Goal: Task Accomplishment & Management: Manage account settings

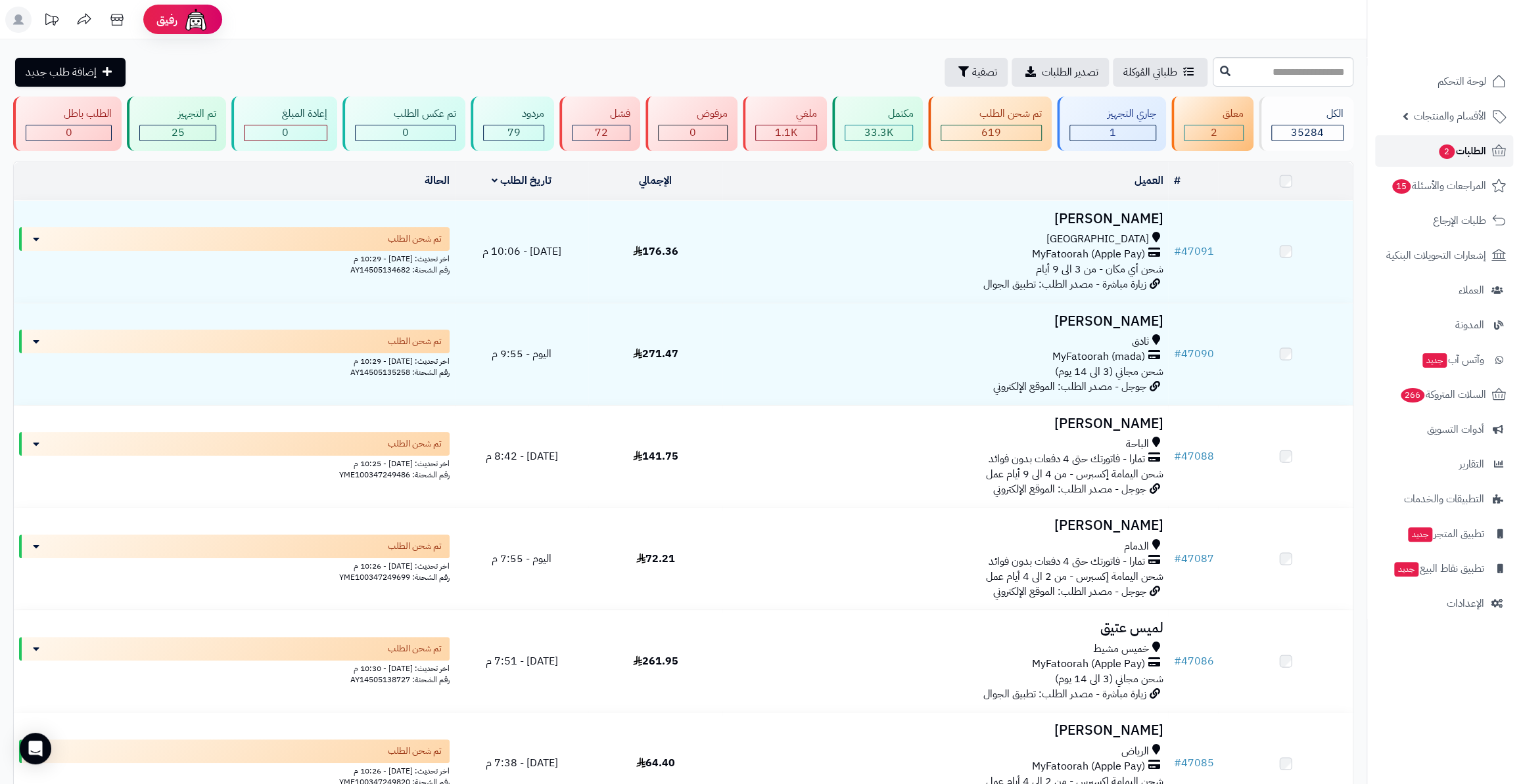
click at [1459, 156] on span "الطلبات 2" at bounding box center [1461, 151] width 49 height 19
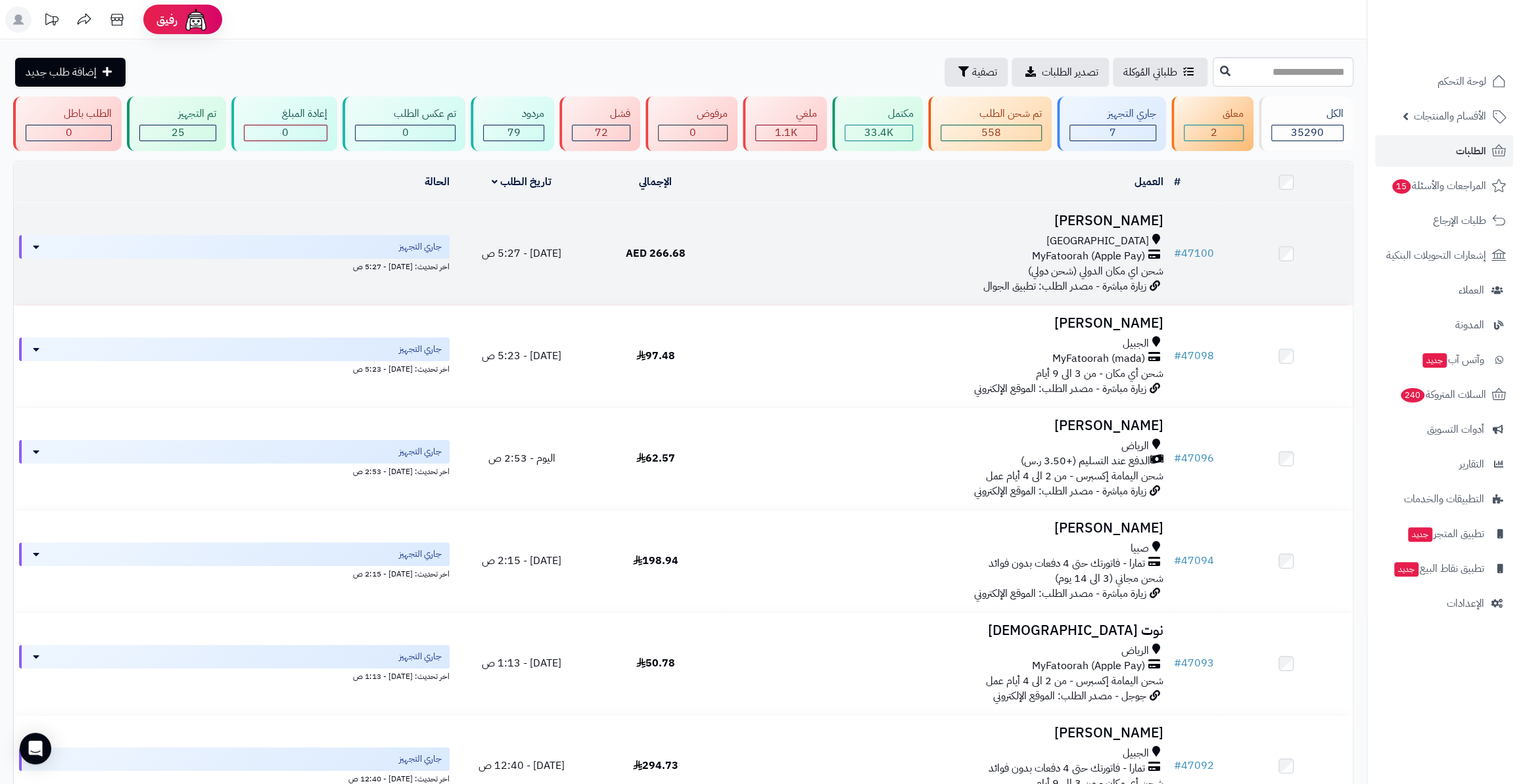
click at [1189, 206] on td "# 47100" at bounding box center [1193, 254] width 51 height 102
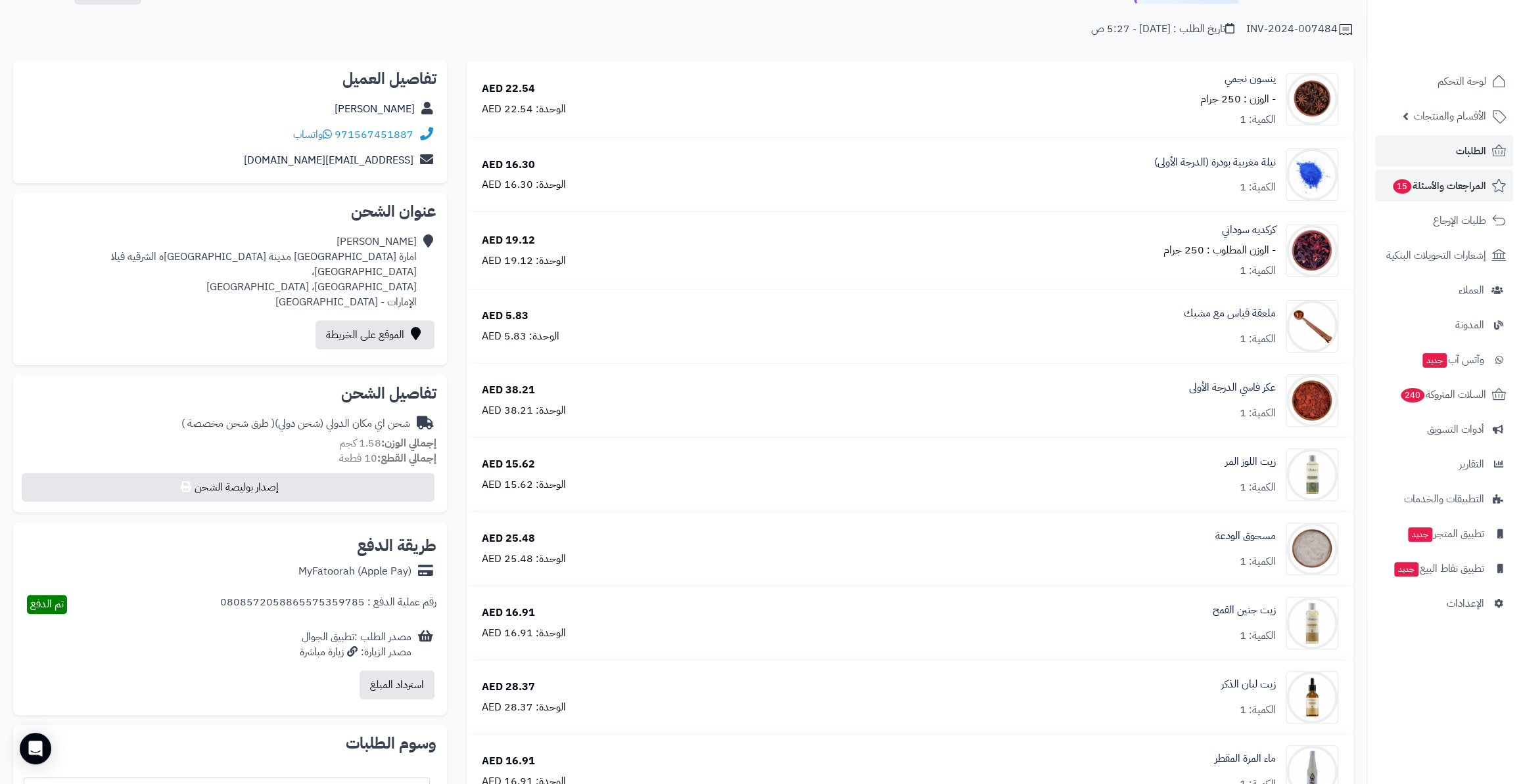
scroll to position [59, 0]
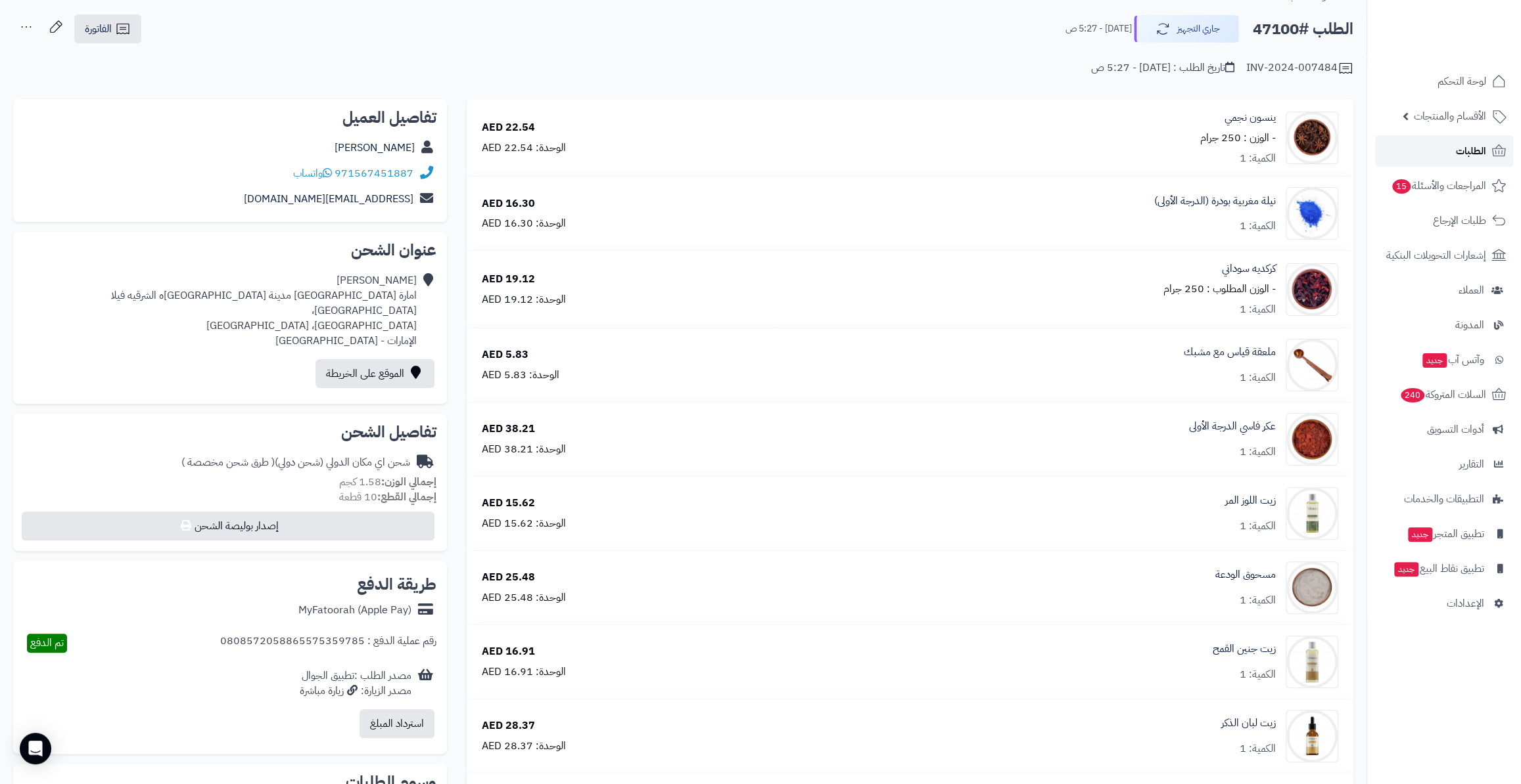
click at [1479, 142] on span "الطلبات" at bounding box center [1471, 151] width 31 height 19
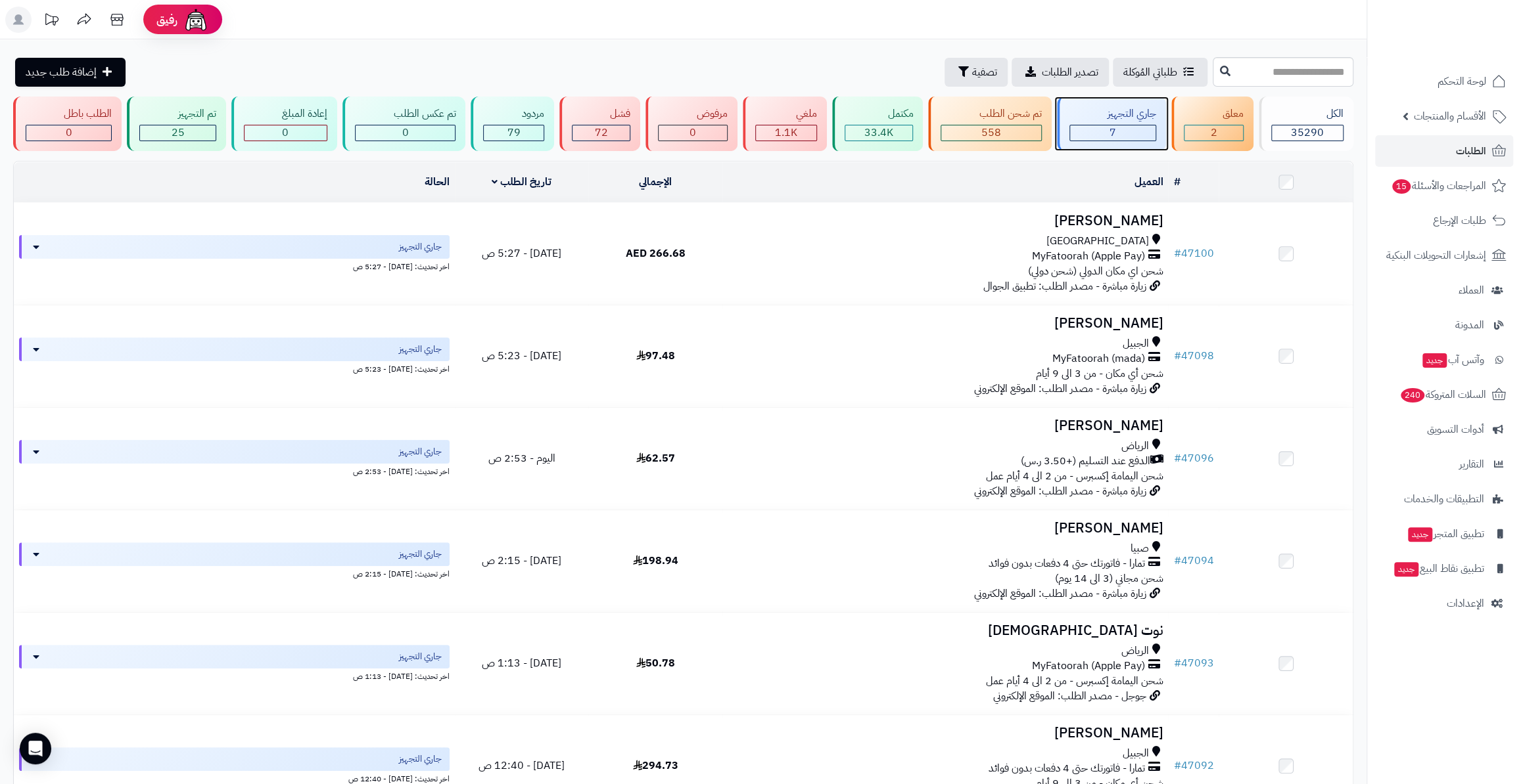
click at [1153, 122] on div "جاري التجهيز 7" at bounding box center [1111, 123] width 109 height 55
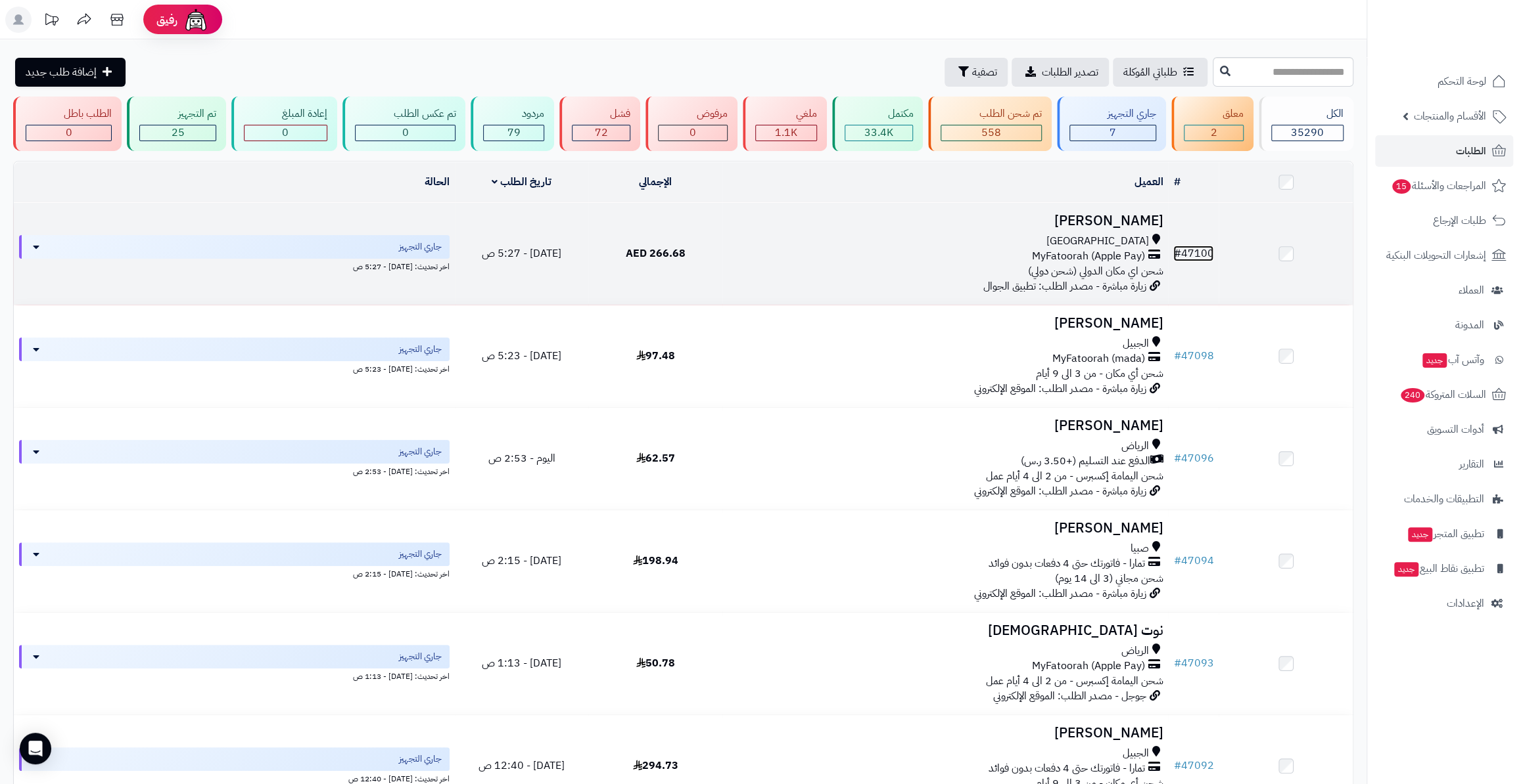
click at [1202, 257] on link "# 47100" at bounding box center [1193, 253] width 40 height 16
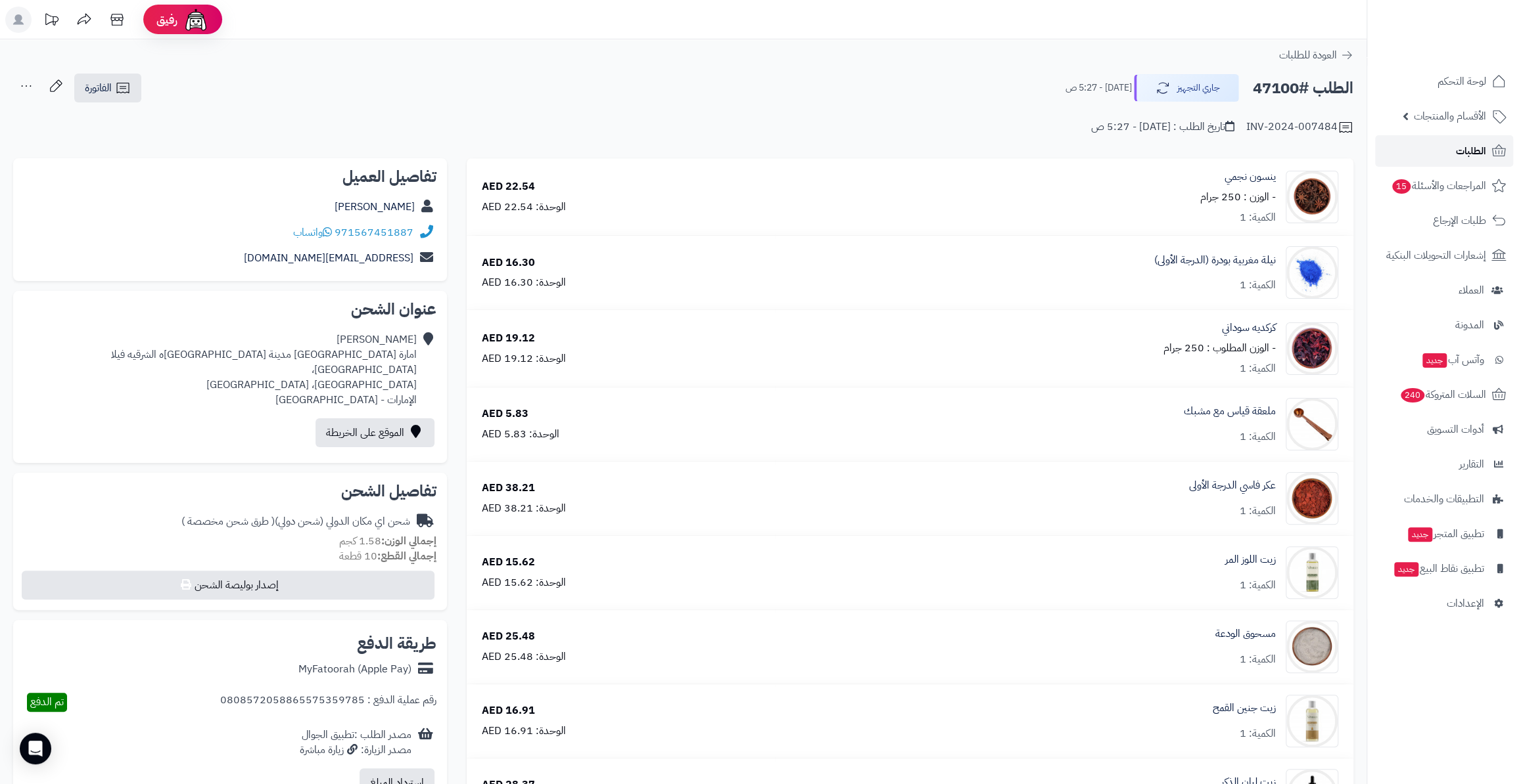
click at [1501, 152] on icon at bounding box center [1499, 150] width 14 height 12
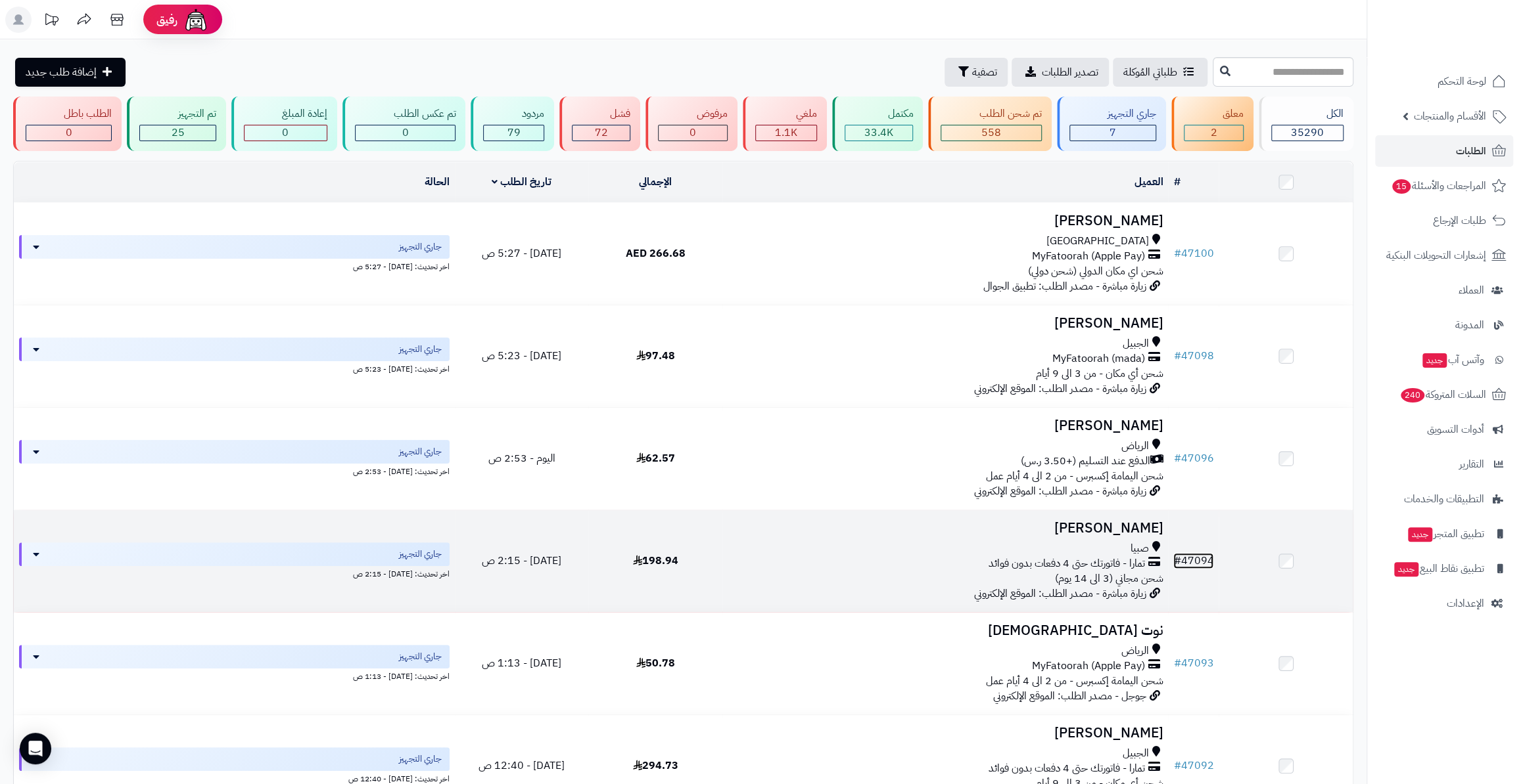
click at [1202, 560] on link "# 47094" at bounding box center [1193, 561] width 40 height 16
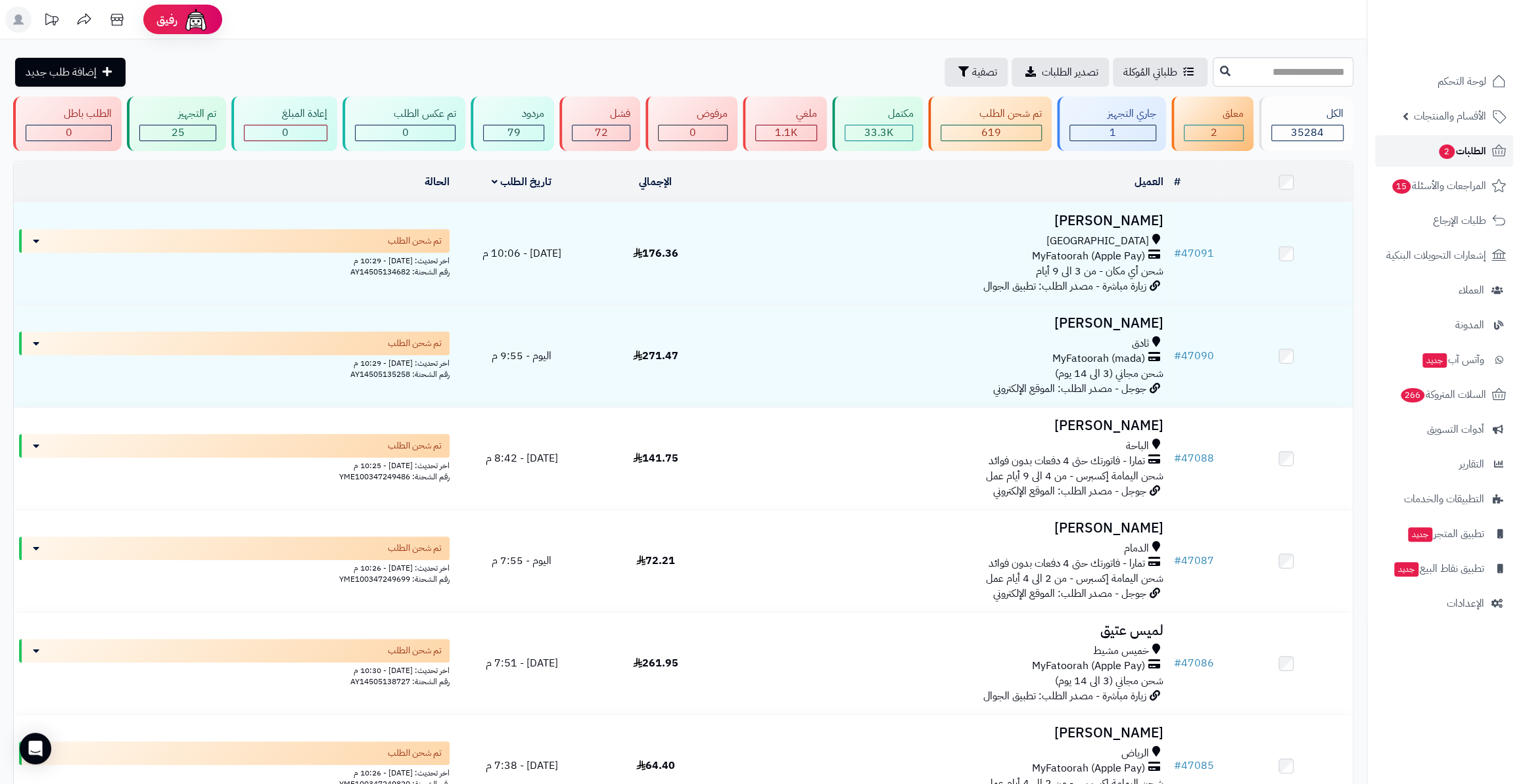
click at [1446, 161] on link "الطلبات 2" at bounding box center [1443, 150] width 138 height 31
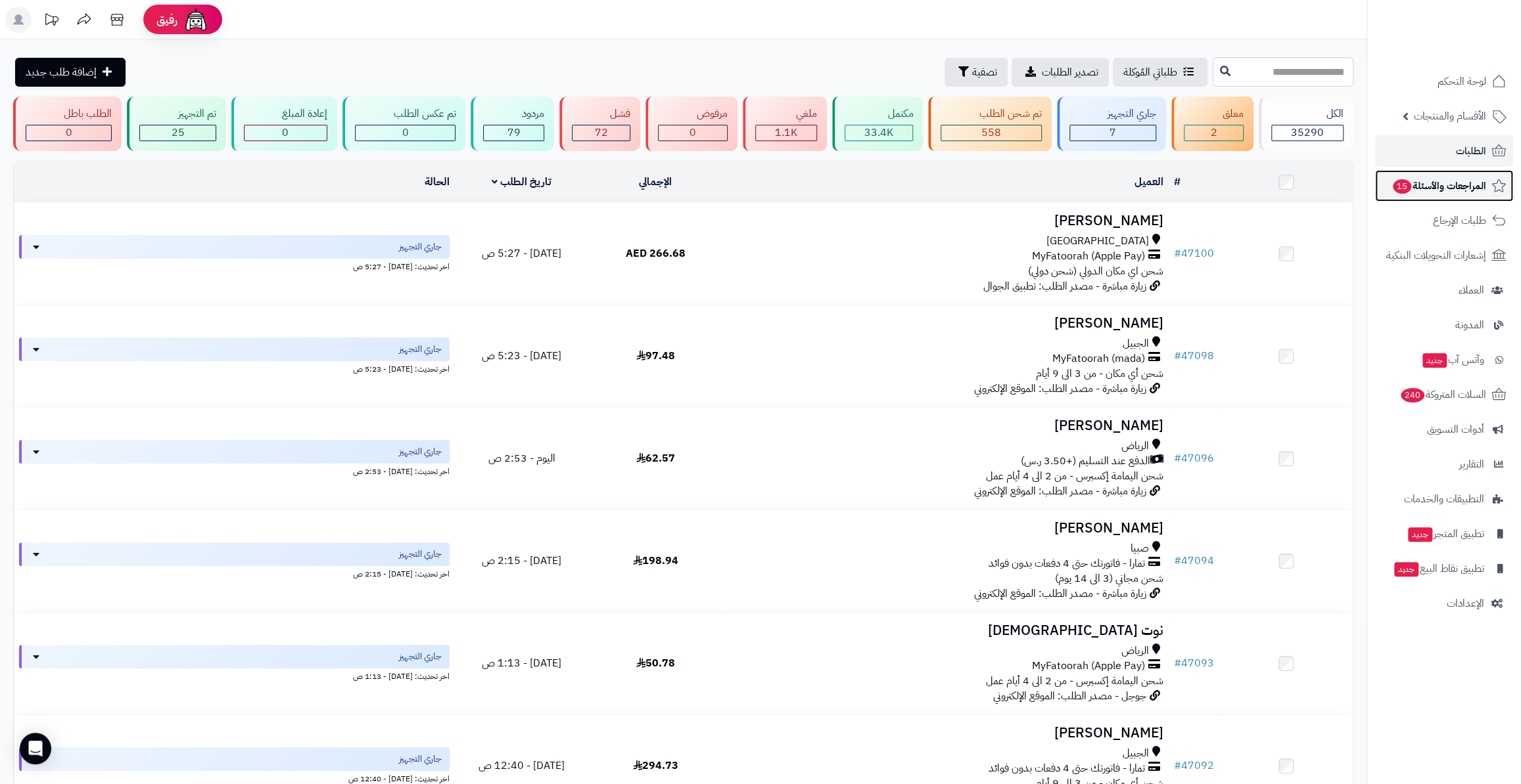
click at [1438, 180] on span "المراجعات والأسئلة 15" at bounding box center [1438, 186] width 94 height 19
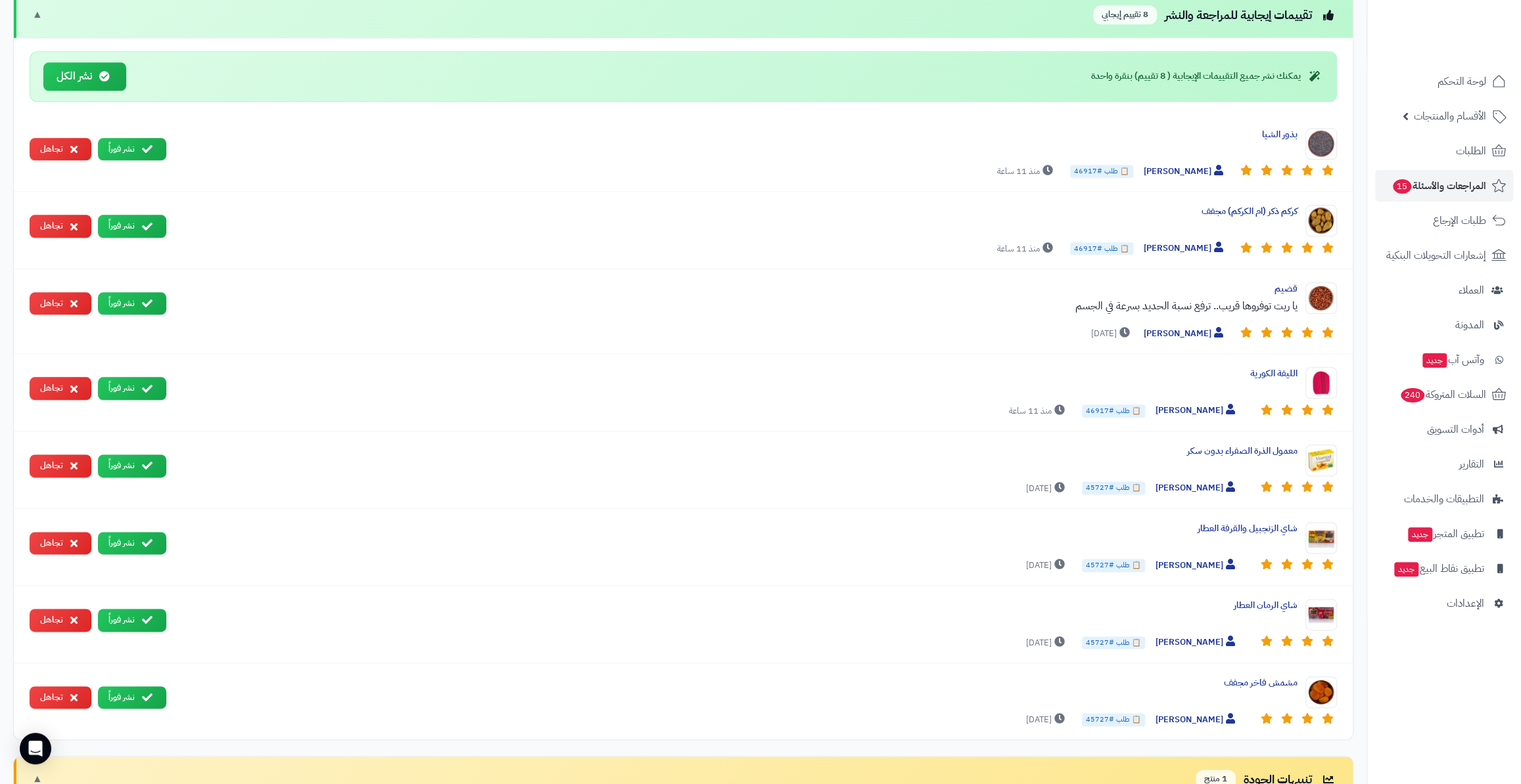
scroll to position [1134, 0]
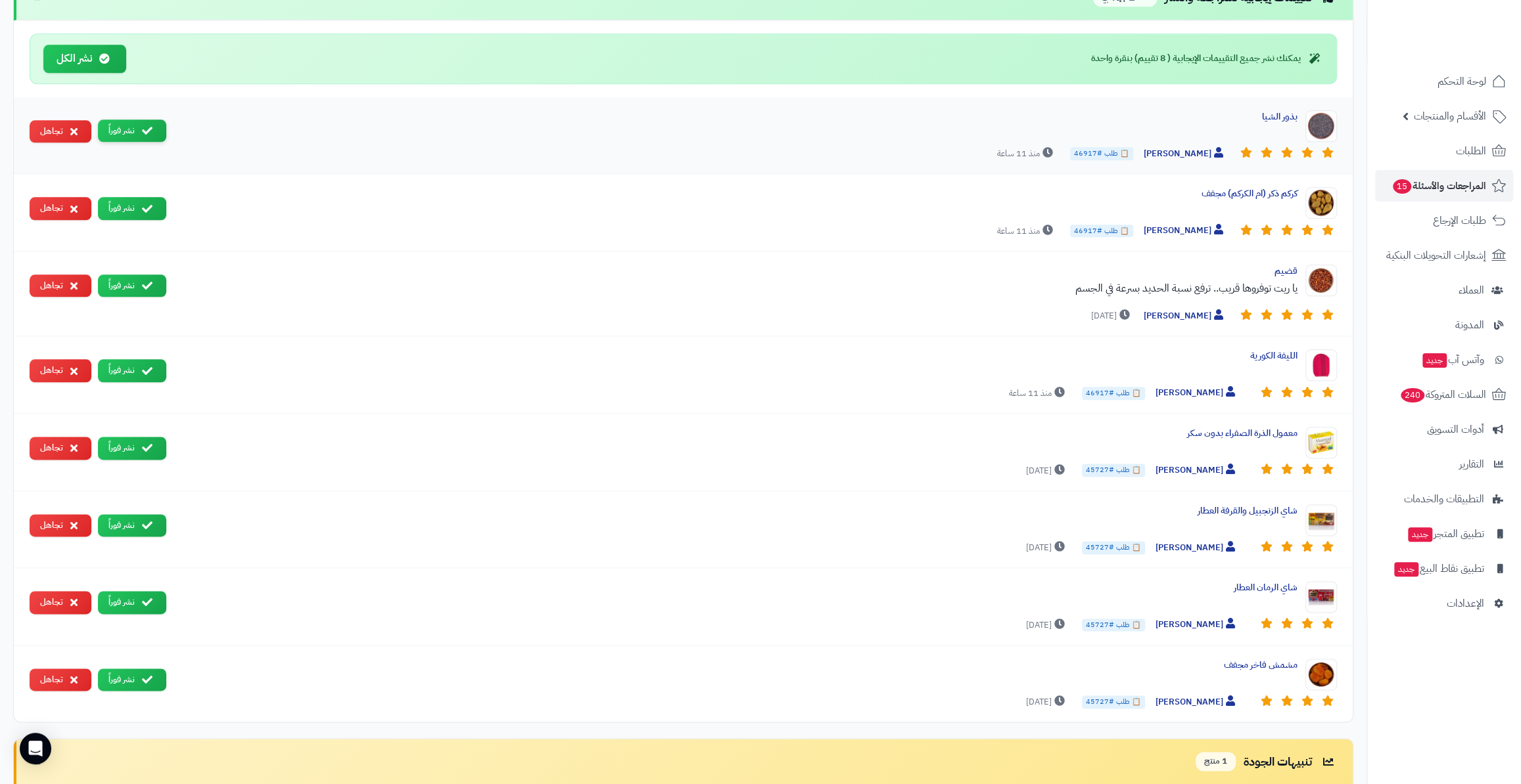
click at [157, 119] on button "نشر فوراً" at bounding box center [132, 130] width 69 height 23
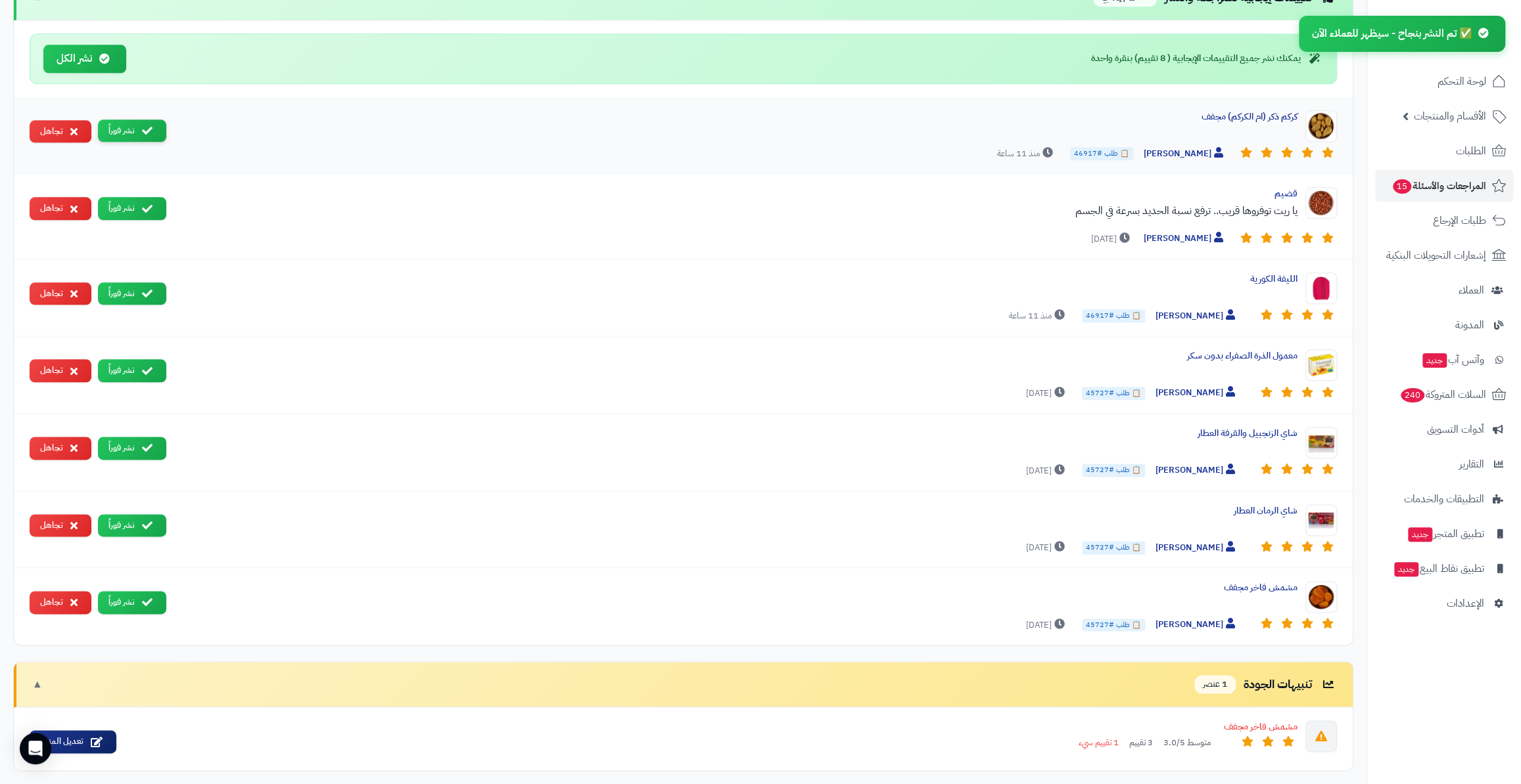
click at [145, 130] on icon at bounding box center [147, 130] width 10 height 10
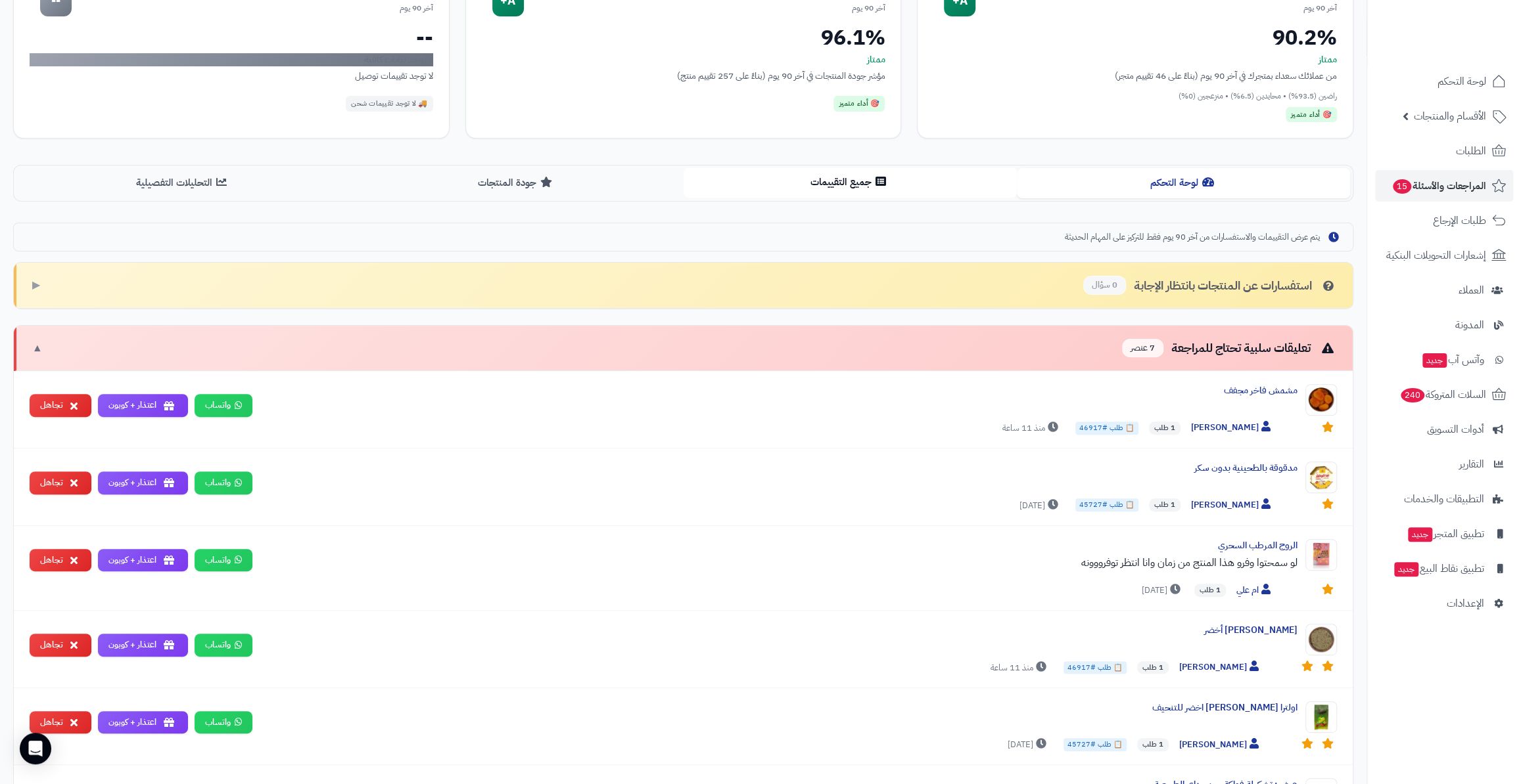
scroll to position [119, 0]
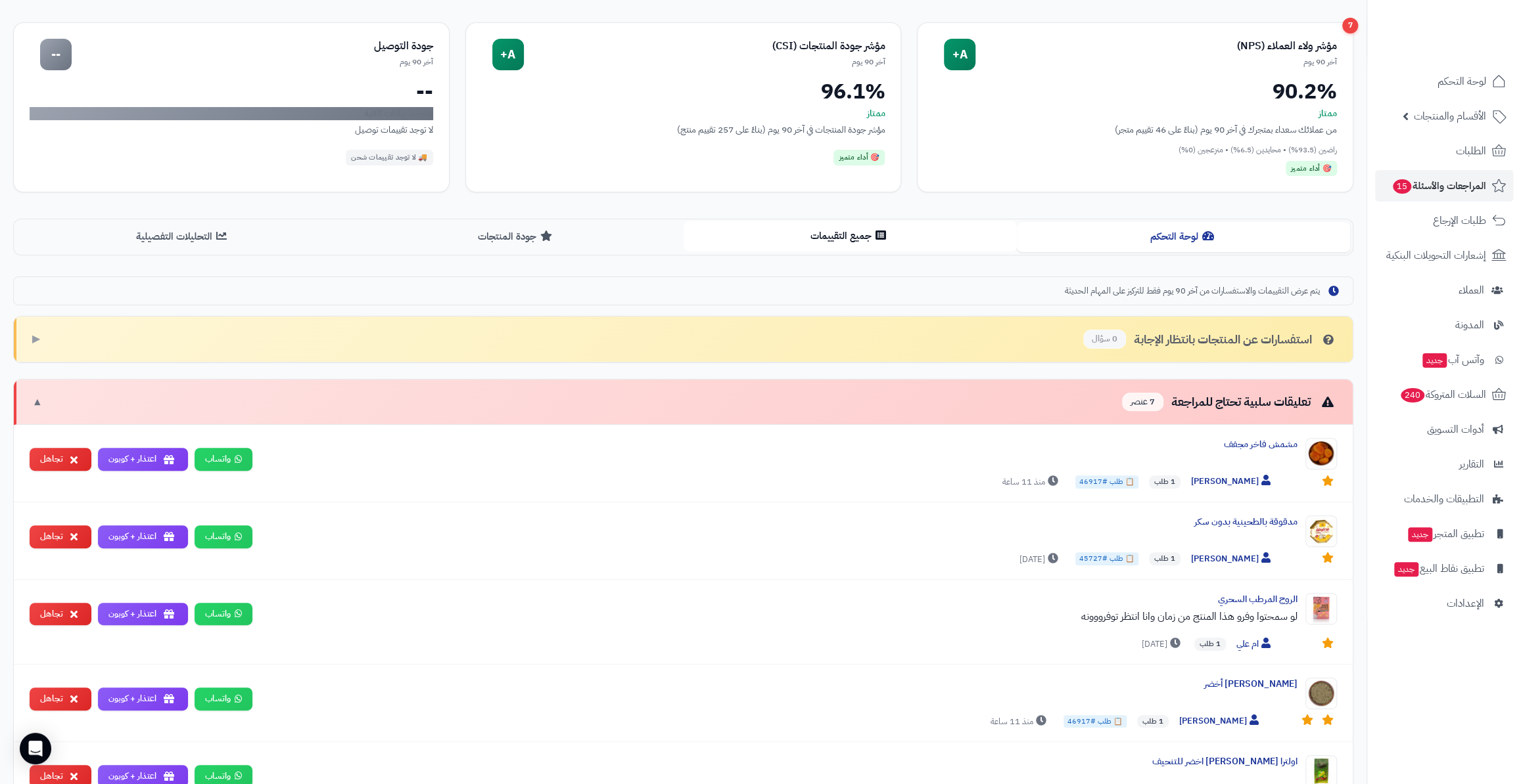
click at [848, 243] on button "جميع التقييمات" at bounding box center [850, 236] width 333 height 30
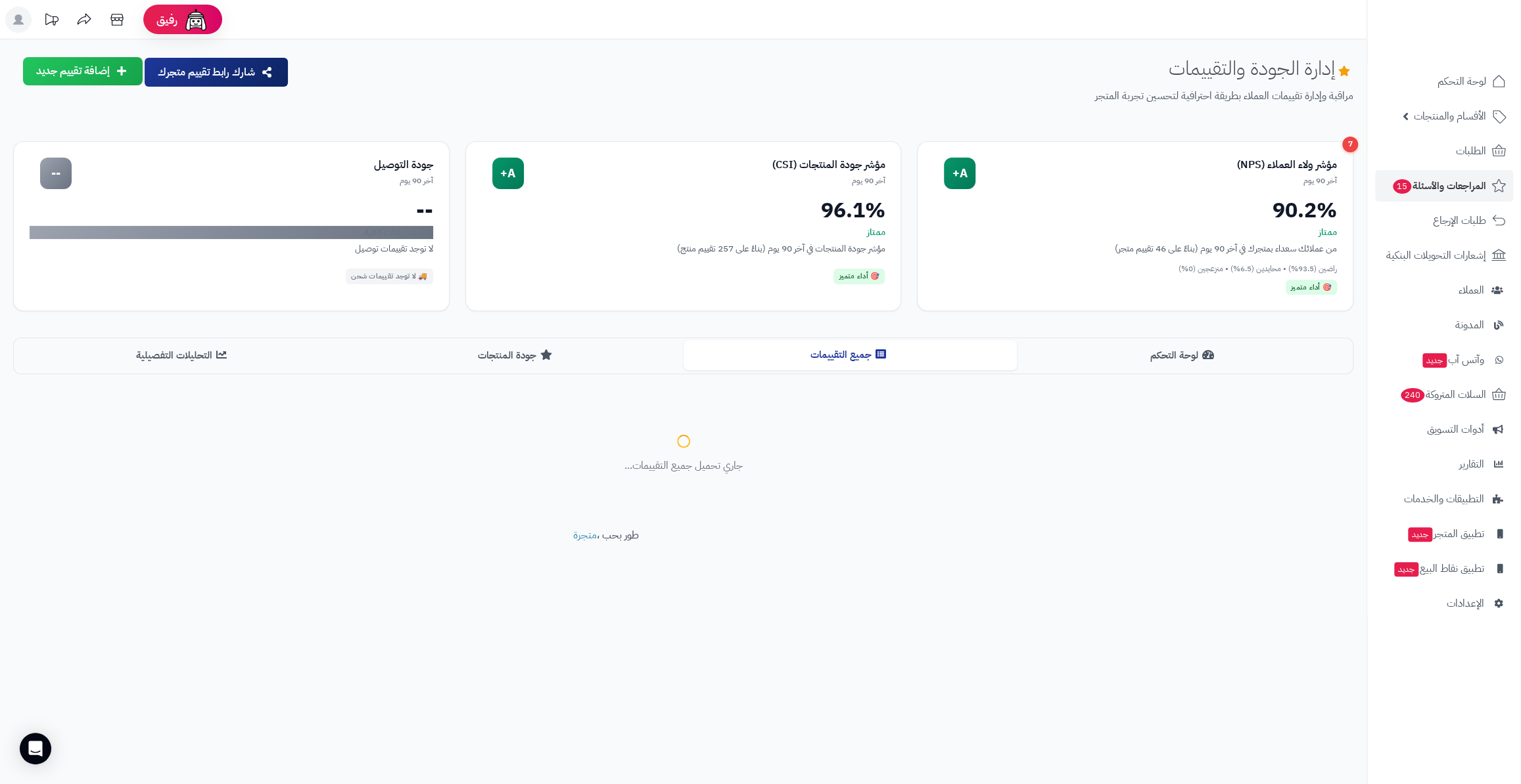
scroll to position [0, 0]
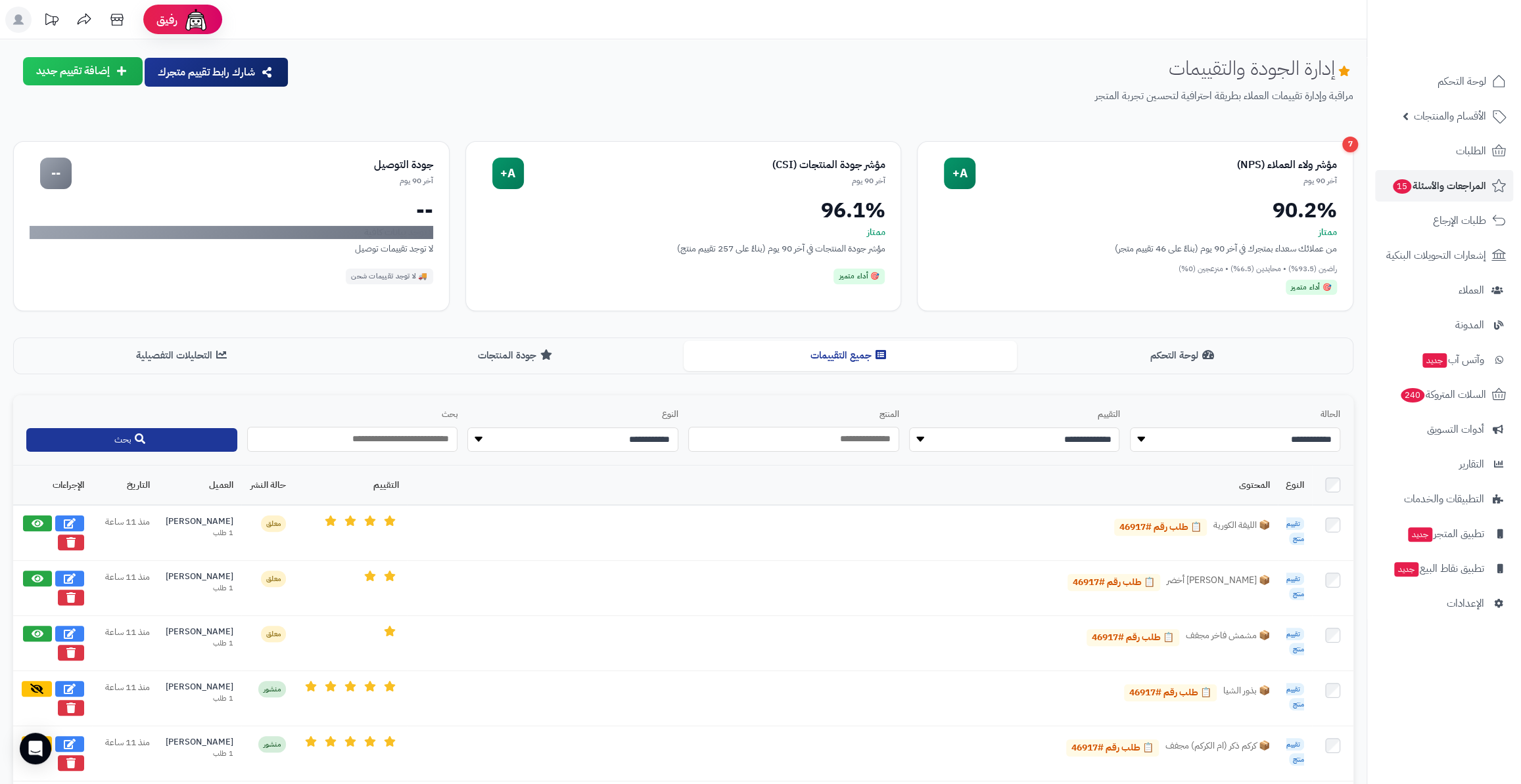
click at [1235, 430] on div "**********" at bounding box center [1235, 430] width 211 height 44
click at [1237, 435] on select "**********" at bounding box center [1235, 440] width 211 height 25
select select "*******"
click at [1130, 428] on select "**********" at bounding box center [1235, 440] width 211 height 25
click at [96, 444] on button "بحث" at bounding box center [132, 439] width 211 height 24
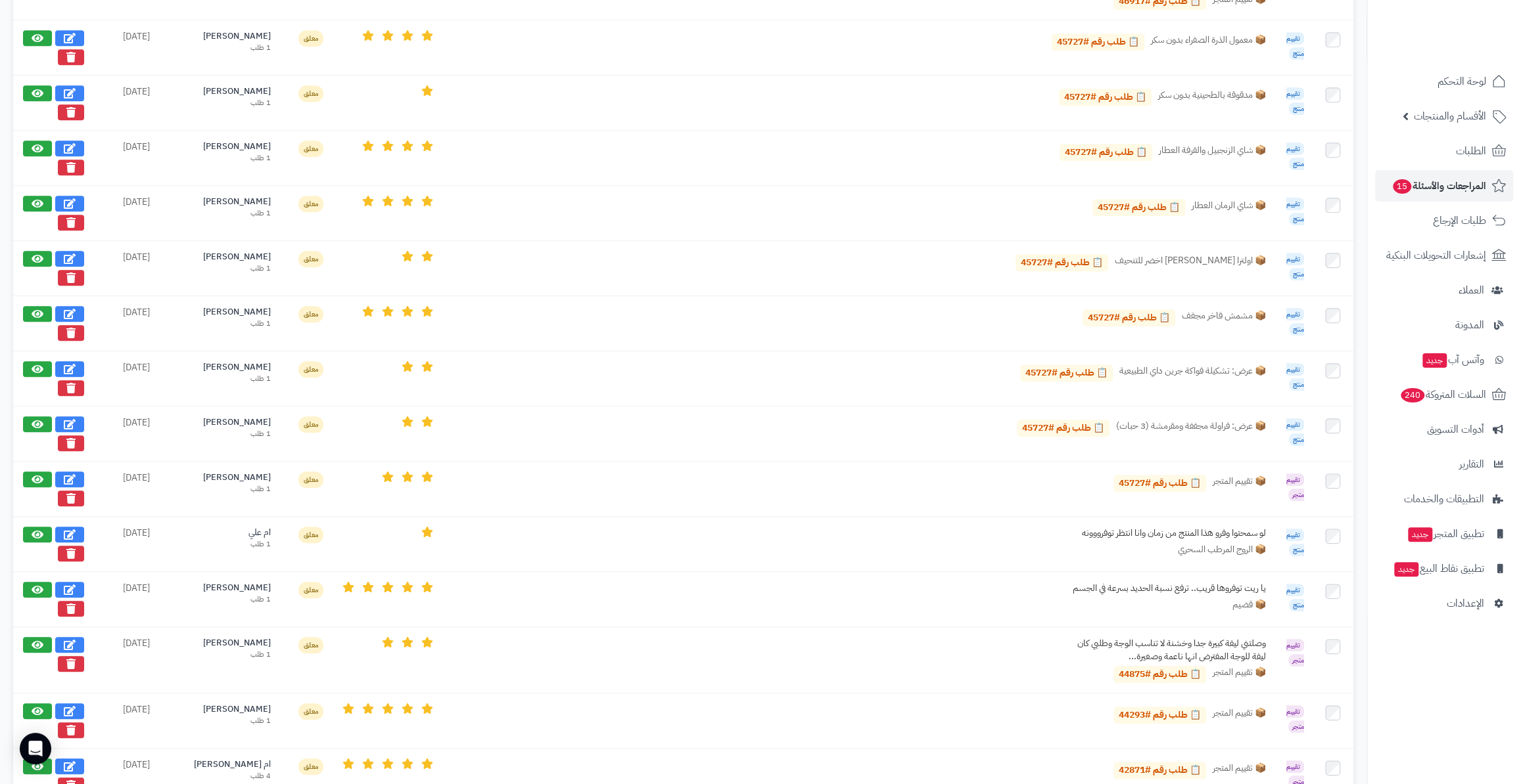
scroll to position [895, 0]
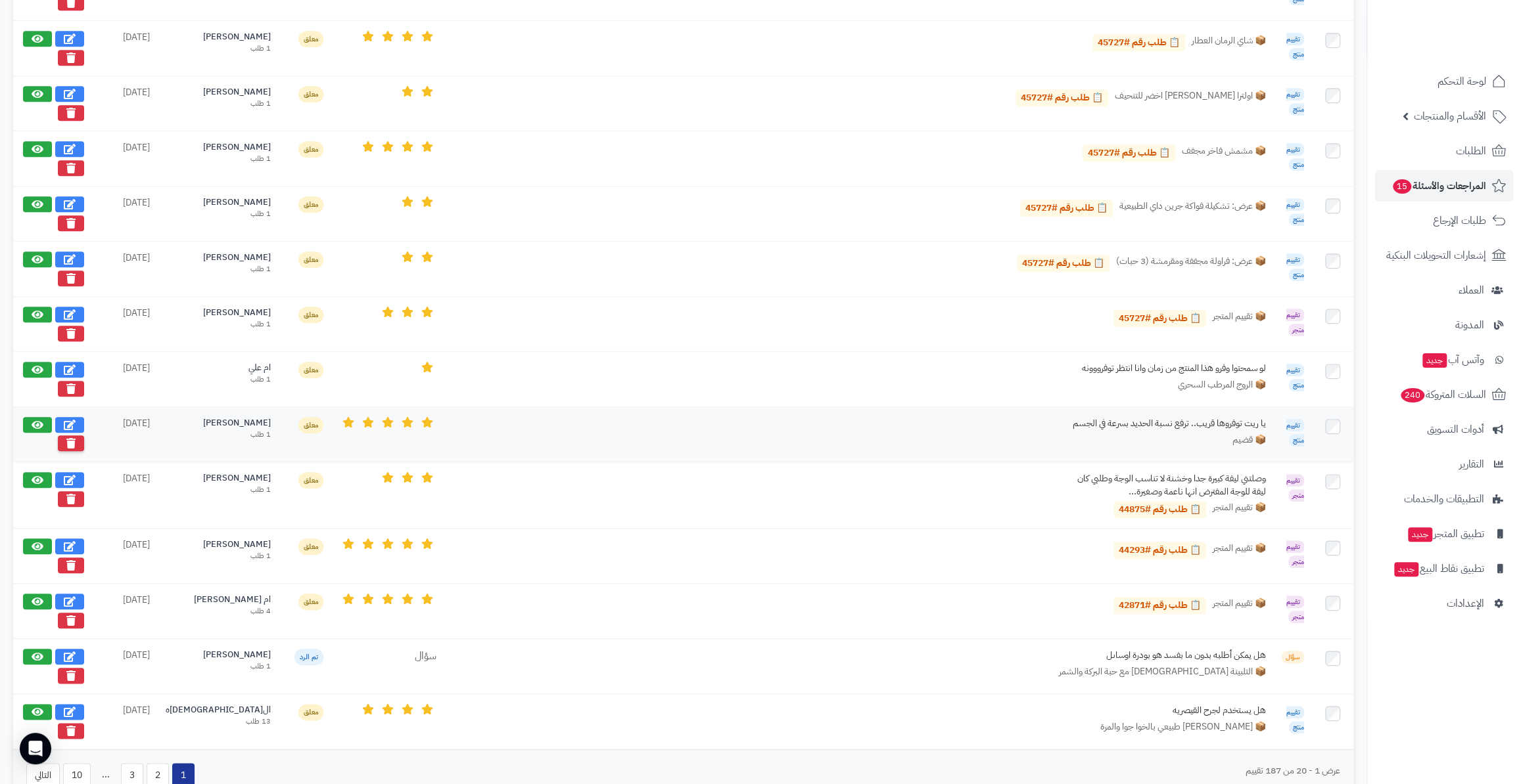
click at [68, 438] on icon at bounding box center [71, 443] width 9 height 10
click at [71, 383] on icon at bounding box center [71, 387] width 9 height 10
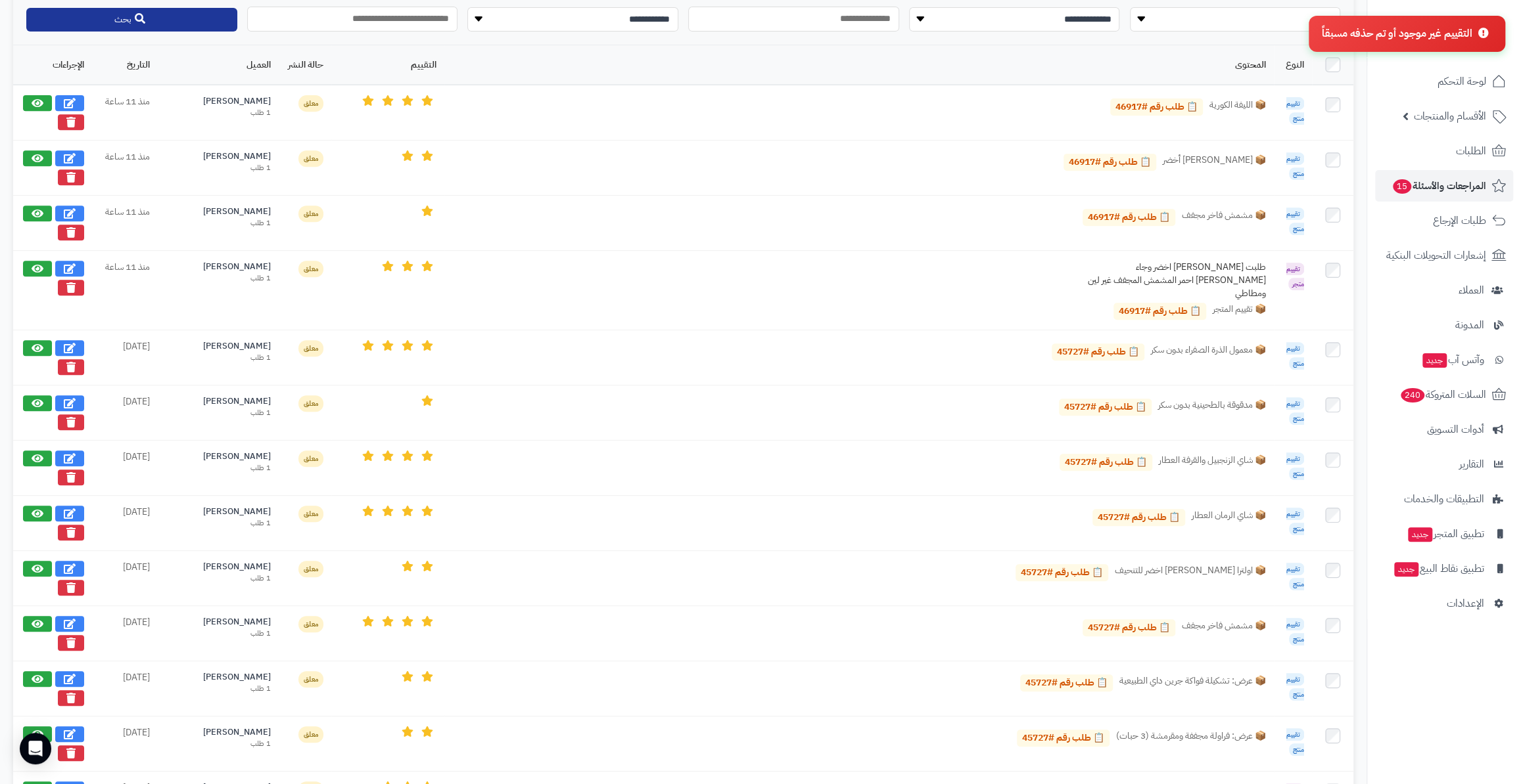
scroll to position [238, 0]
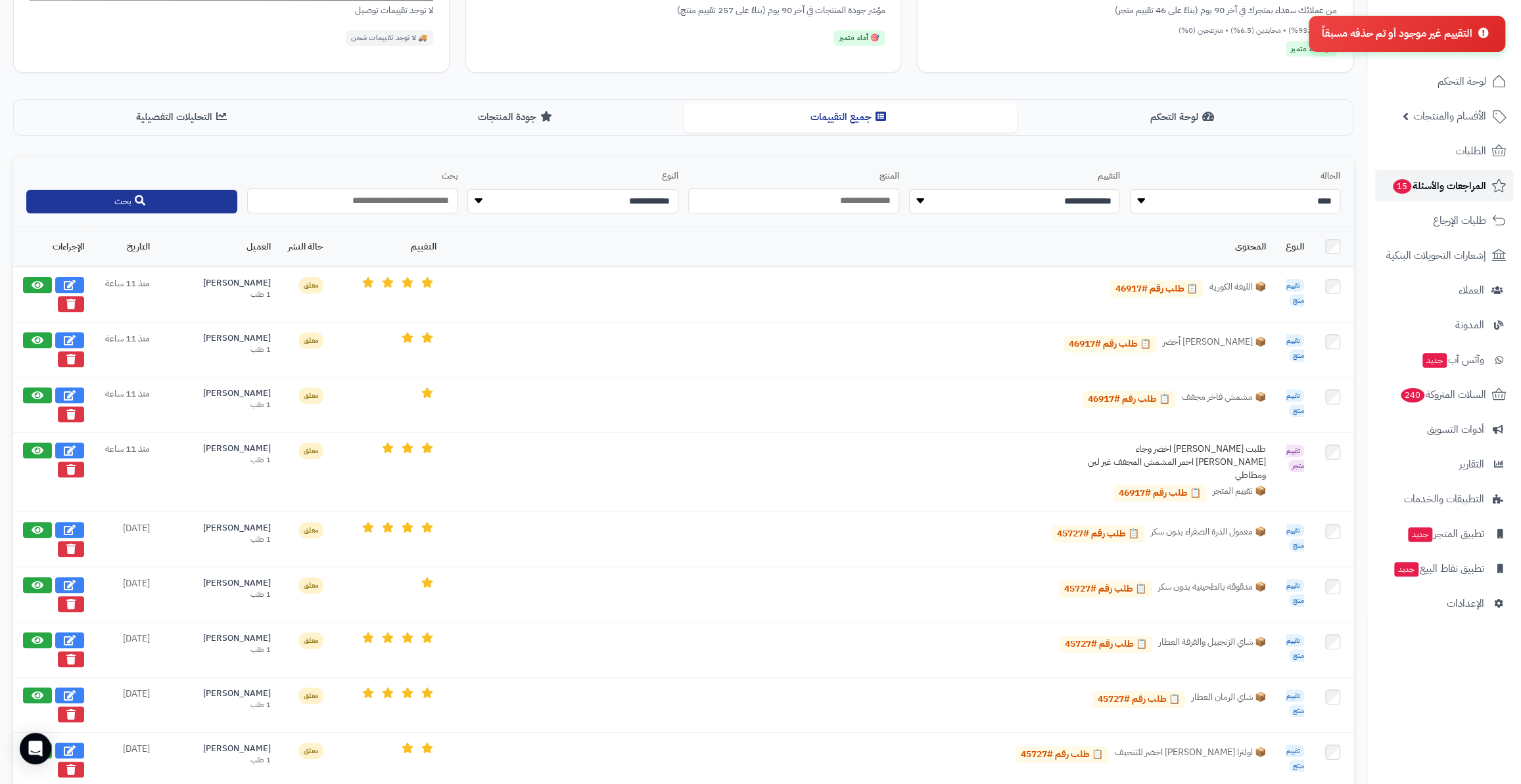
click at [1443, 181] on span "المراجعات والأسئلة 15" at bounding box center [1438, 186] width 94 height 19
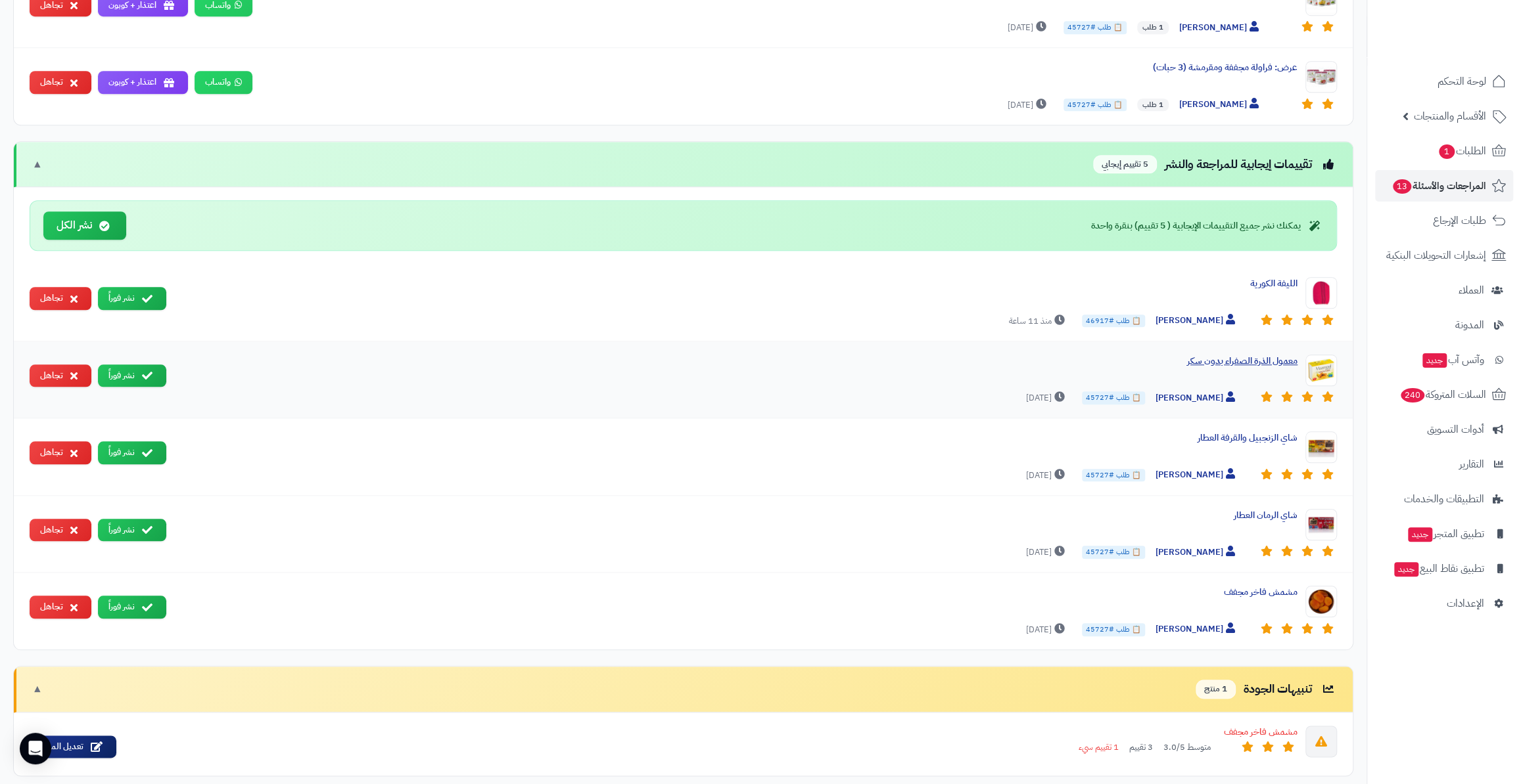
scroll to position [895, 0]
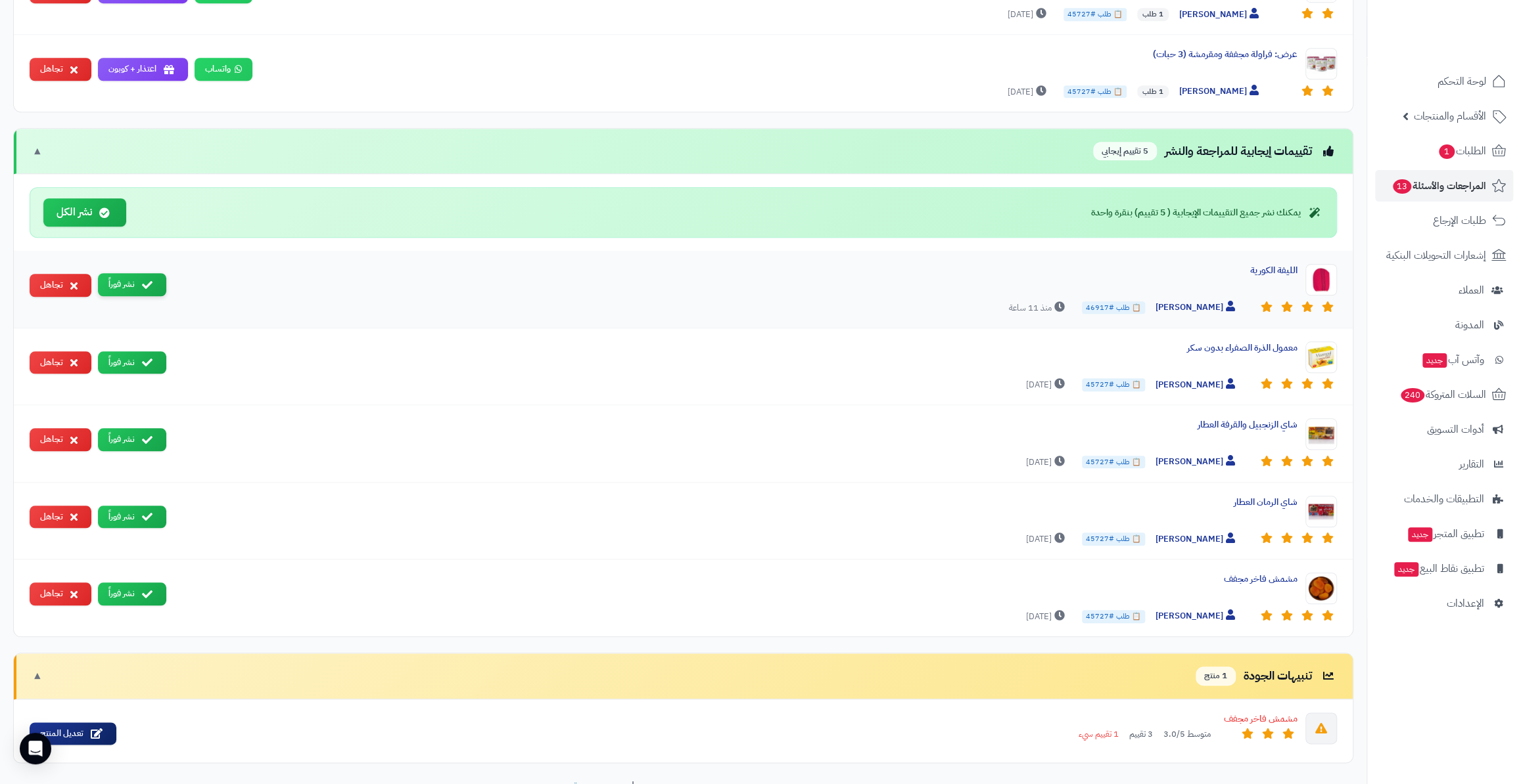
click at [148, 280] on icon at bounding box center [147, 285] width 10 height 10
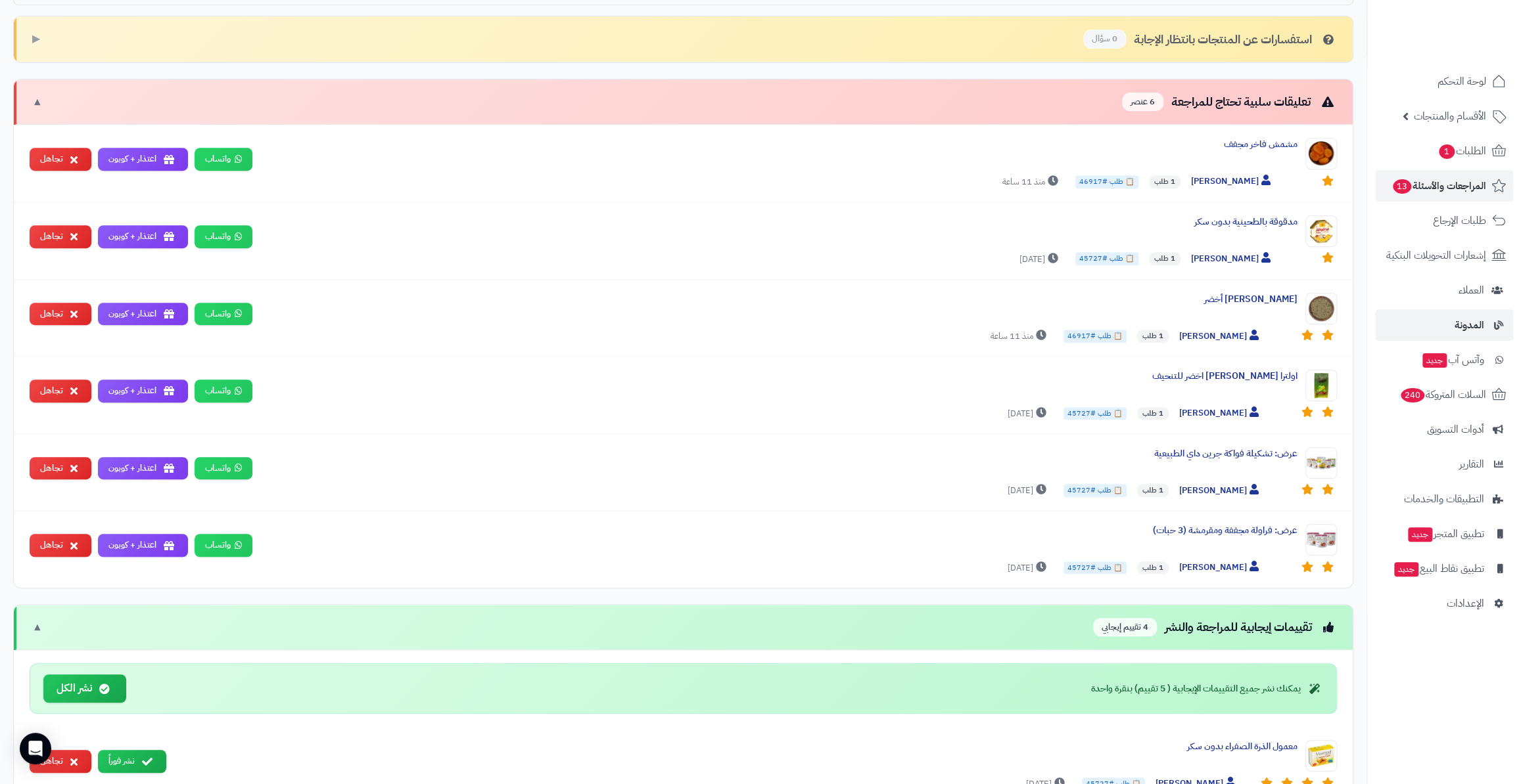
scroll to position [418, 0]
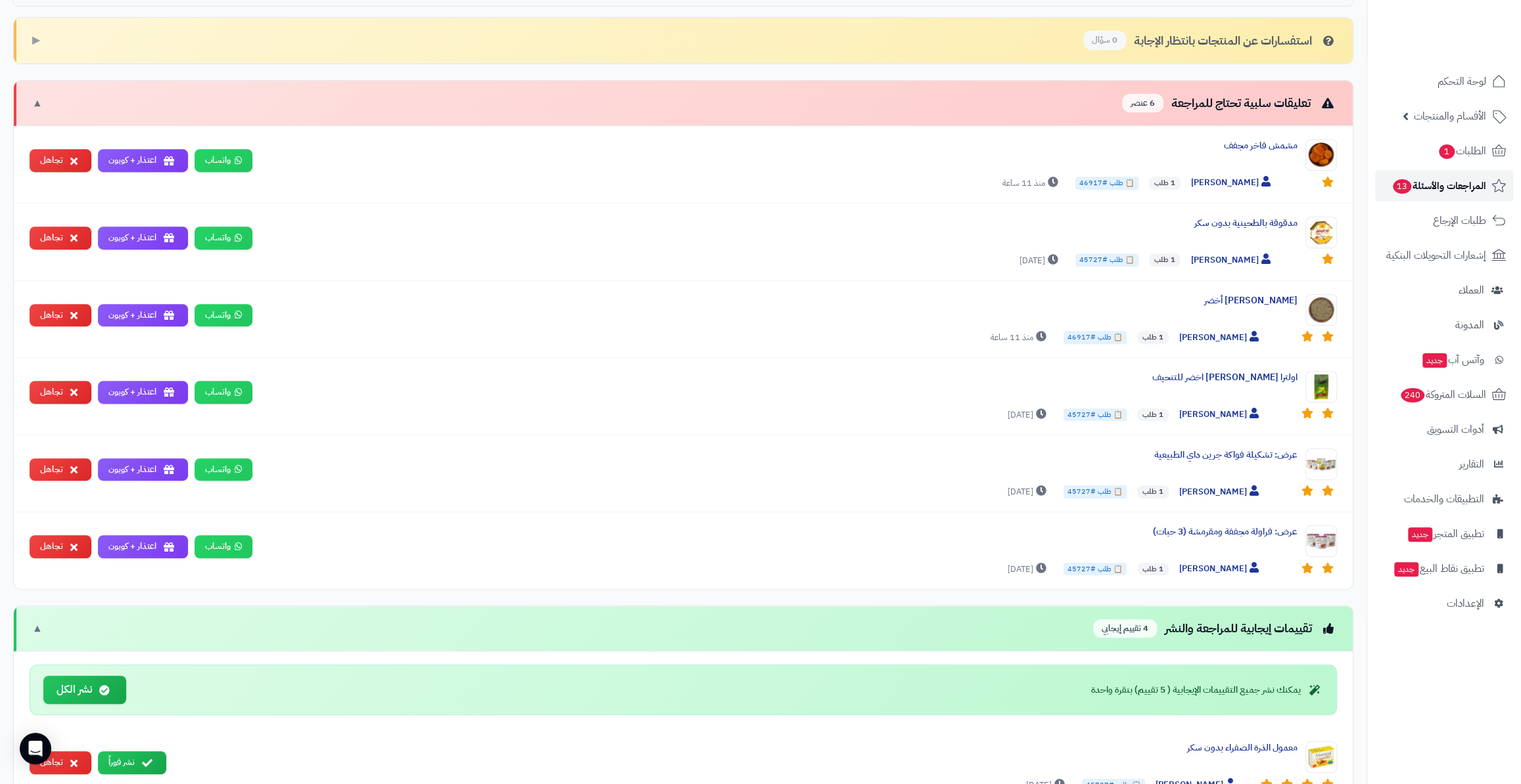
click at [1456, 174] on link "المراجعات والأسئلة 13" at bounding box center [1443, 185] width 138 height 31
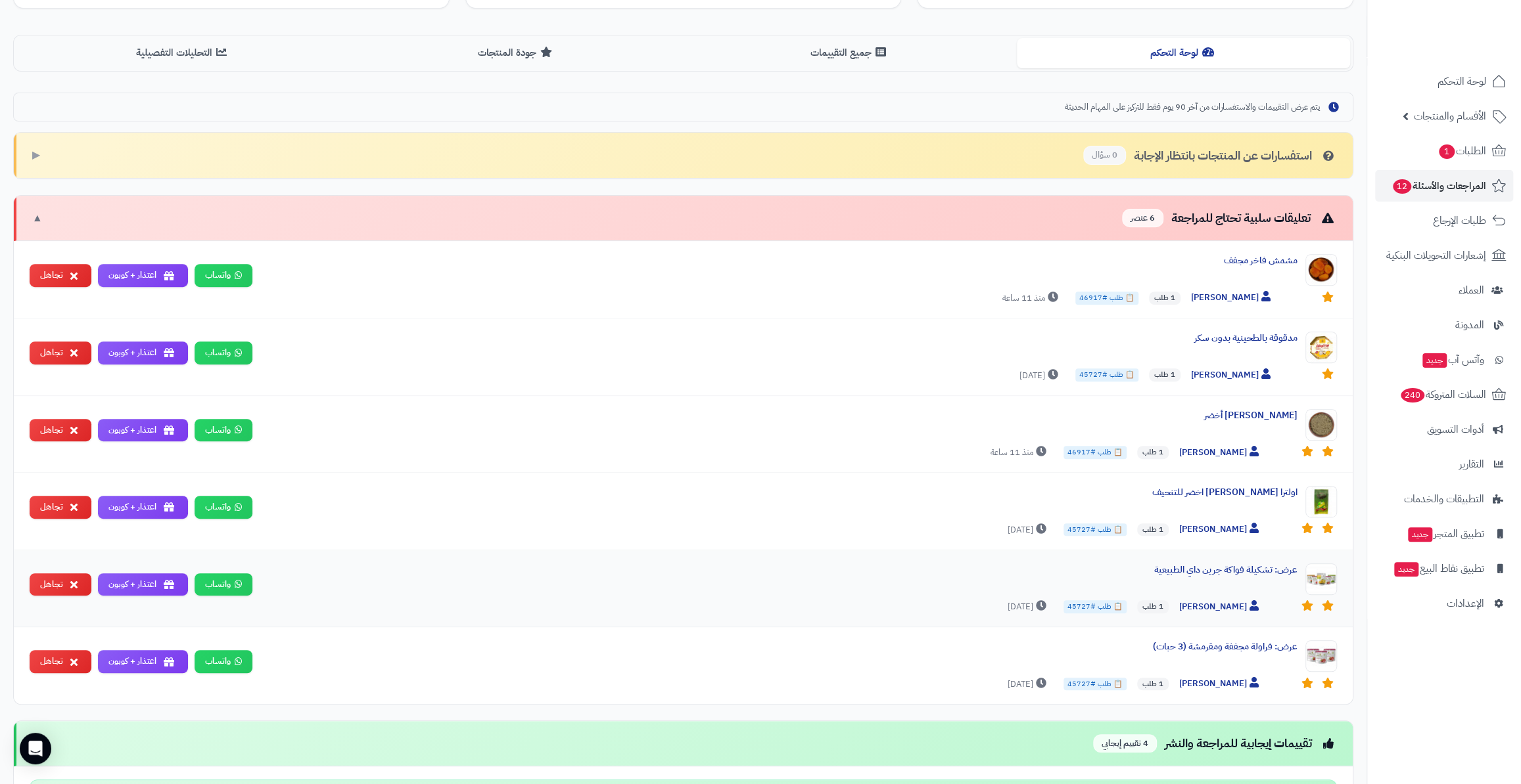
scroll to position [302, 0]
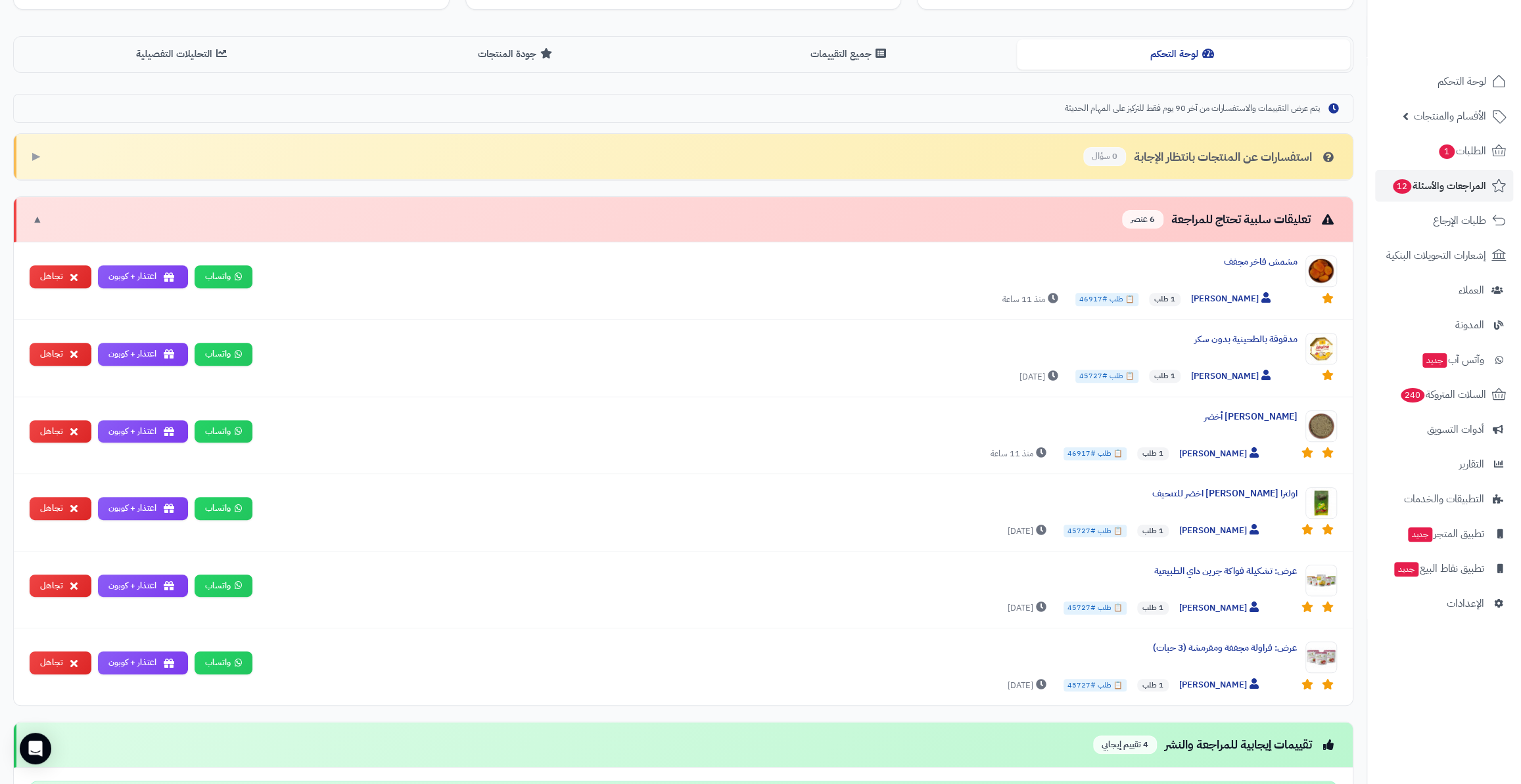
click at [901, 70] on div "لوحة التحكم جميع التقييمات جودة المنتجات التحليلات التفصيلية" at bounding box center [683, 54] width 1340 height 36
click at [895, 46] on button "جميع التقييمات" at bounding box center [850, 53] width 333 height 30
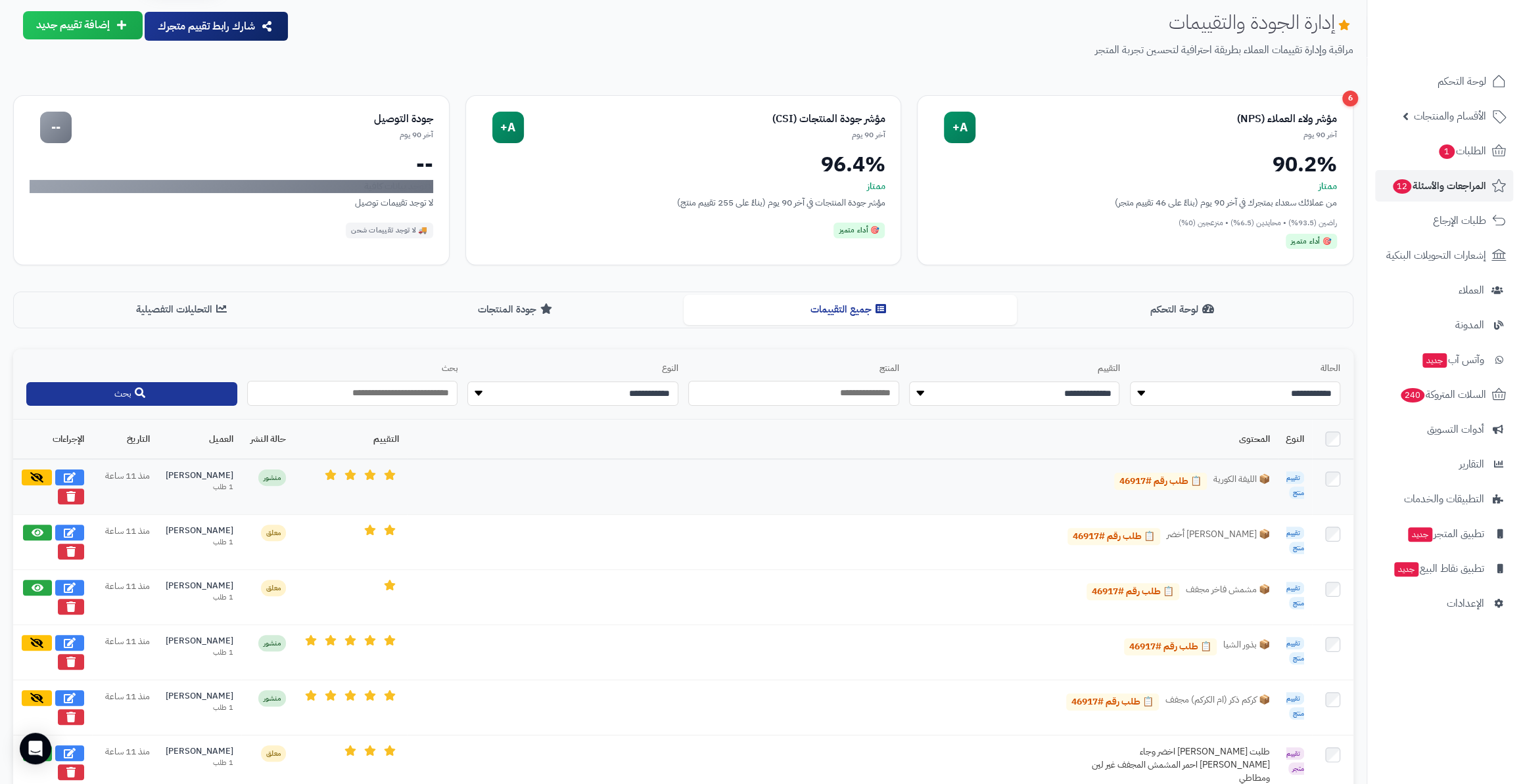
scroll to position [59, 0]
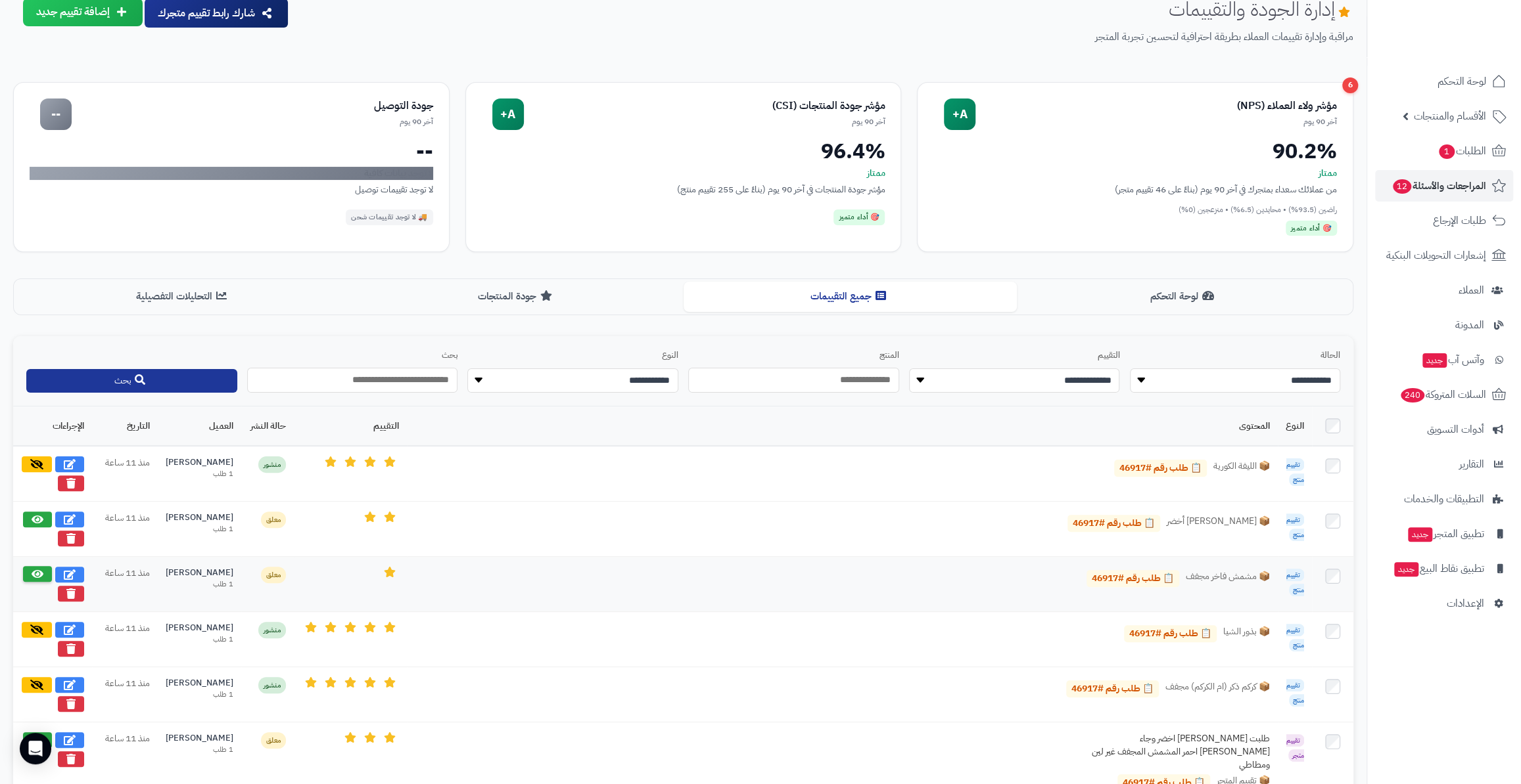
click at [31, 573] on icon at bounding box center [37, 574] width 12 height 10
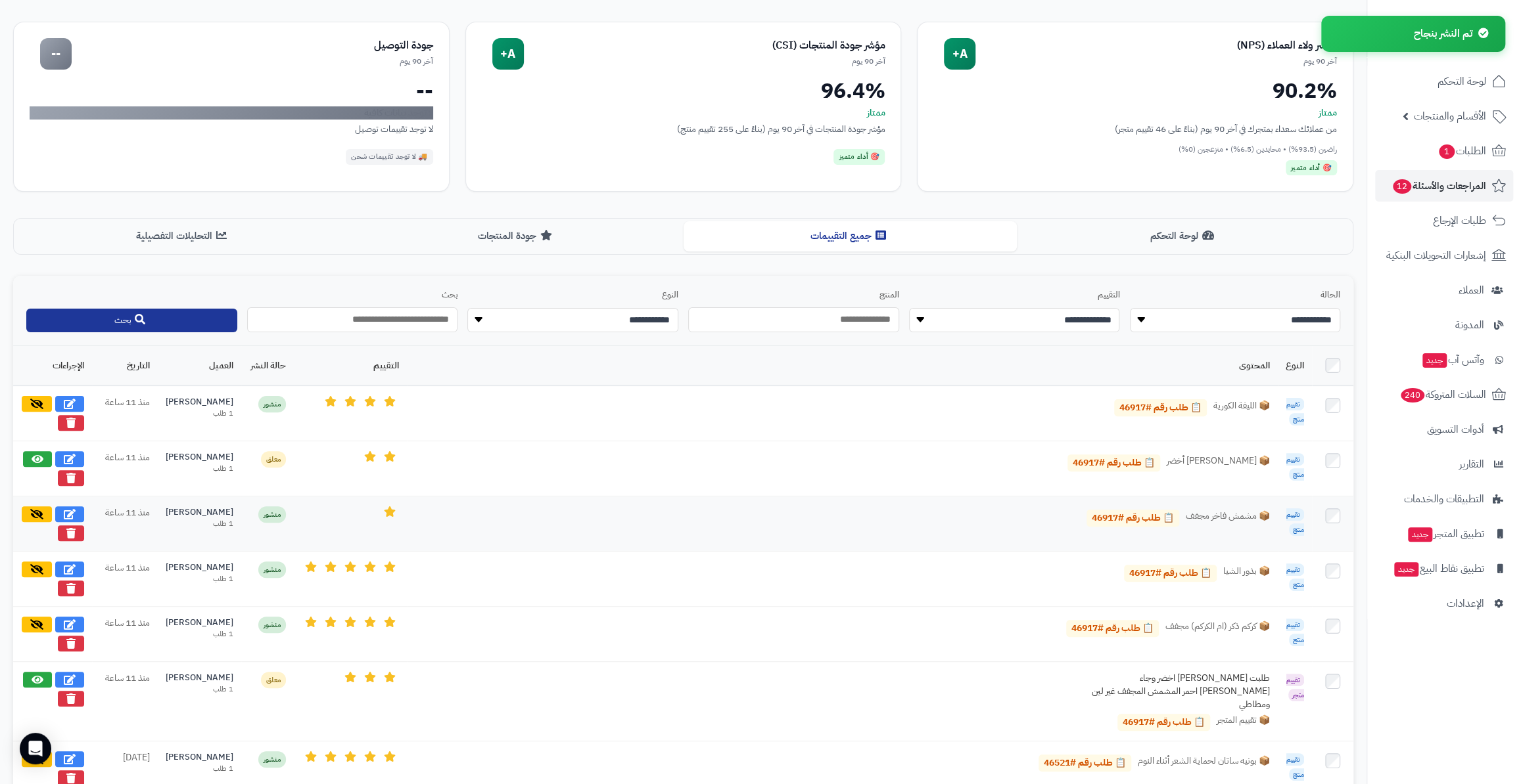
scroll to position [0, 0]
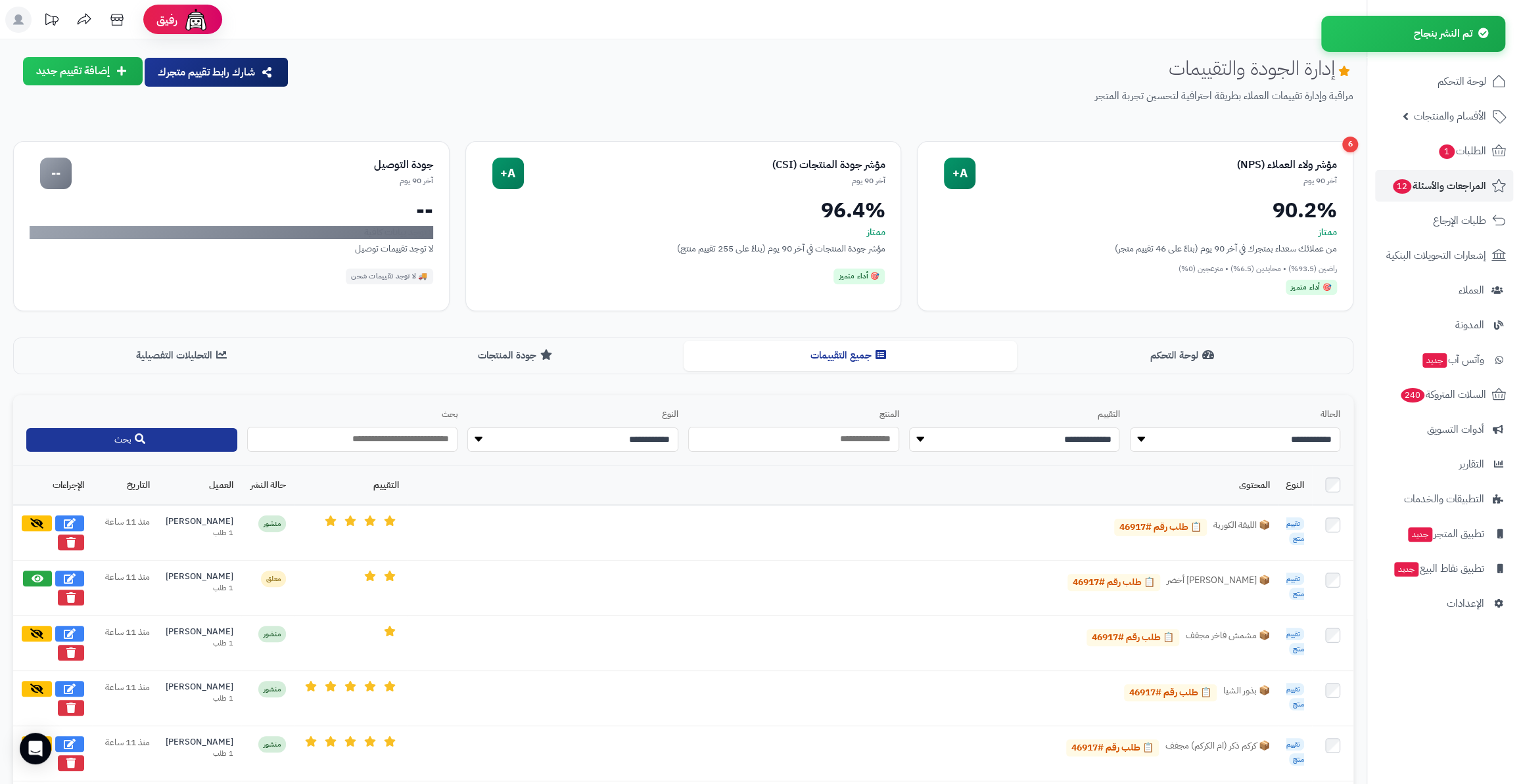
click at [1205, 340] on div "لوحة التحكم جميع التقييمات جودة المنتجات التحليلات التفصيلية" at bounding box center [683, 356] width 1340 height 36
click at [1213, 358] on icon at bounding box center [1207, 354] width 12 height 10
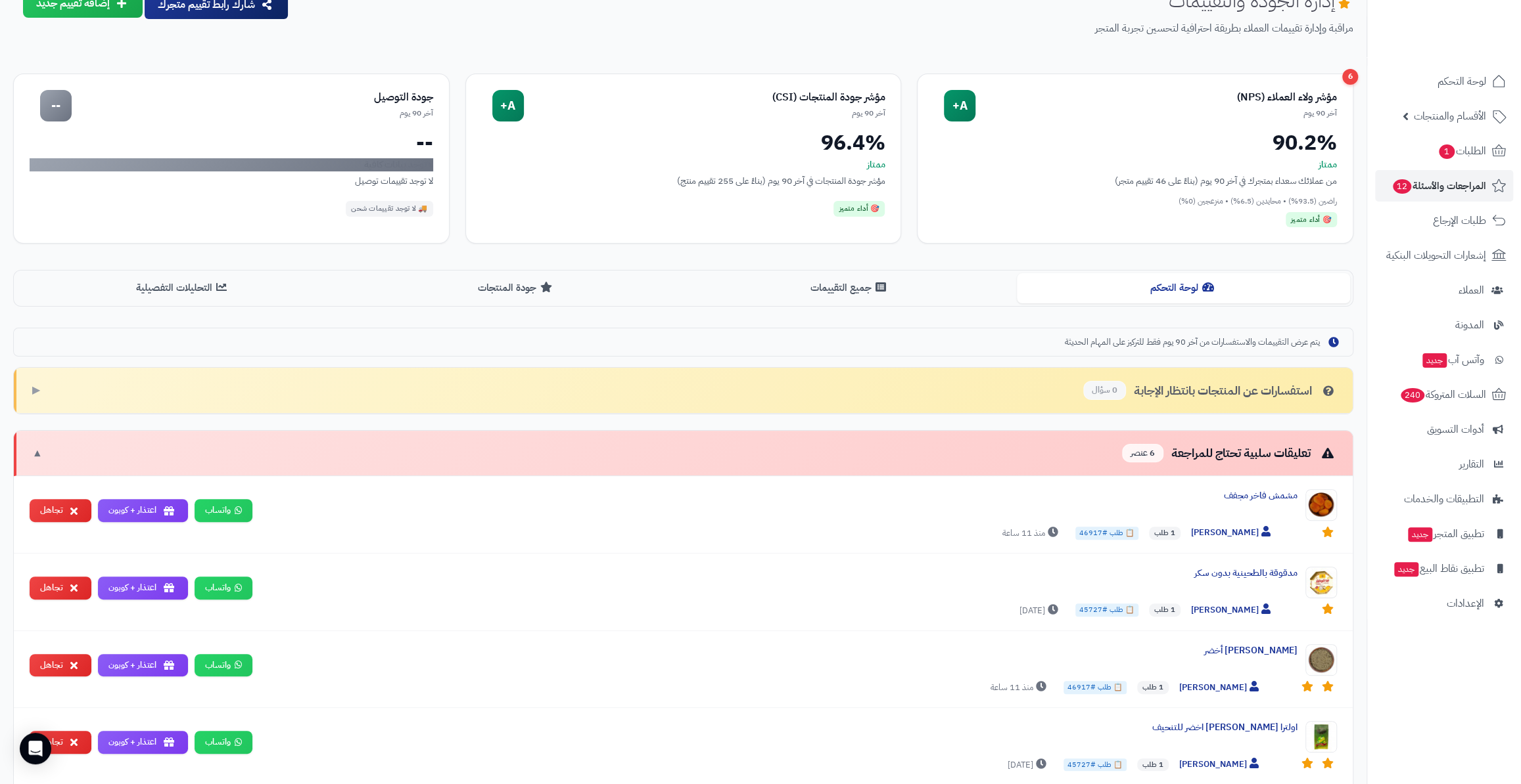
scroll to position [59, 0]
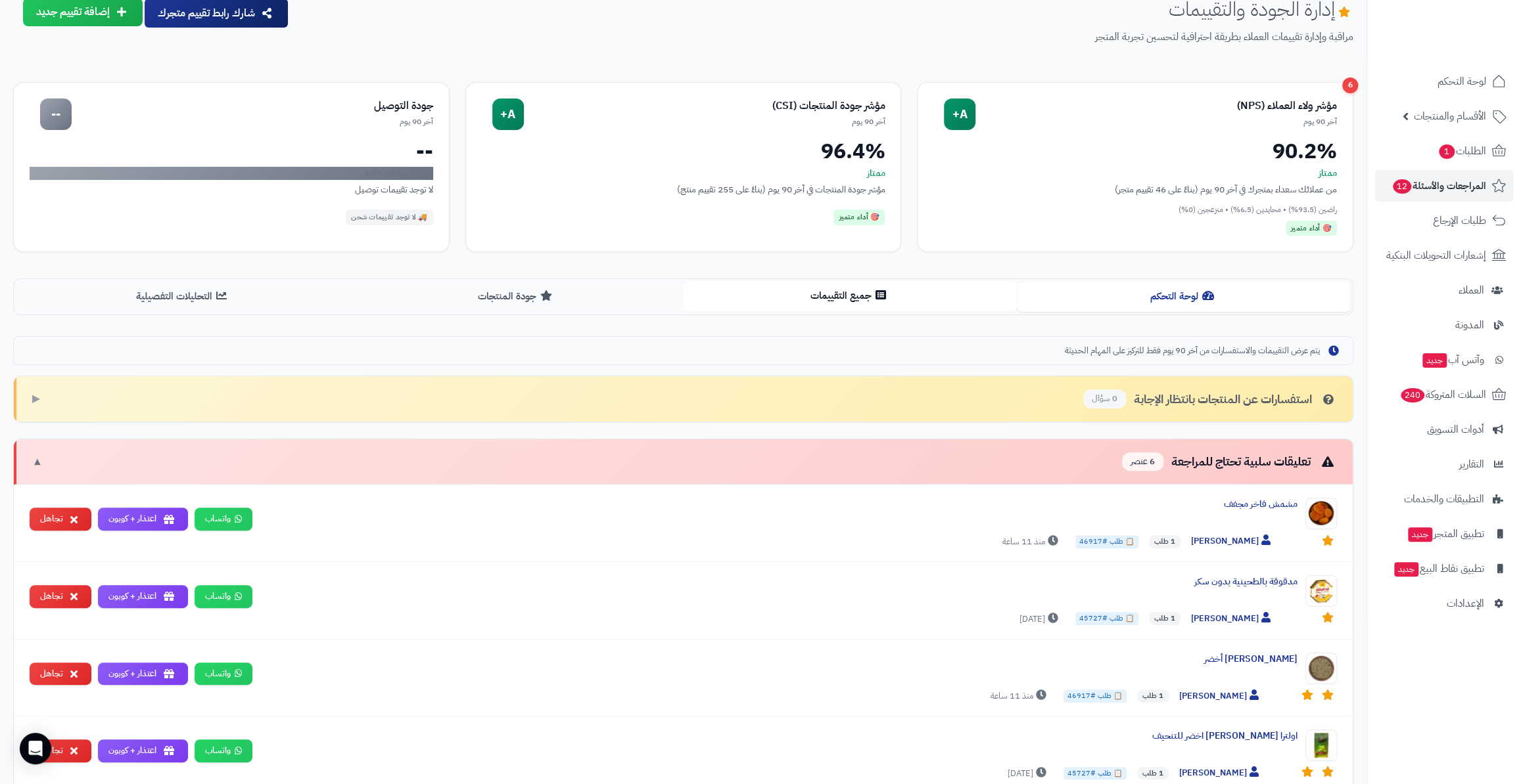
click at [815, 302] on button "جميع التقييمات" at bounding box center [850, 296] width 333 height 30
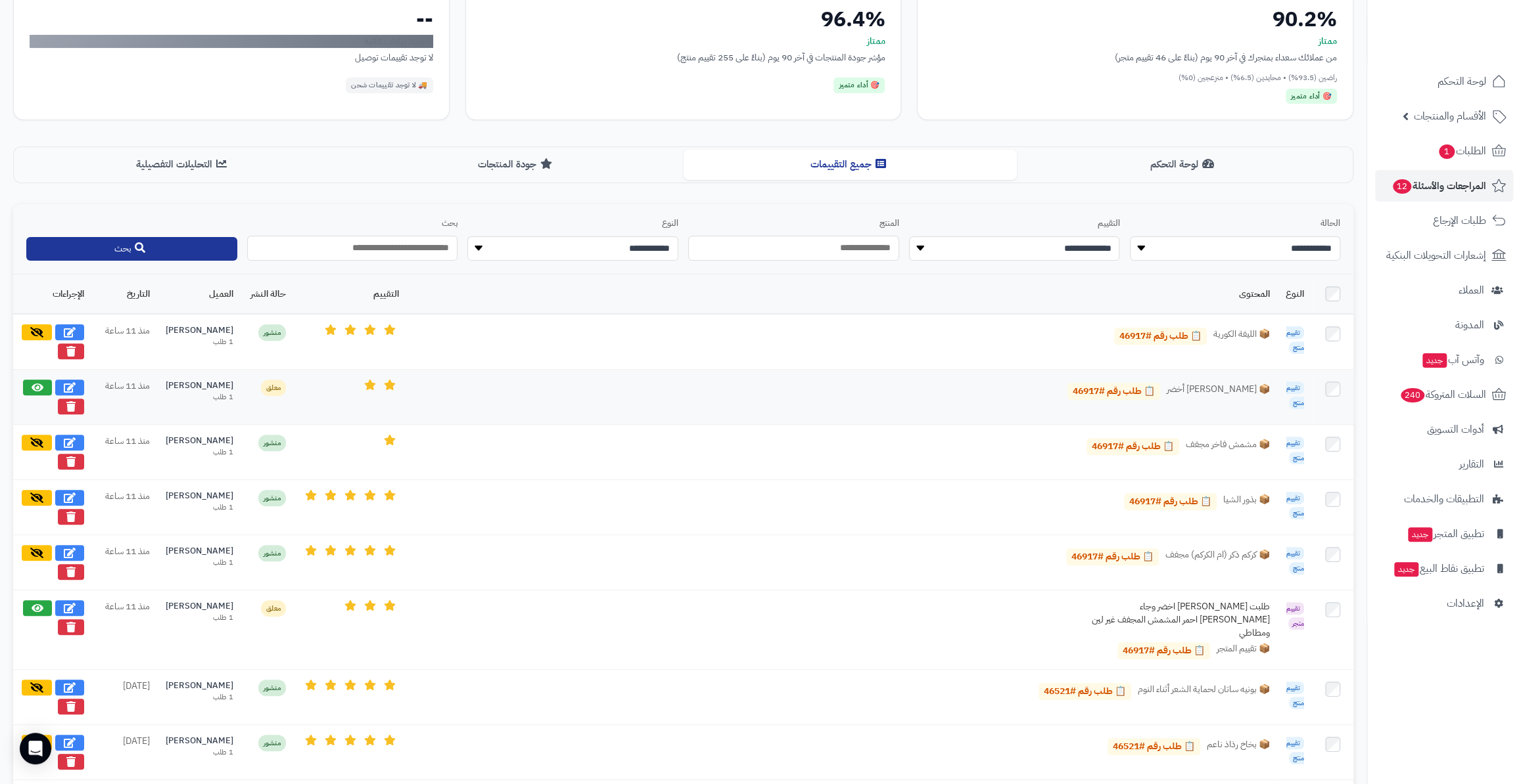
scroll to position [238, 0]
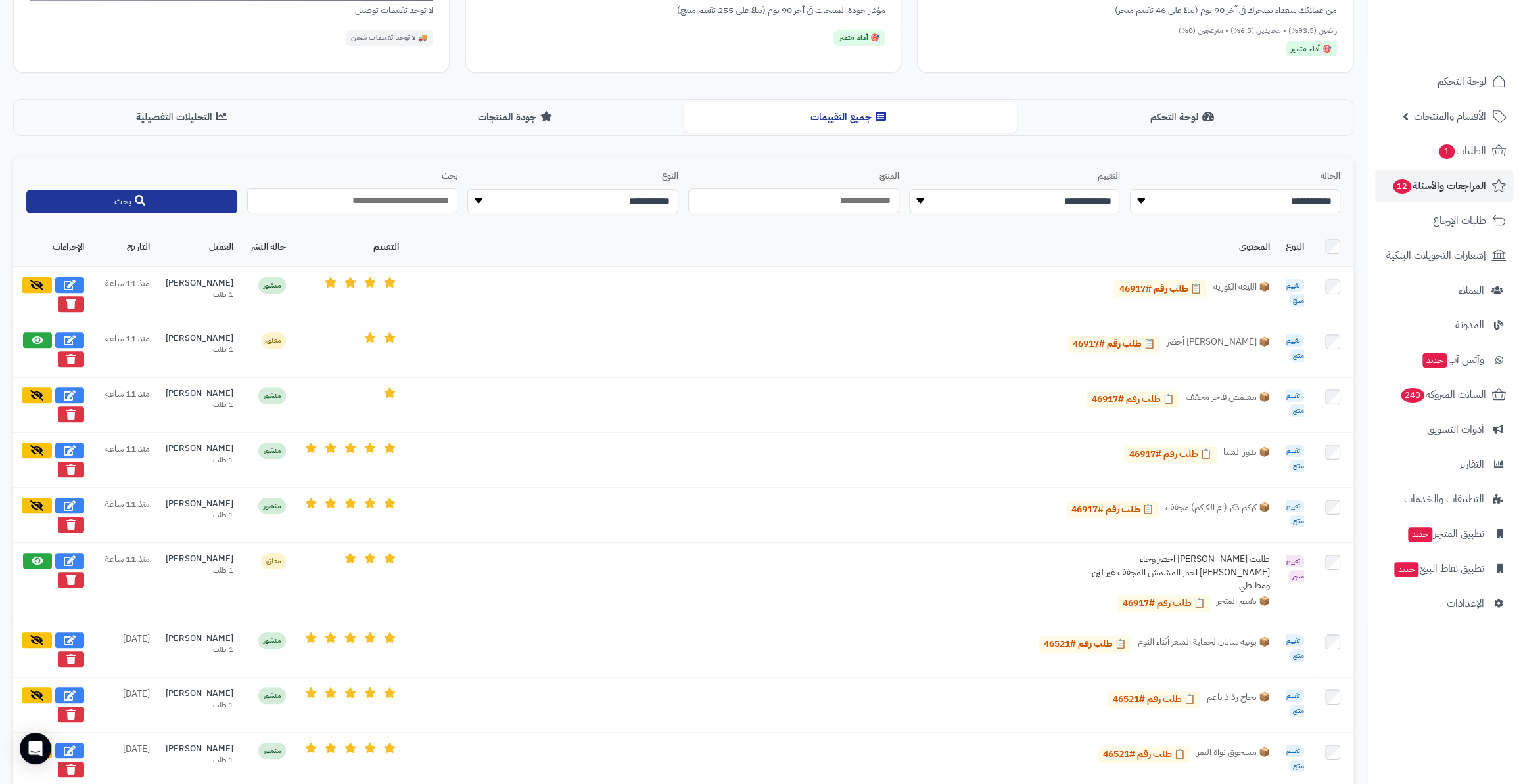
click at [1186, 208] on select "**********" at bounding box center [1235, 202] width 211 height 25
select select "*******"
click at [1130, 189] on select "**********" at bounding box center [1235, 202] width 211 height 25
click at [149, 193] on button "بحث" at bounding box center [132, 201] width 211 height 24
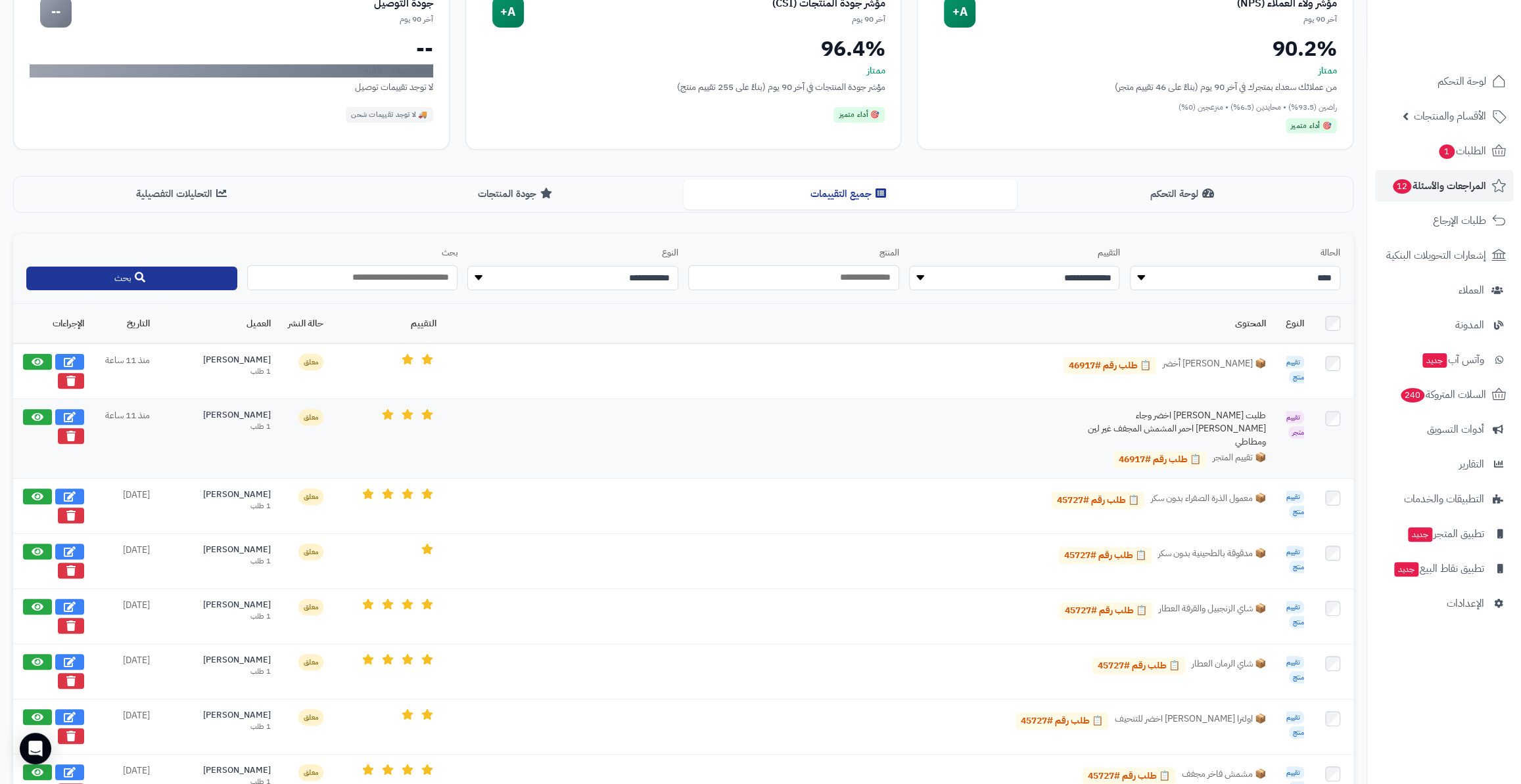
scroll to position [179, 0]
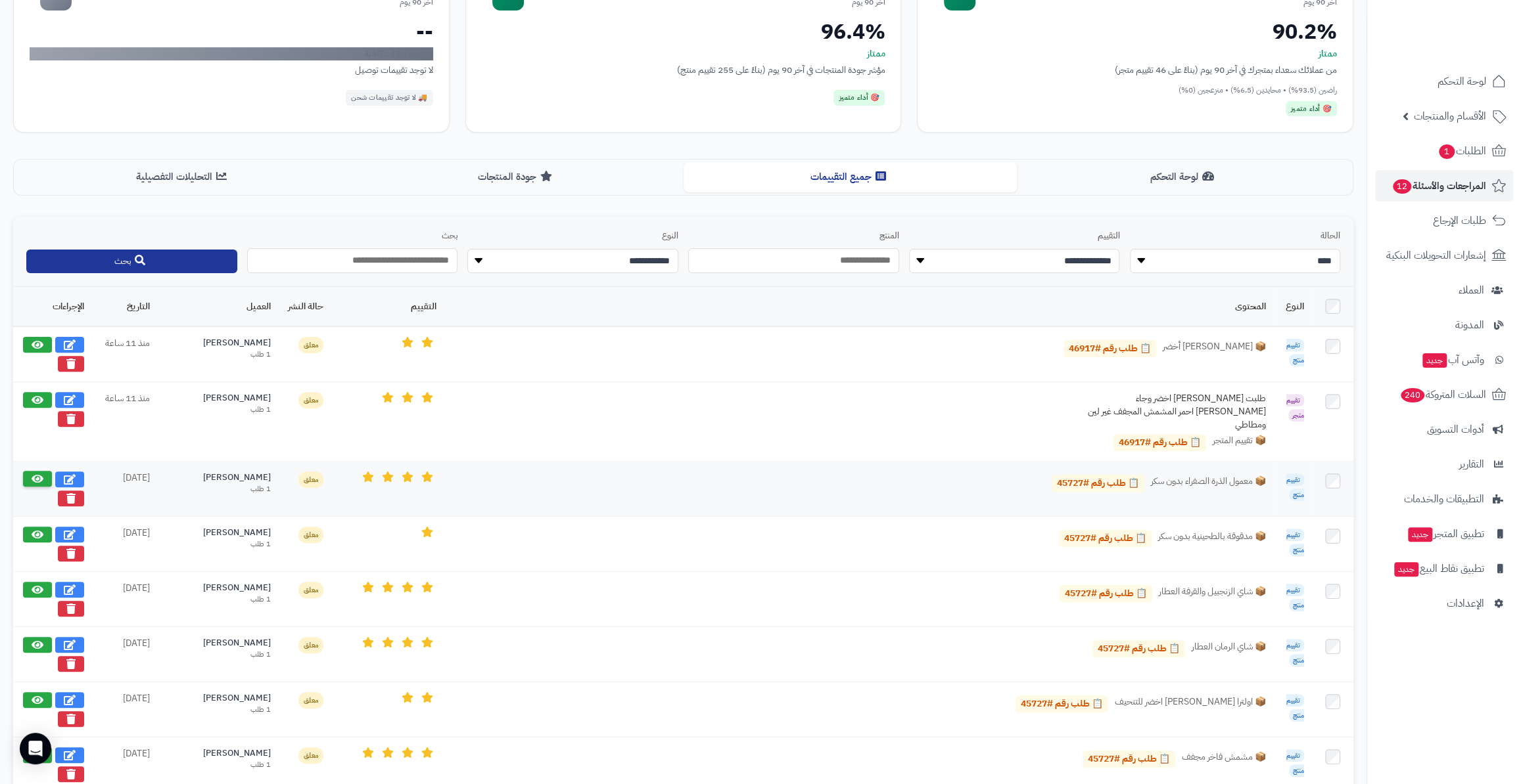
click at [34, 473] on icon at bounding box center [37, 478] width 12 height 10
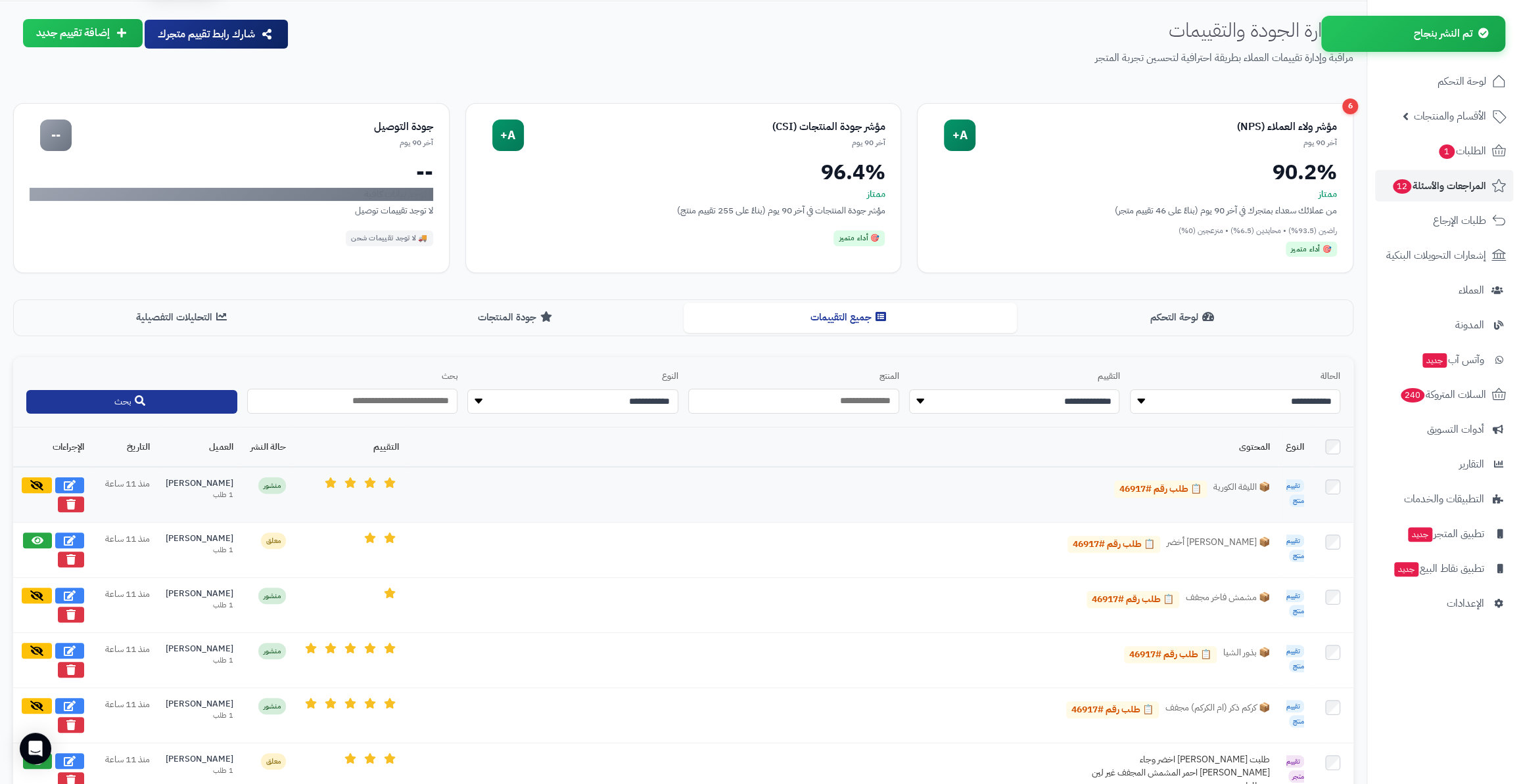
scroll to position [59, 0]
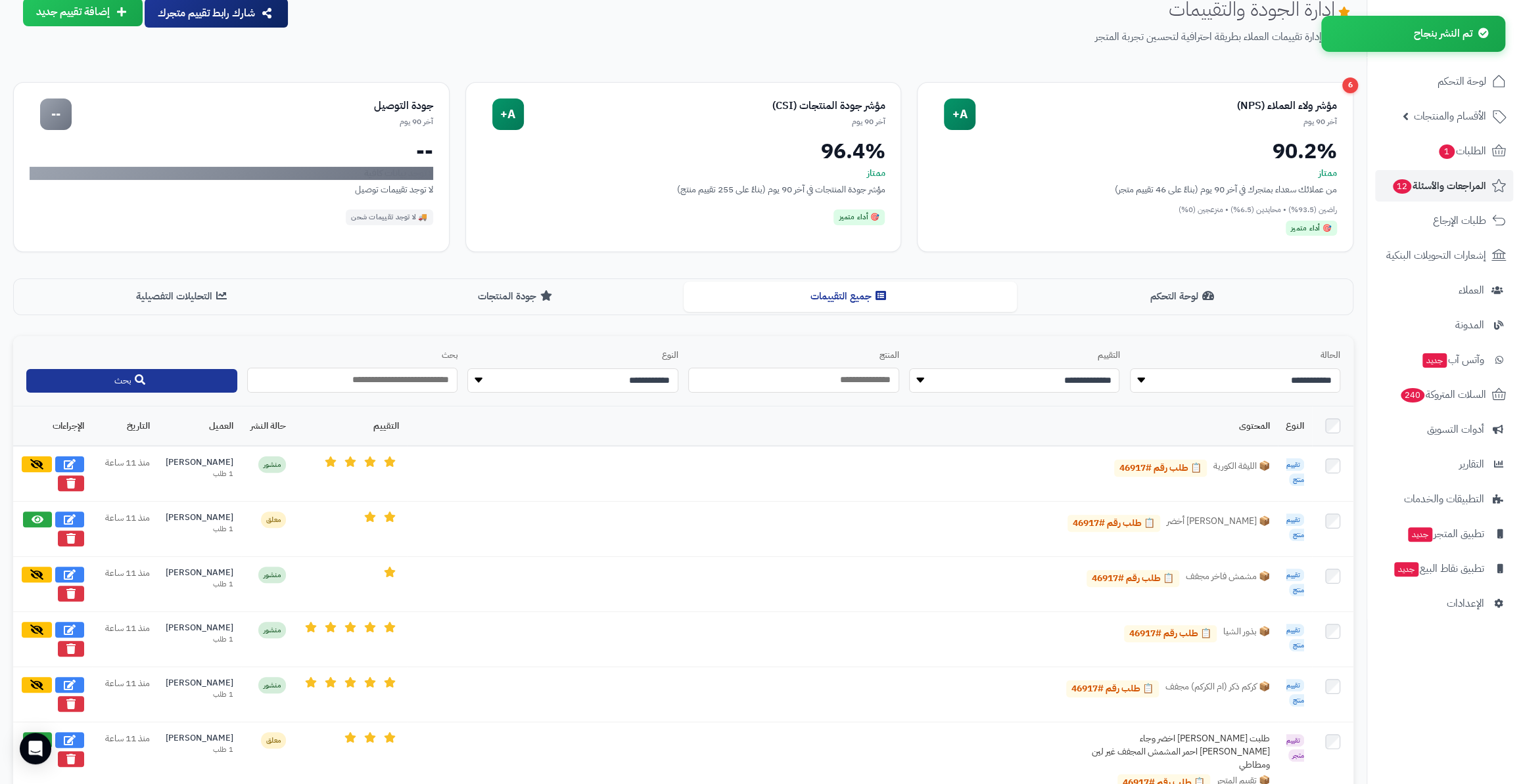
click at [1296, 378] on select "**********" at bounding box center [1235, 381] width 211 height 25
click at [132, 377] on button "بحث" at bounding box center [132, 381] width 211 height 24
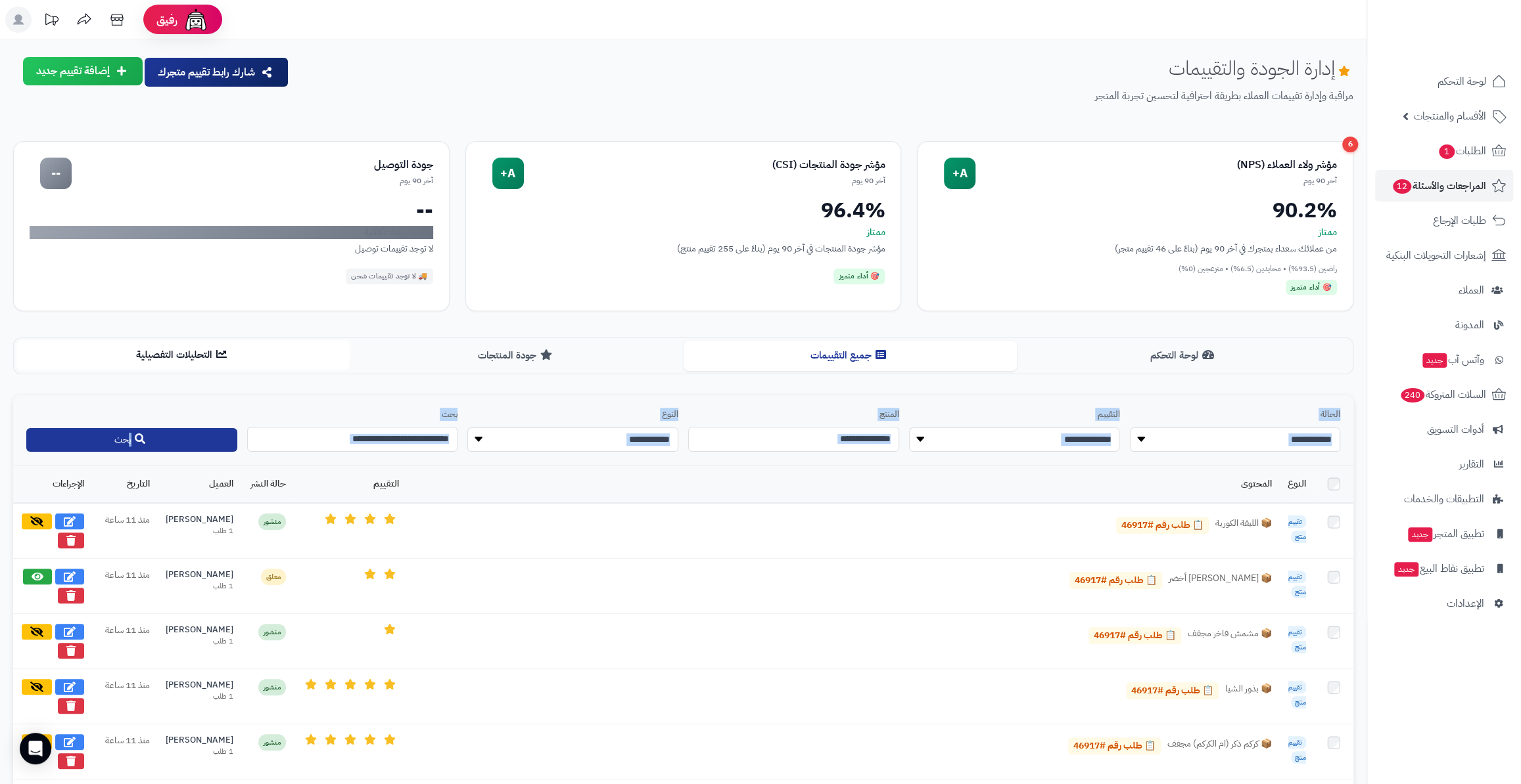
drag, startPoint x: 132, startPoint y: 377, endPoint x: 154, endPoint y: 366, distance: 24.6
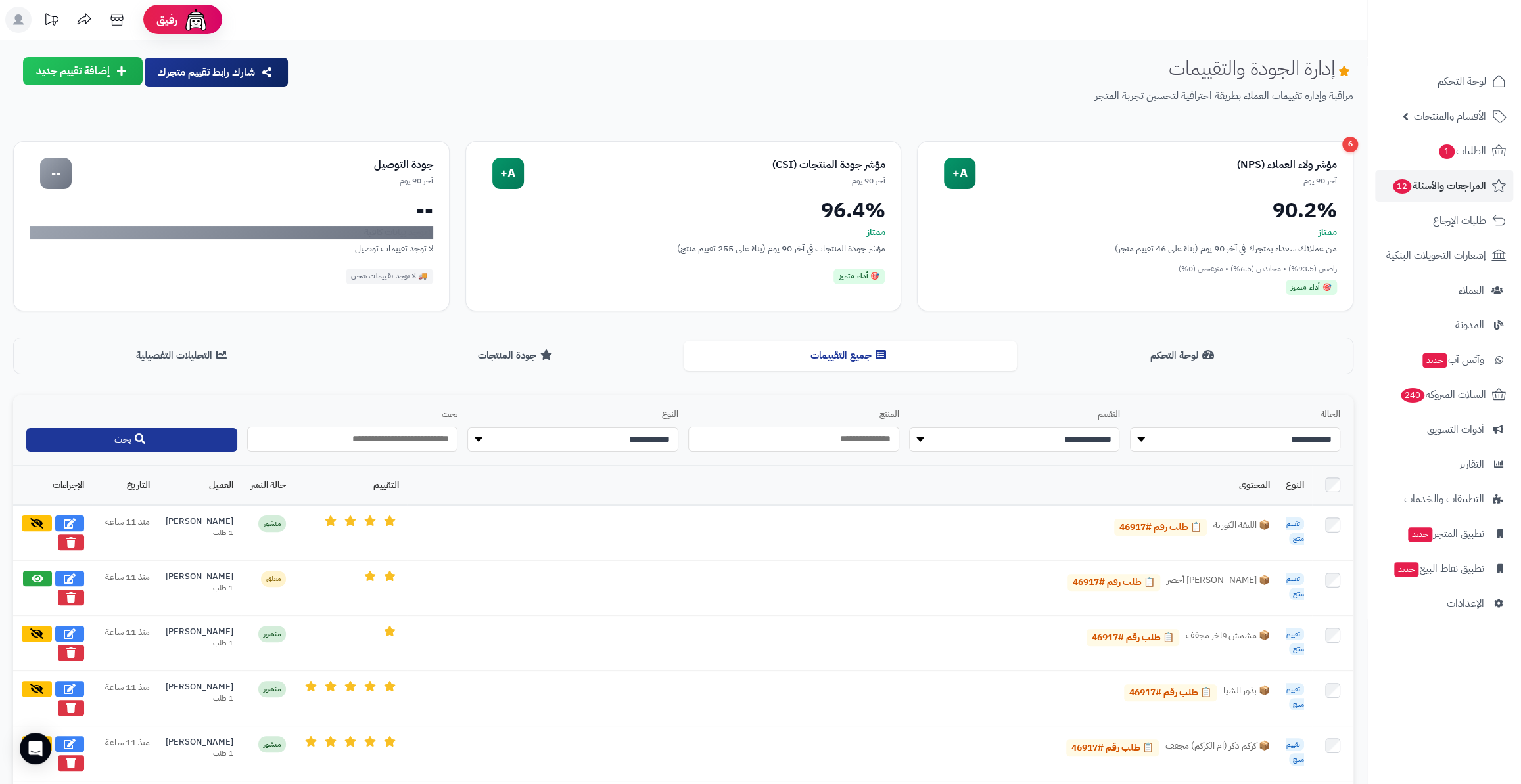
click at [1105, 476] on th "المحتوى" at bounding box center [842, 485] width 870 height 40
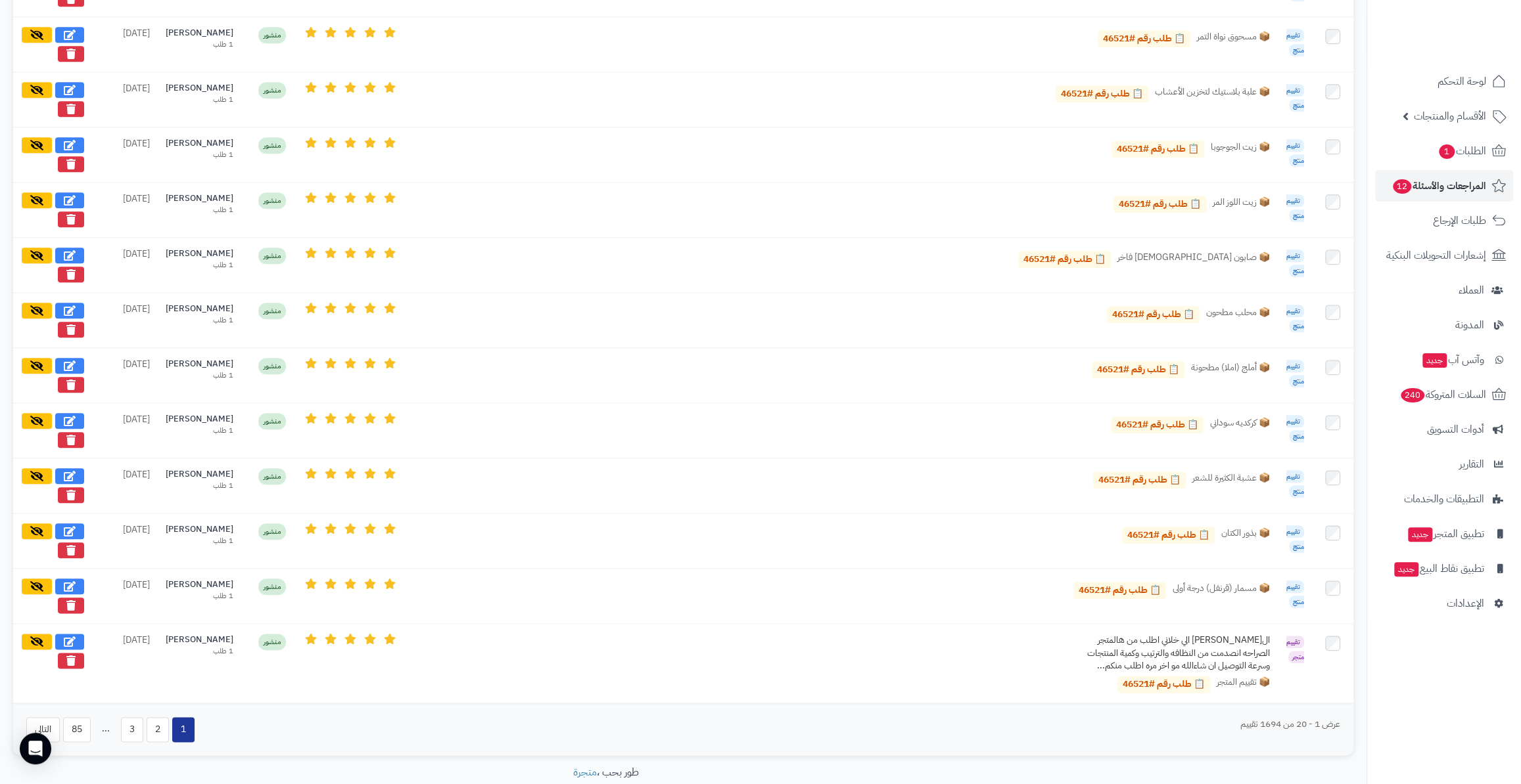
scroll to position [955, 0]
click at [166, 716] on button "2" at bounding box center [157, 729] width 22 height 25
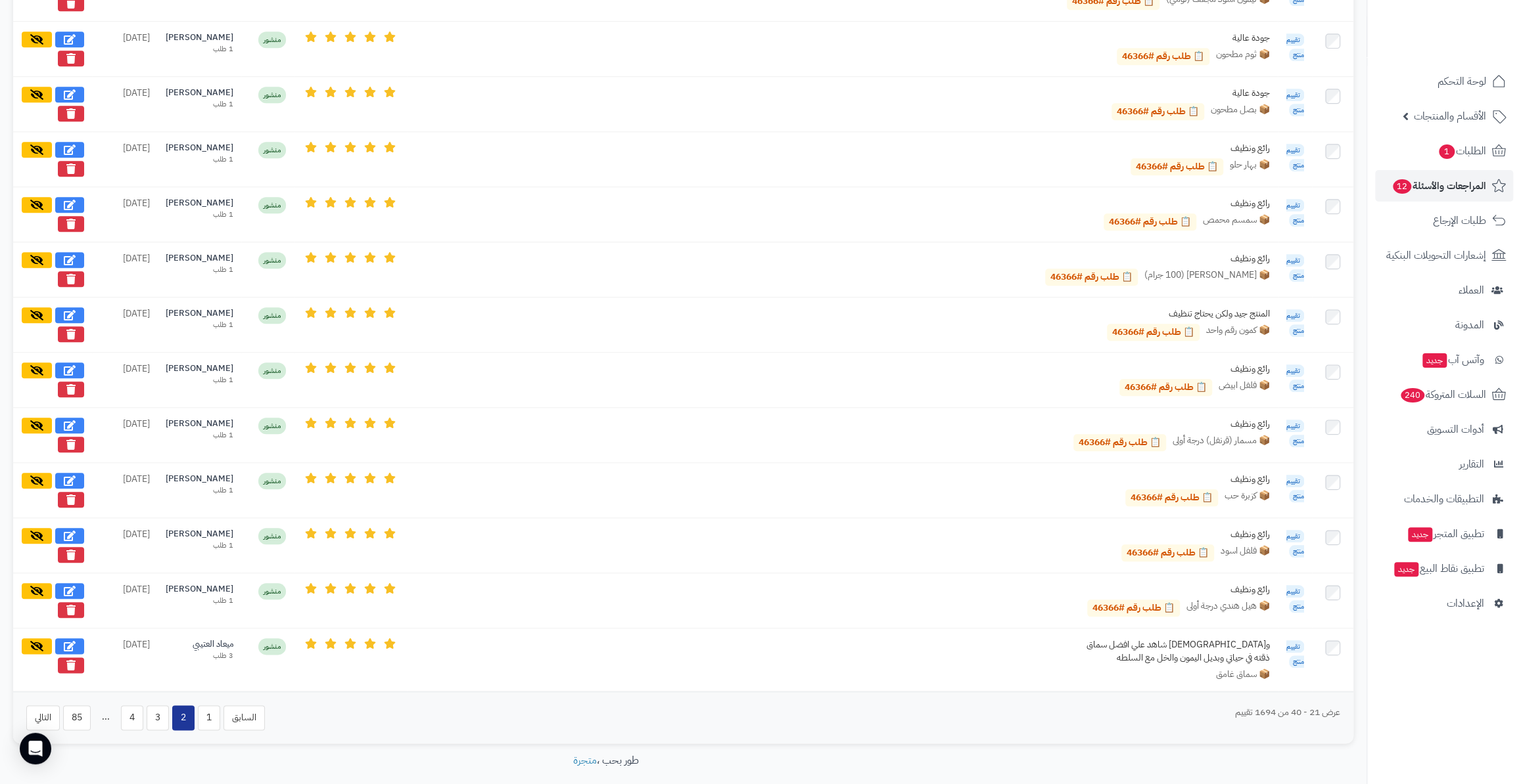
scroll to position [982, 0]
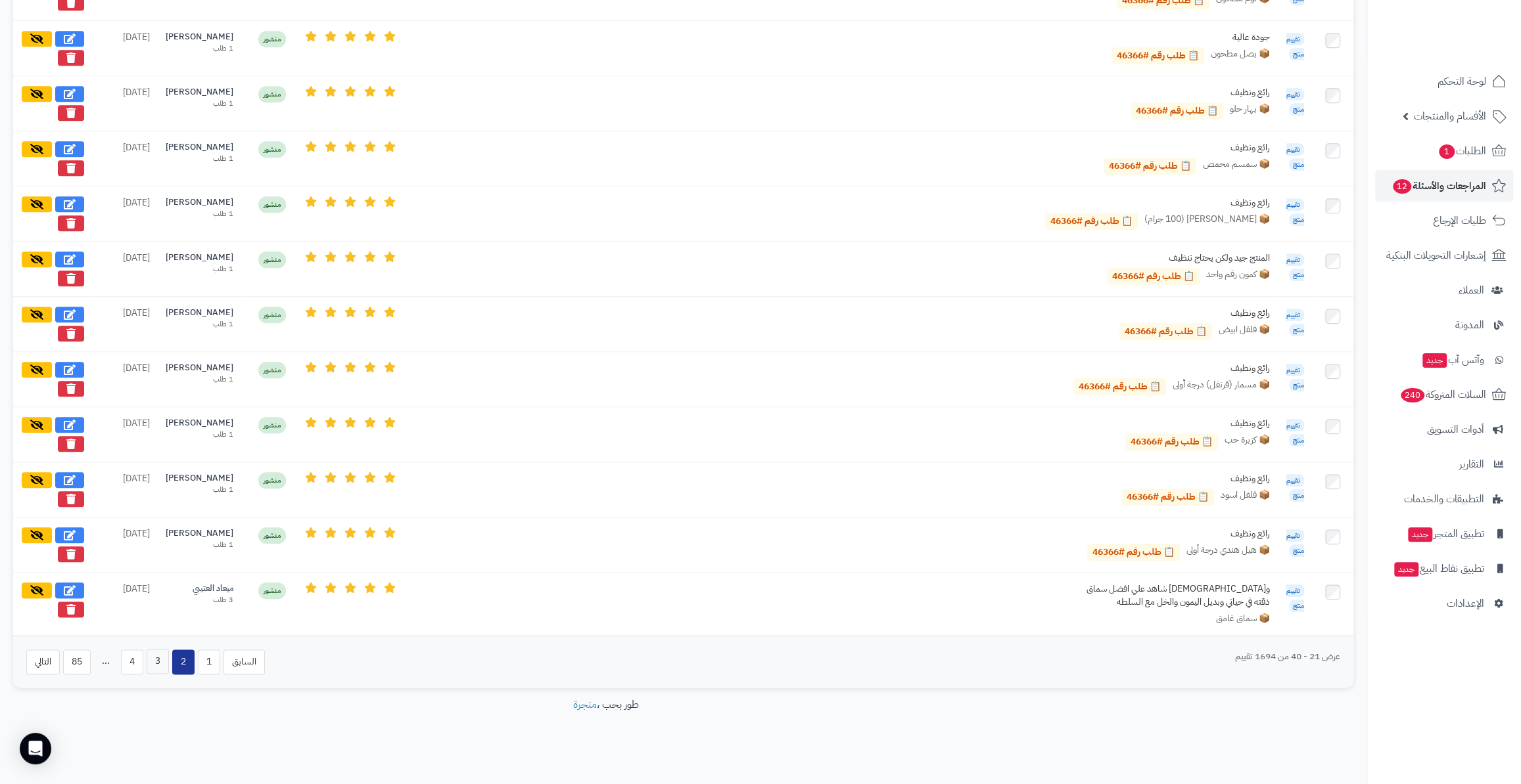
click at [156, 654] on button "3" at bounding box center [157, 661] width 22 height 25
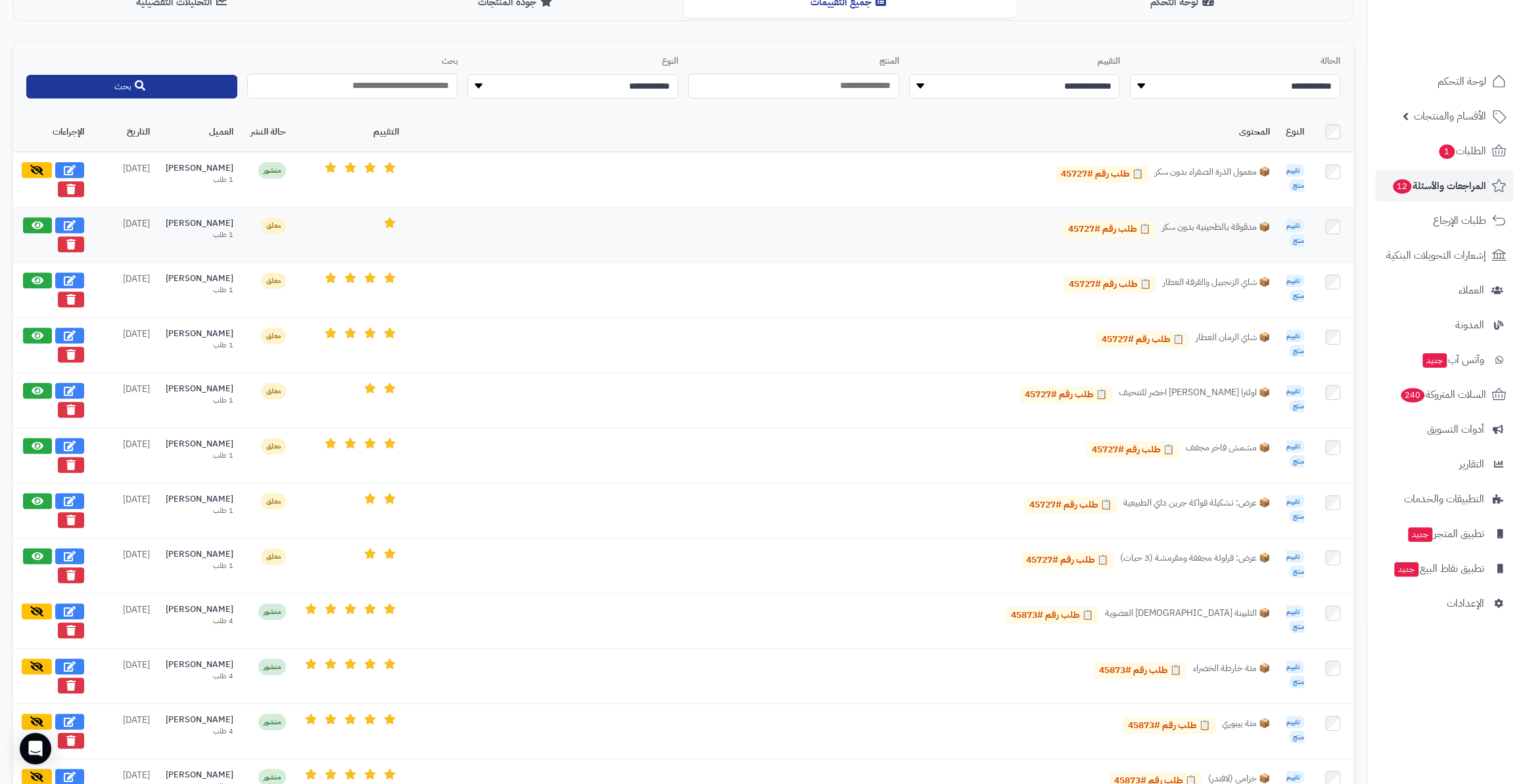
scroll to position [358, 0]
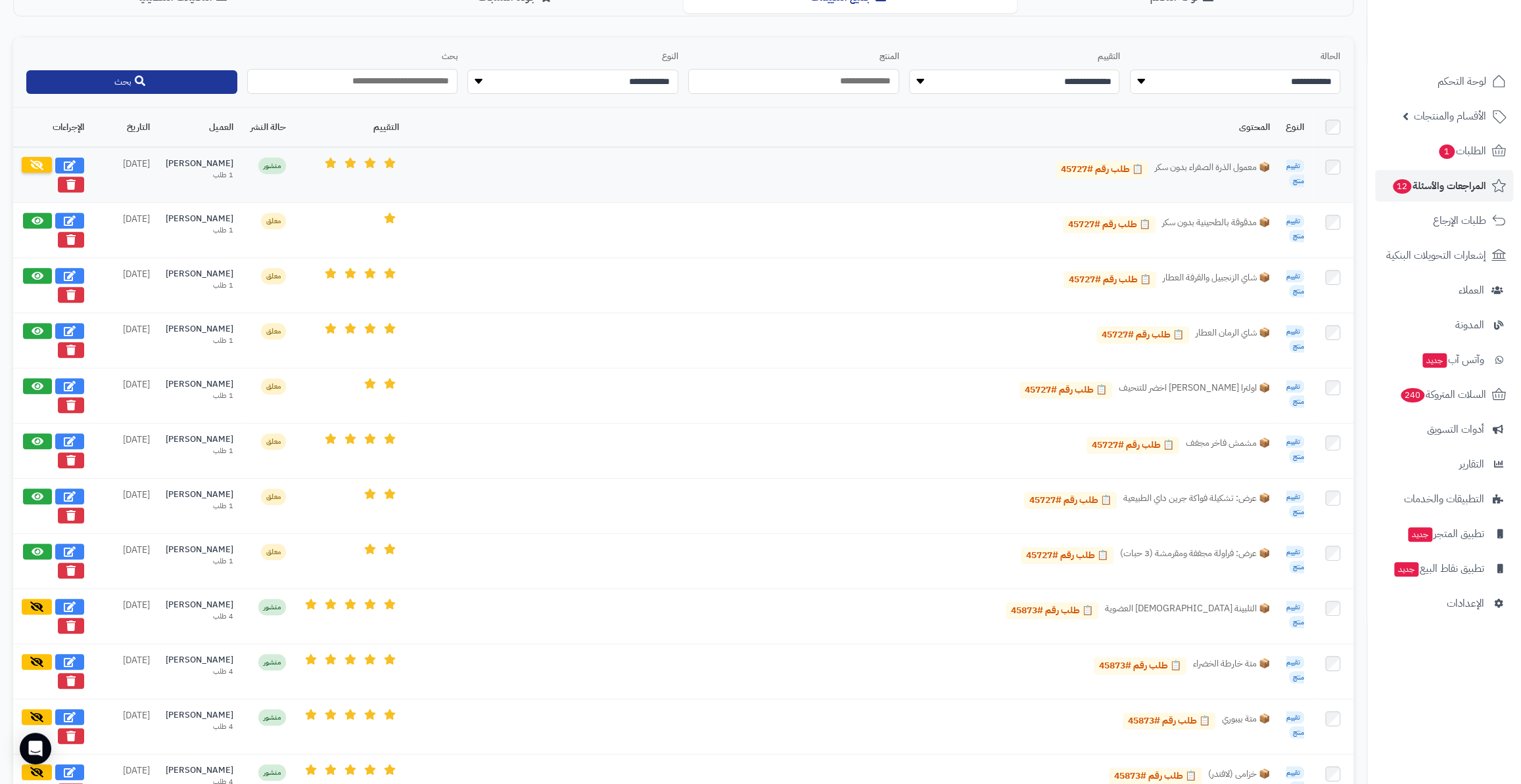
click at [24, 164] on button at bounding box center [37, 164] width 31 height 16
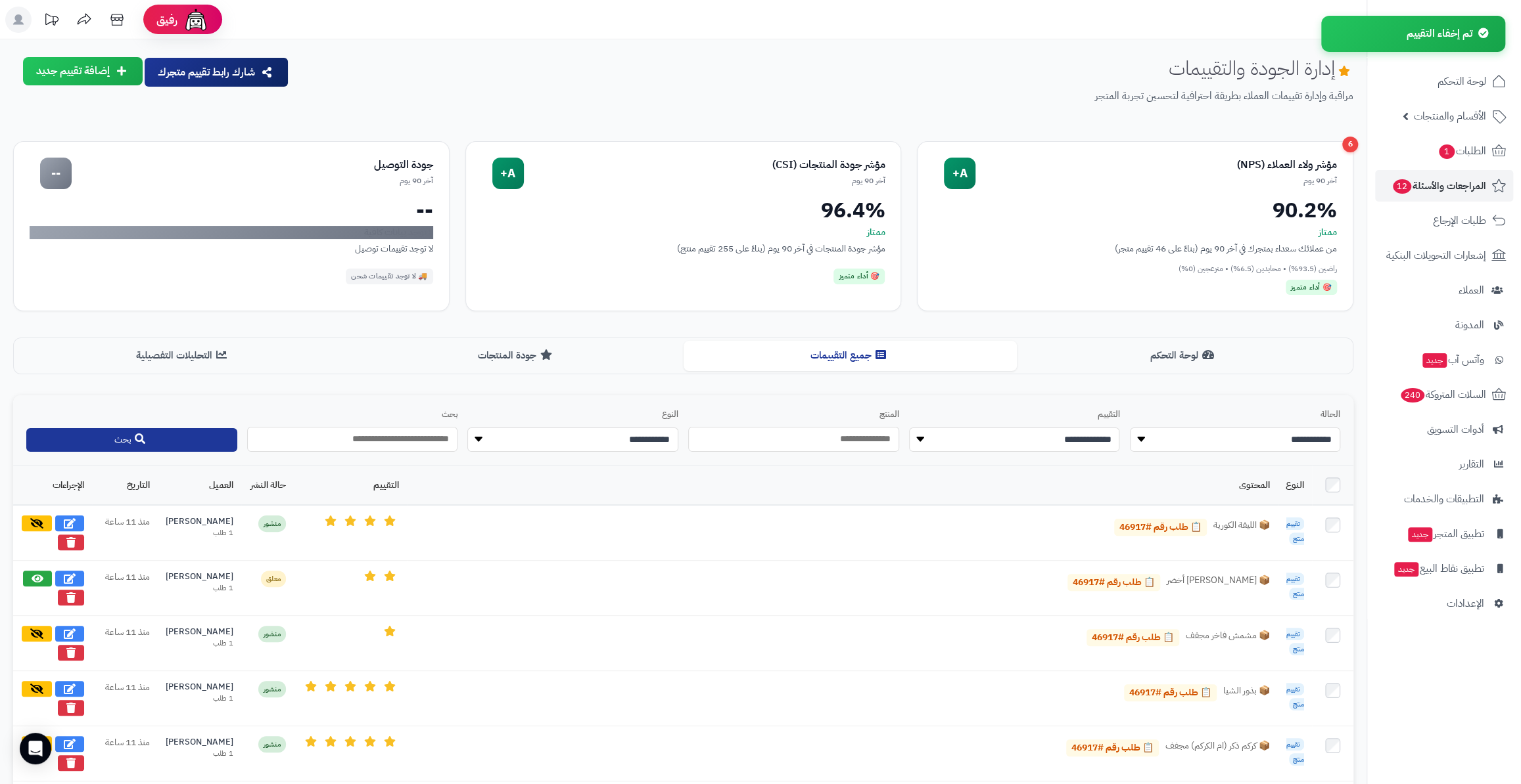
click at [1224, 444] on select "**********" at bounding box center [1235, 440] width 211 height 25
select select "*******"
click at [1130, 428] on select "**********" at bounding box center [1235, 440] width 211 height 25
click at [194, 442] on button "بحث" at bounding box center [132, 439] width 211 height 24
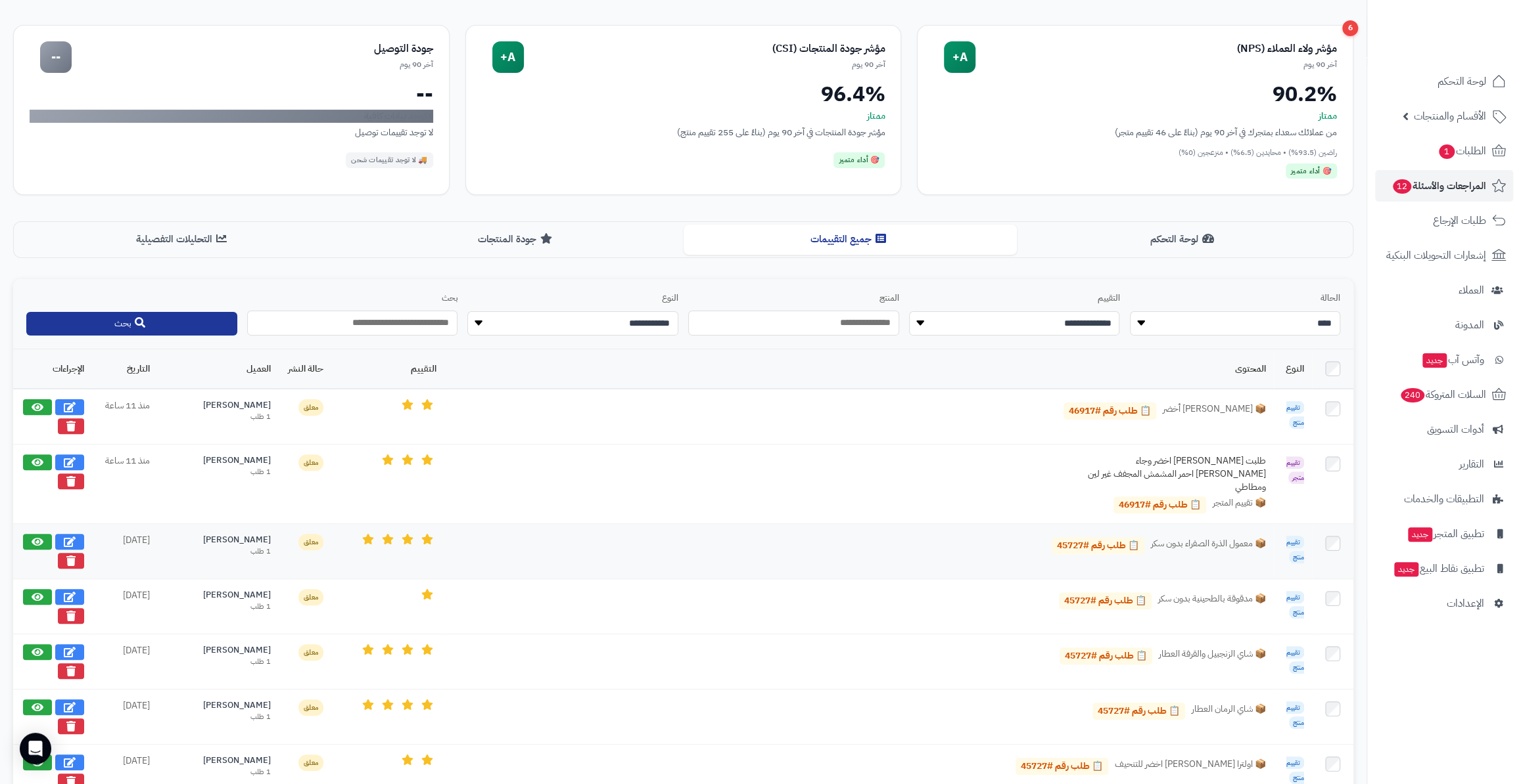
scroll to position [119, 0]
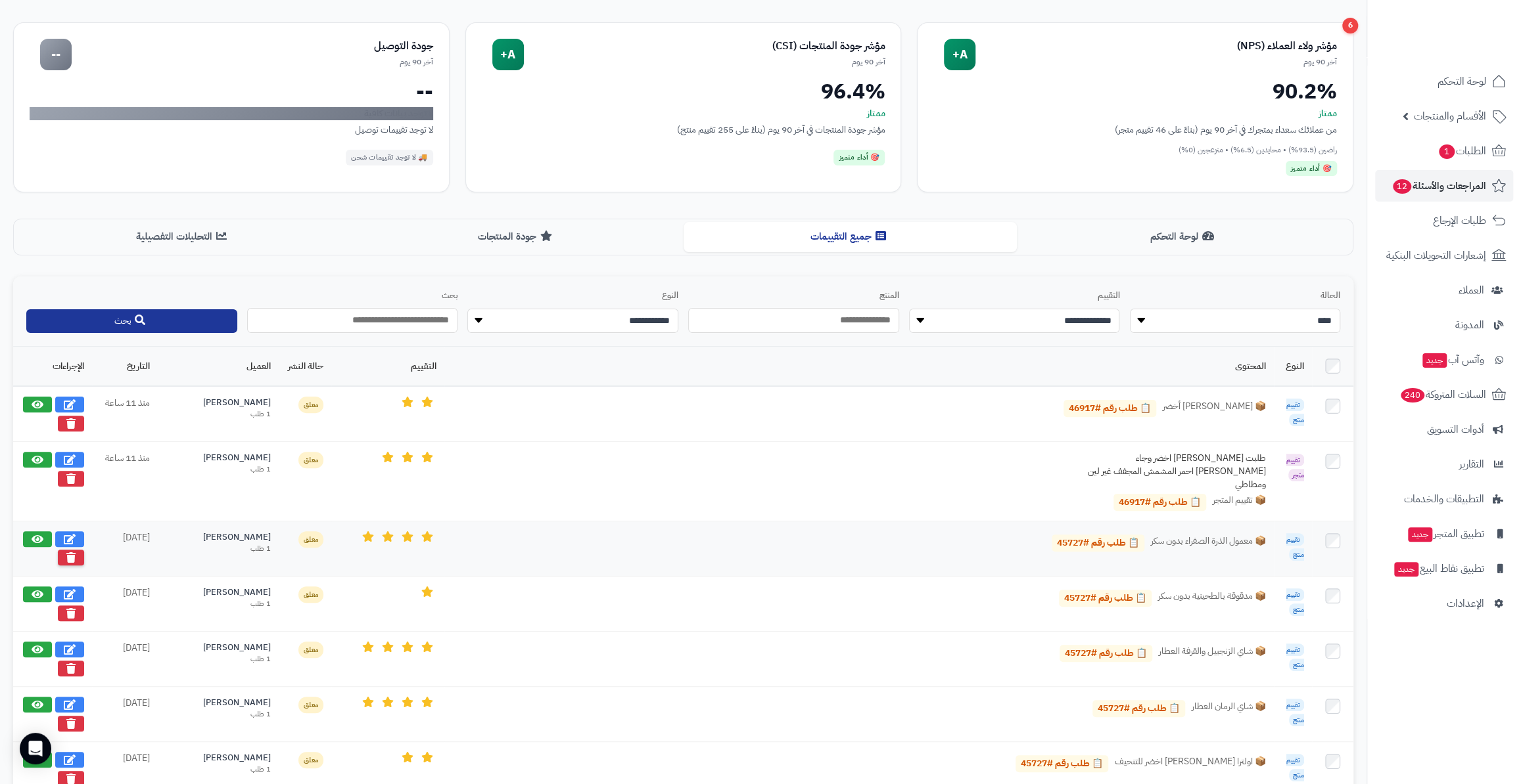
click at [72, 552] on icon at bounding box center [71, 557] width 9 height 10
click at [69, 608] on icon at bounding box center [71, 613] width 9 height 10
click at [69, 663] on icon at bounding box center [71, 668] width 9 height 10
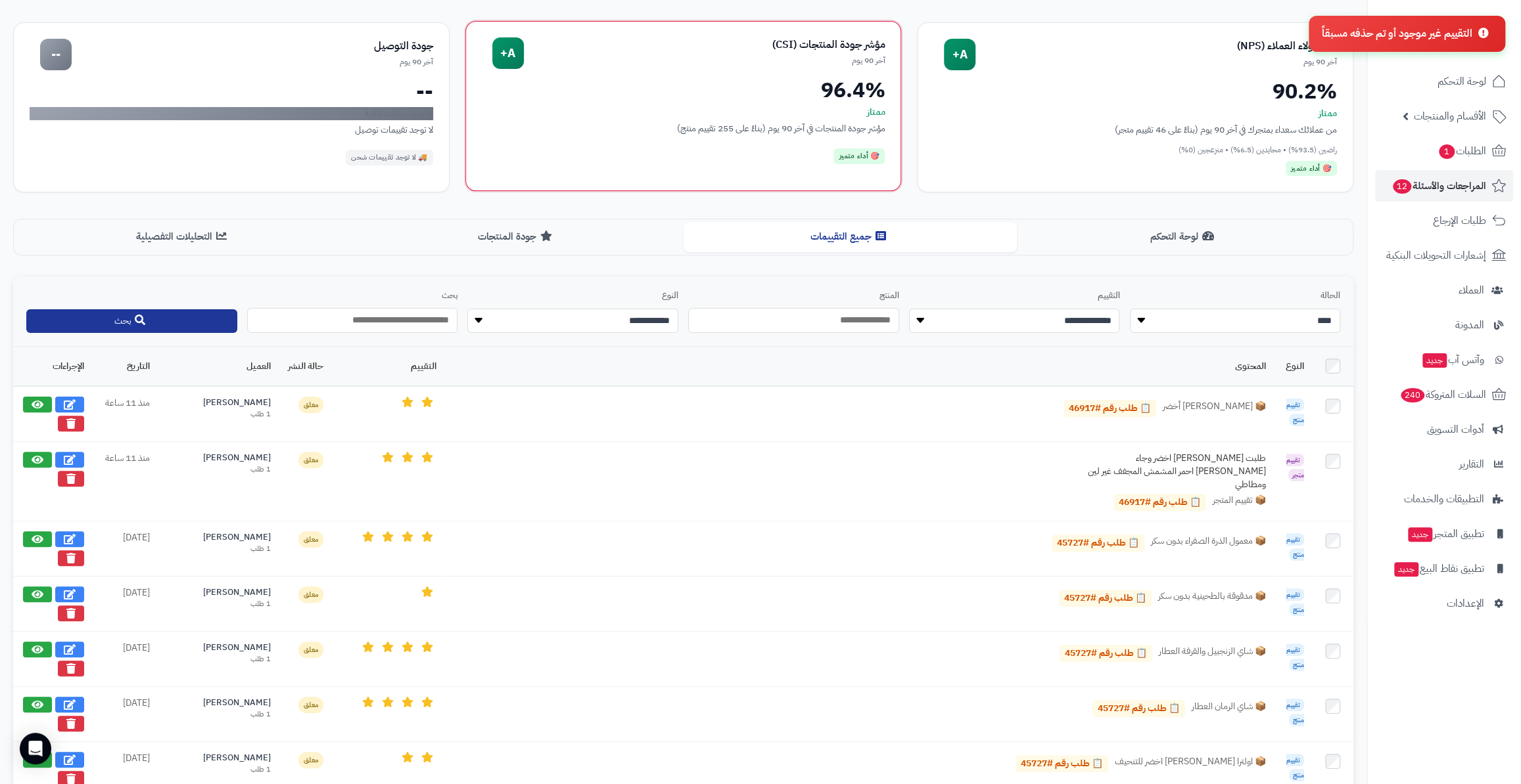
drag, startPoint x: 62, startPoint y: 708, endPoint x: 820, endPoint y: 62, distance: 995.9
click at [62, 716] on button at bounding box center [71, 724] width 26 height 16
click at [76, 771] on button at bounding box center [71, 778] width 26 height 16
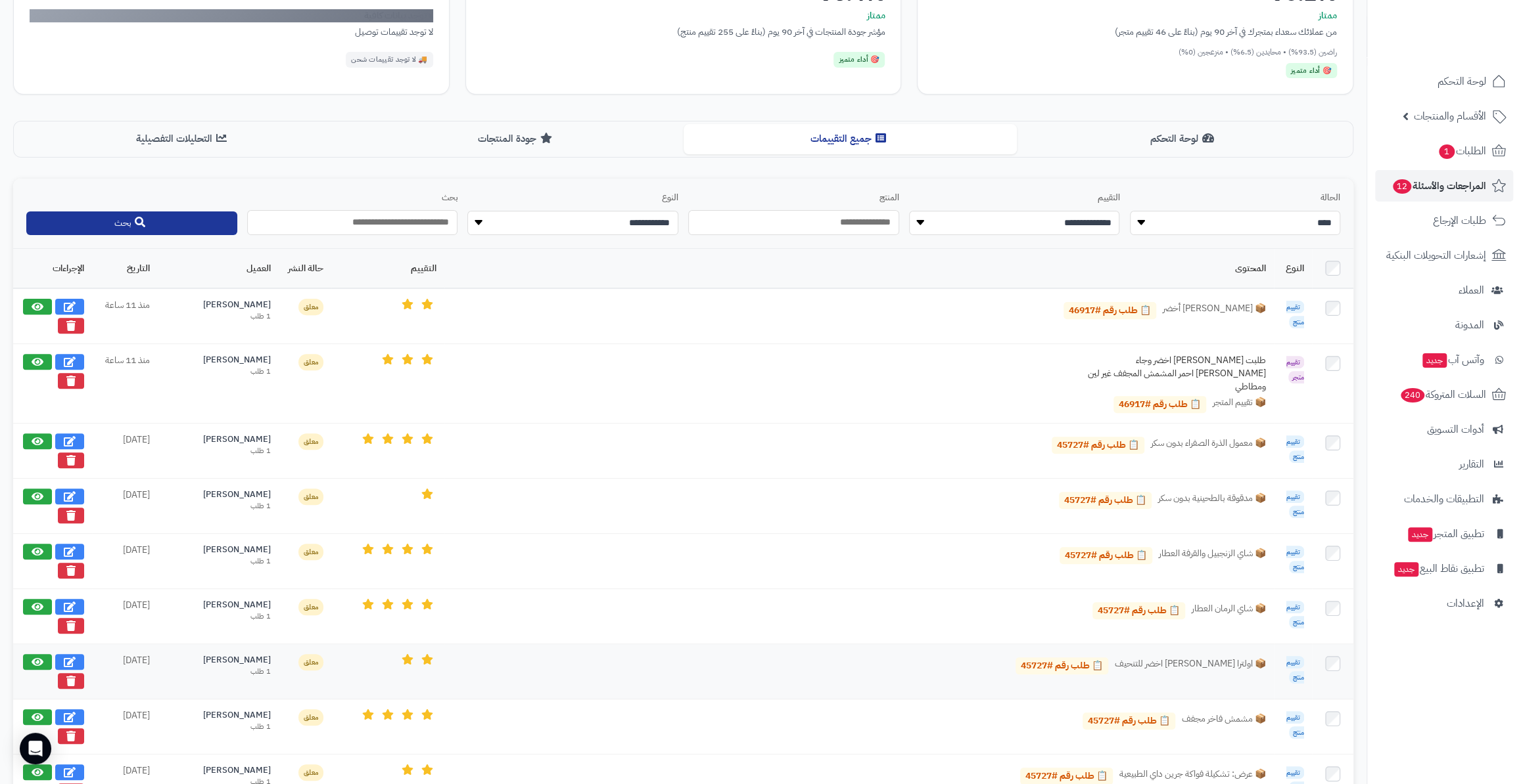
scroll to position [238, 0]
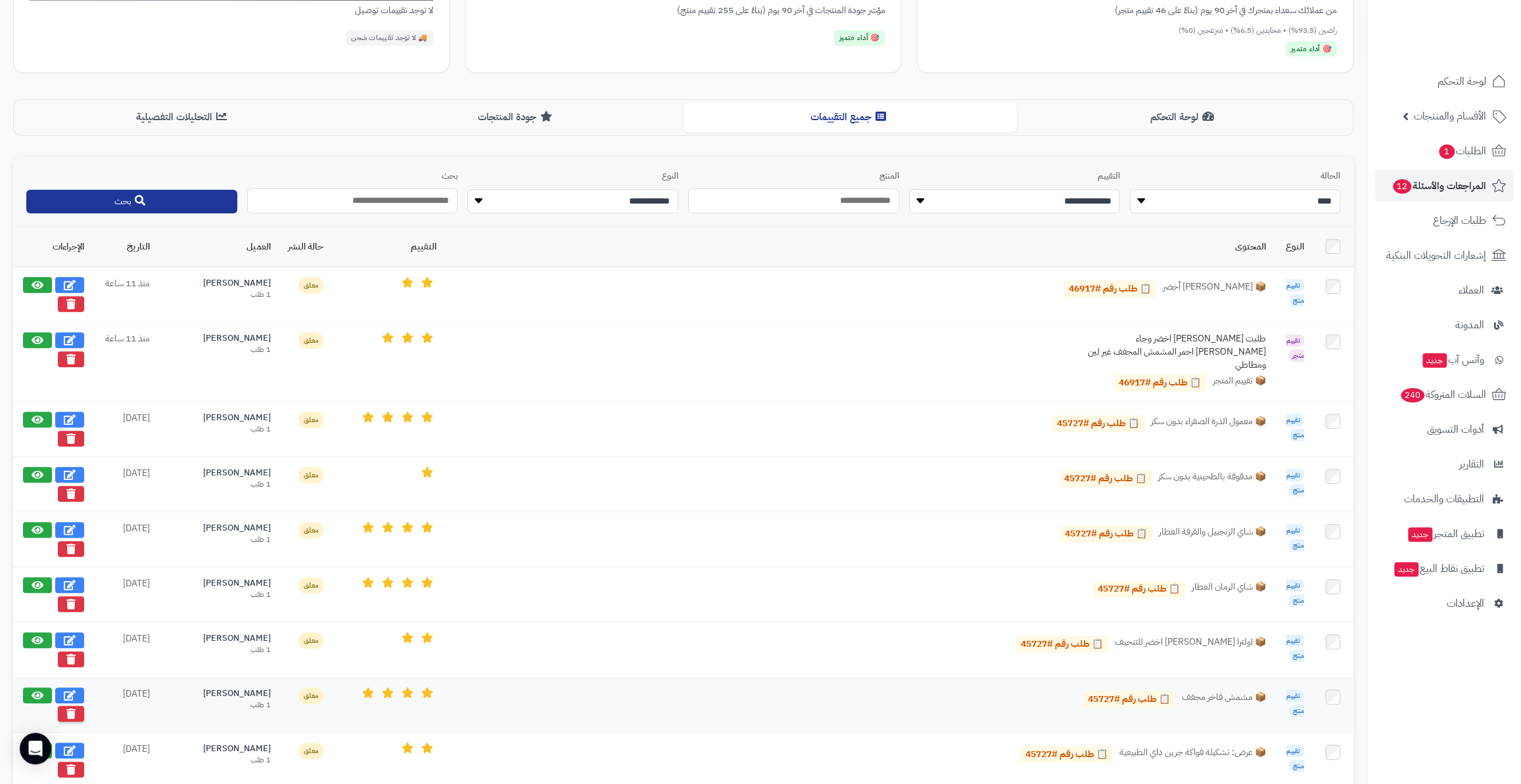
click at [72, 708] on icon at bounding box center [71, 713] width 9 height 10
click at [78, 761] on td at bounding box center [53, 760] width 79 height 55
click at [71, 761] on button at bounding box center [71, 769] width 26 height 16
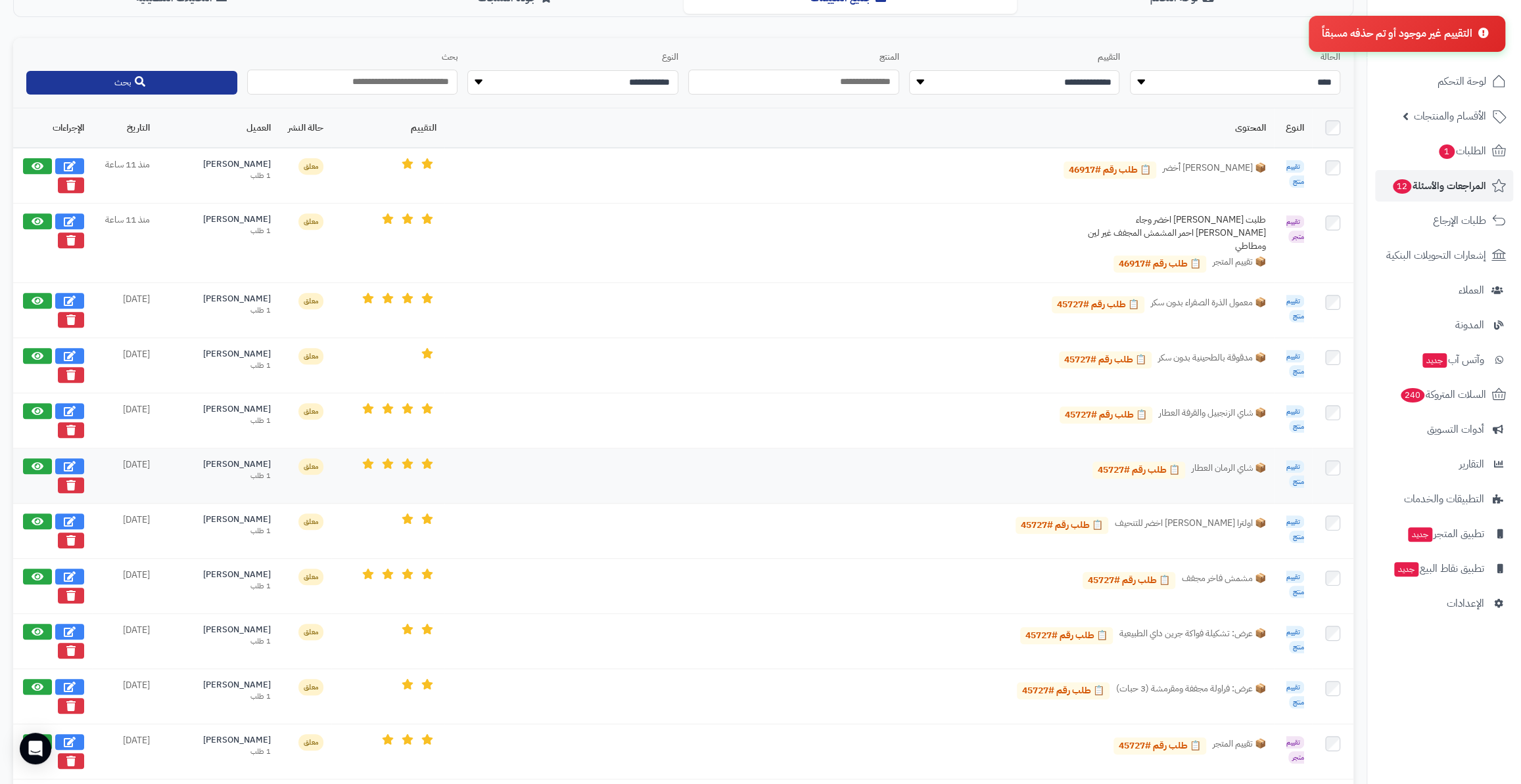
scroll to position [358, 0]
click at [65, 697] on button at bounding box center [71, 704] width 26 height 16
click at [70, 753] on button at bounding box center [71, 760] width 26 height 16
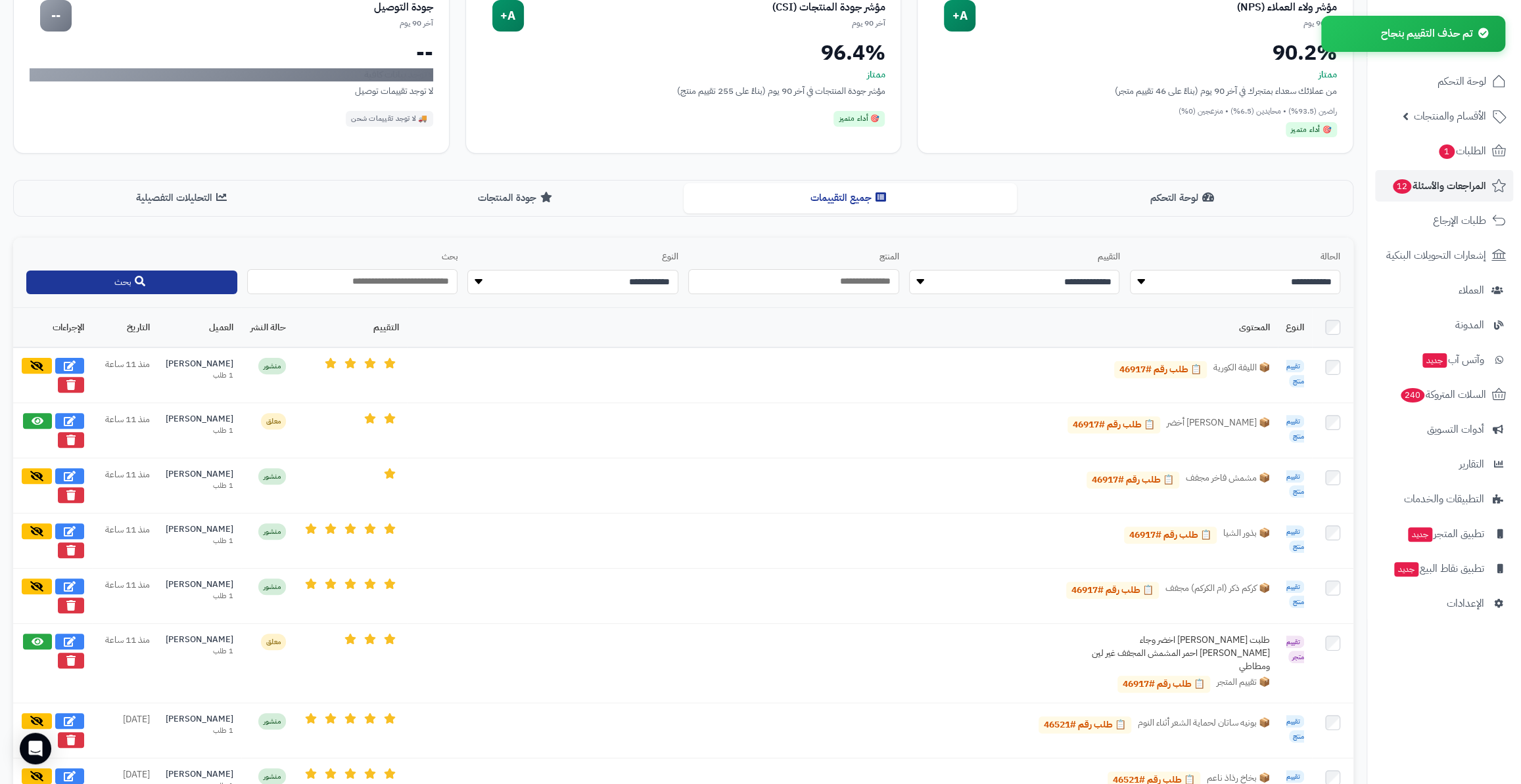
scroll to position [179, 0]
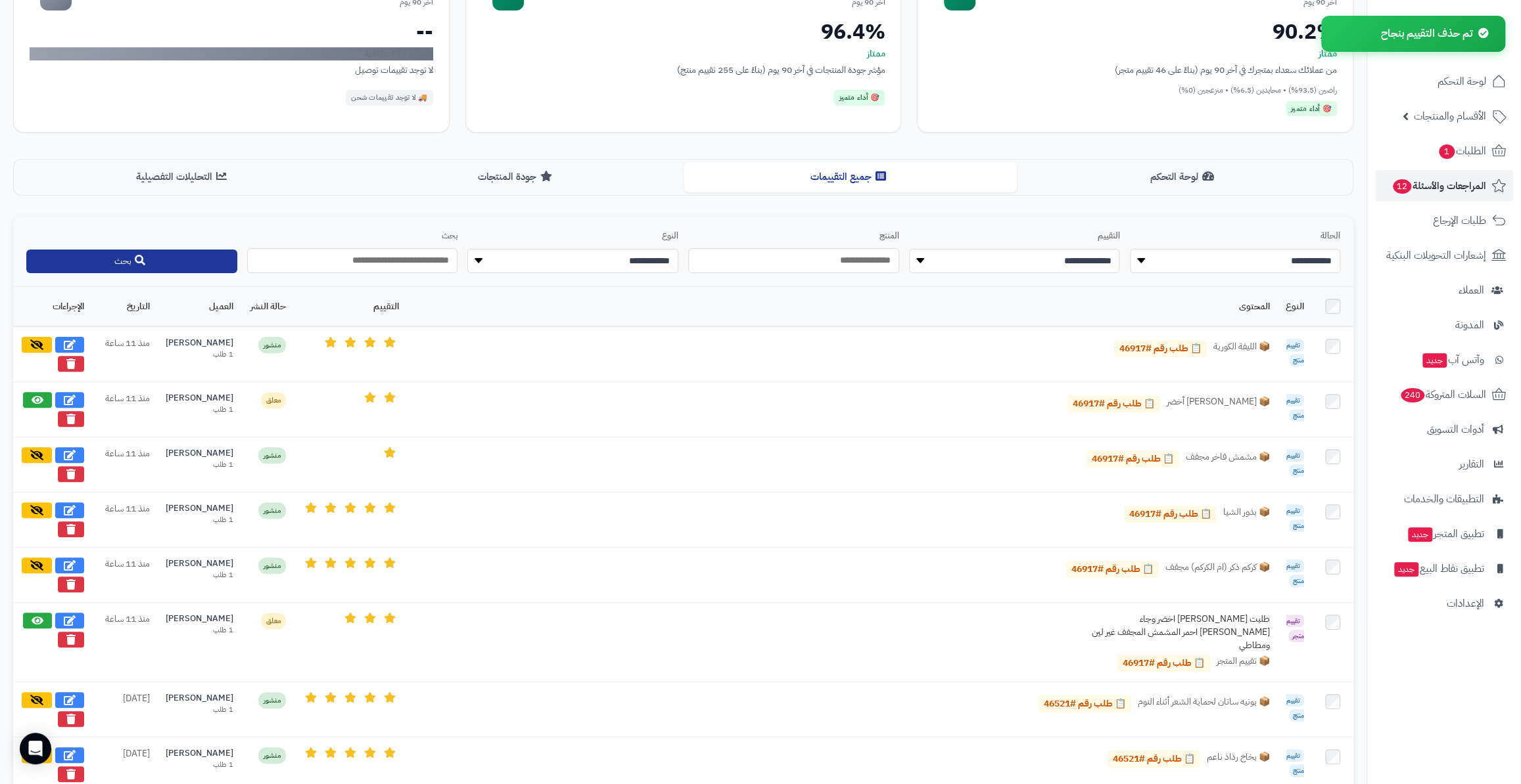
click at [1230, 263] on select "**********" at bounding box center [1235, 261] width 211 height 25
select select "*******"
click at [1130, 249] on select "**********" at bounding box center [1235, 261] width 211 height 25
click at [210, 260] on button "بحث" at bounding box center [132, 261] width 211 height 24
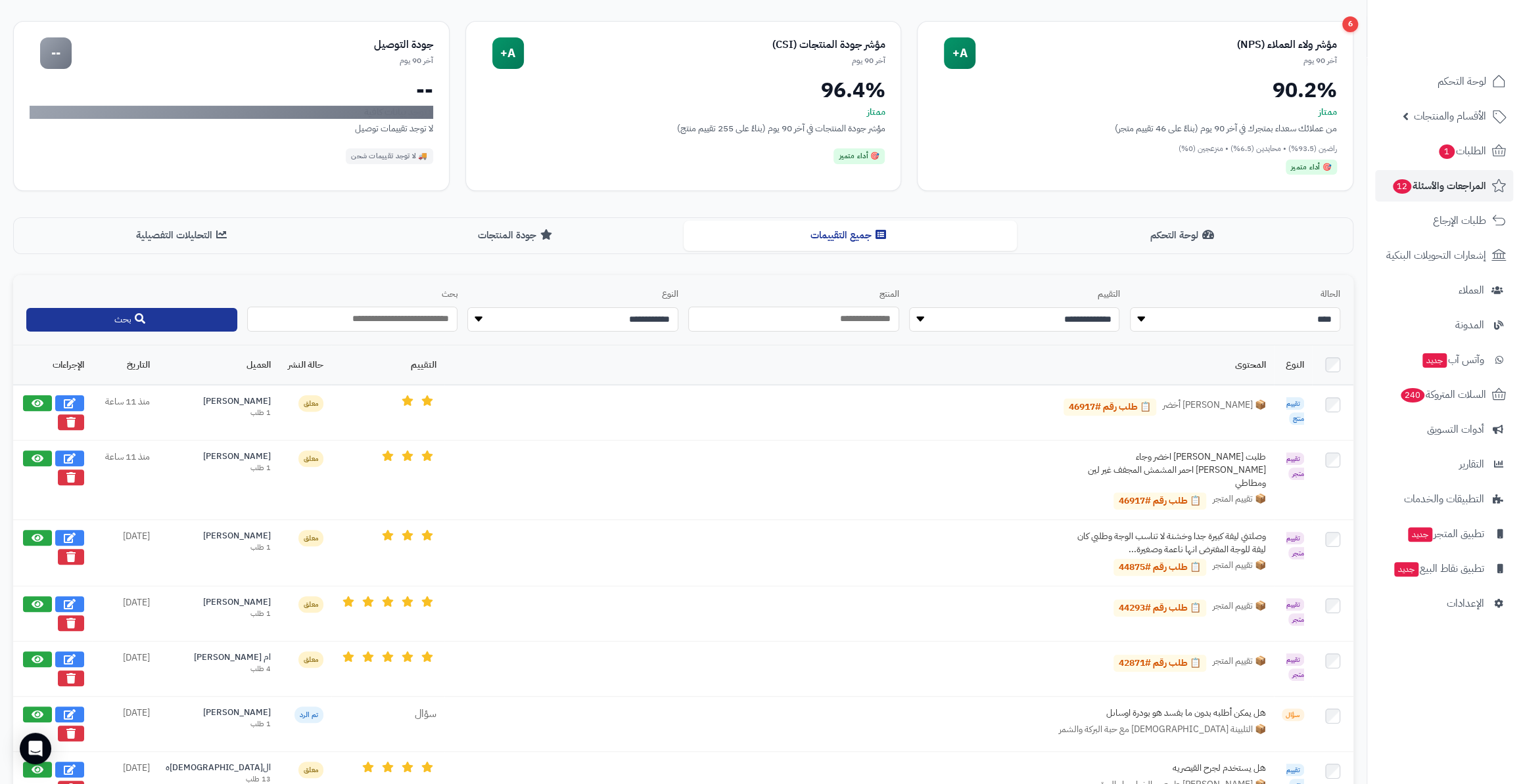
scroll to position [0, 0]
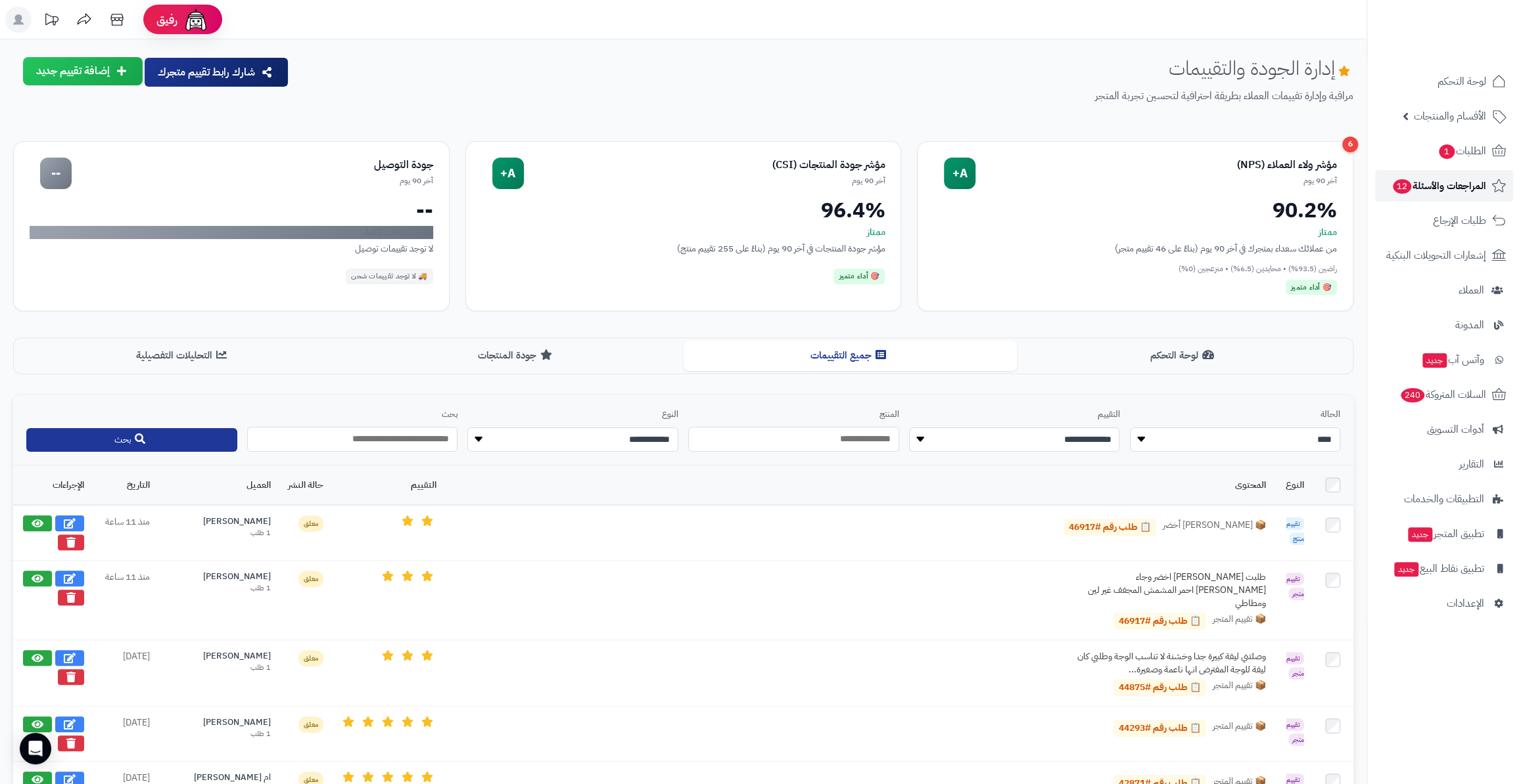
click at [1430, 177] on span "المراجعات والأسئلة 12" at bounding box center [1438, 186] width 94 height 19
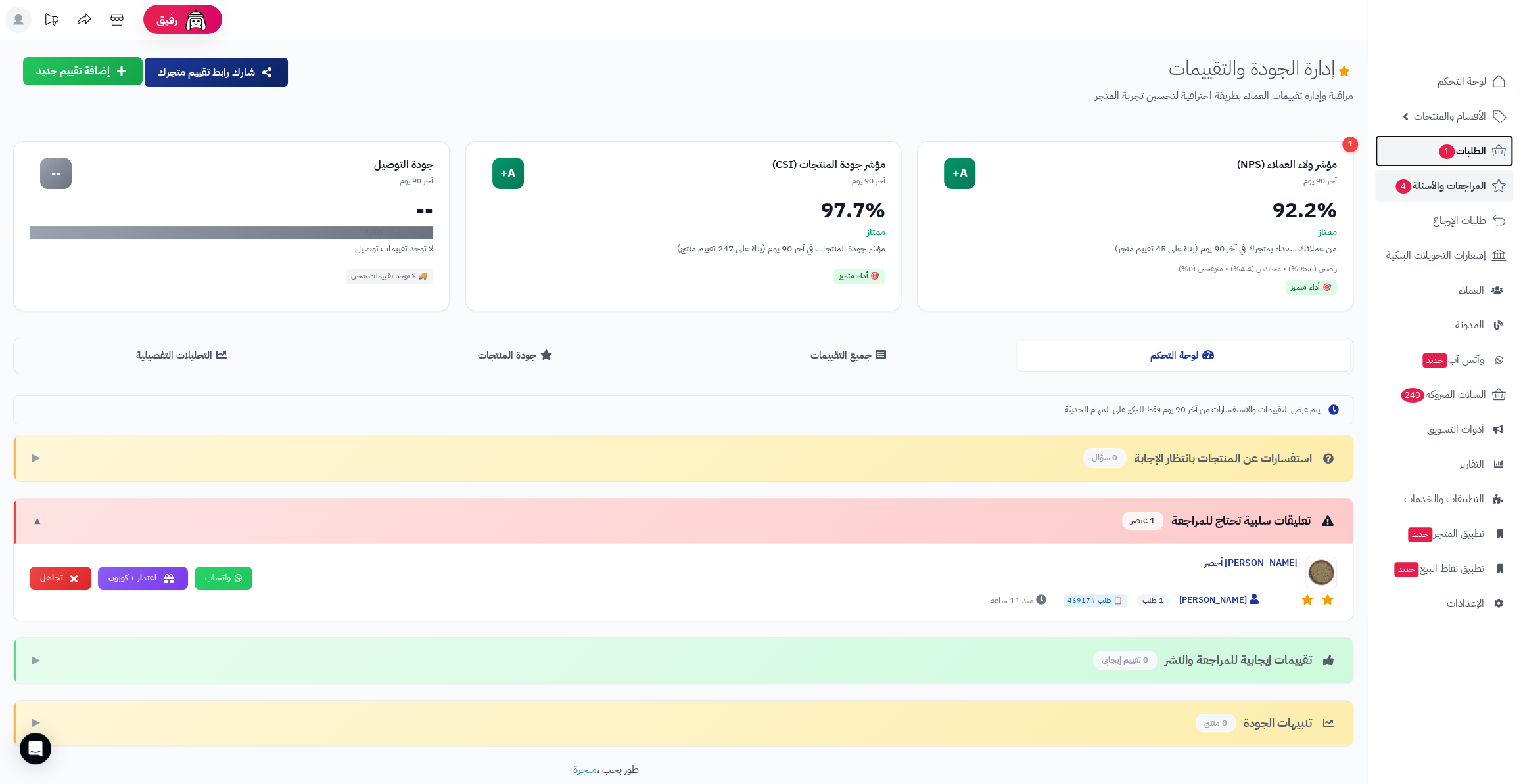
click at [1446, 154] on span "1" at bounding box center [1446, 152] width 17 height 16
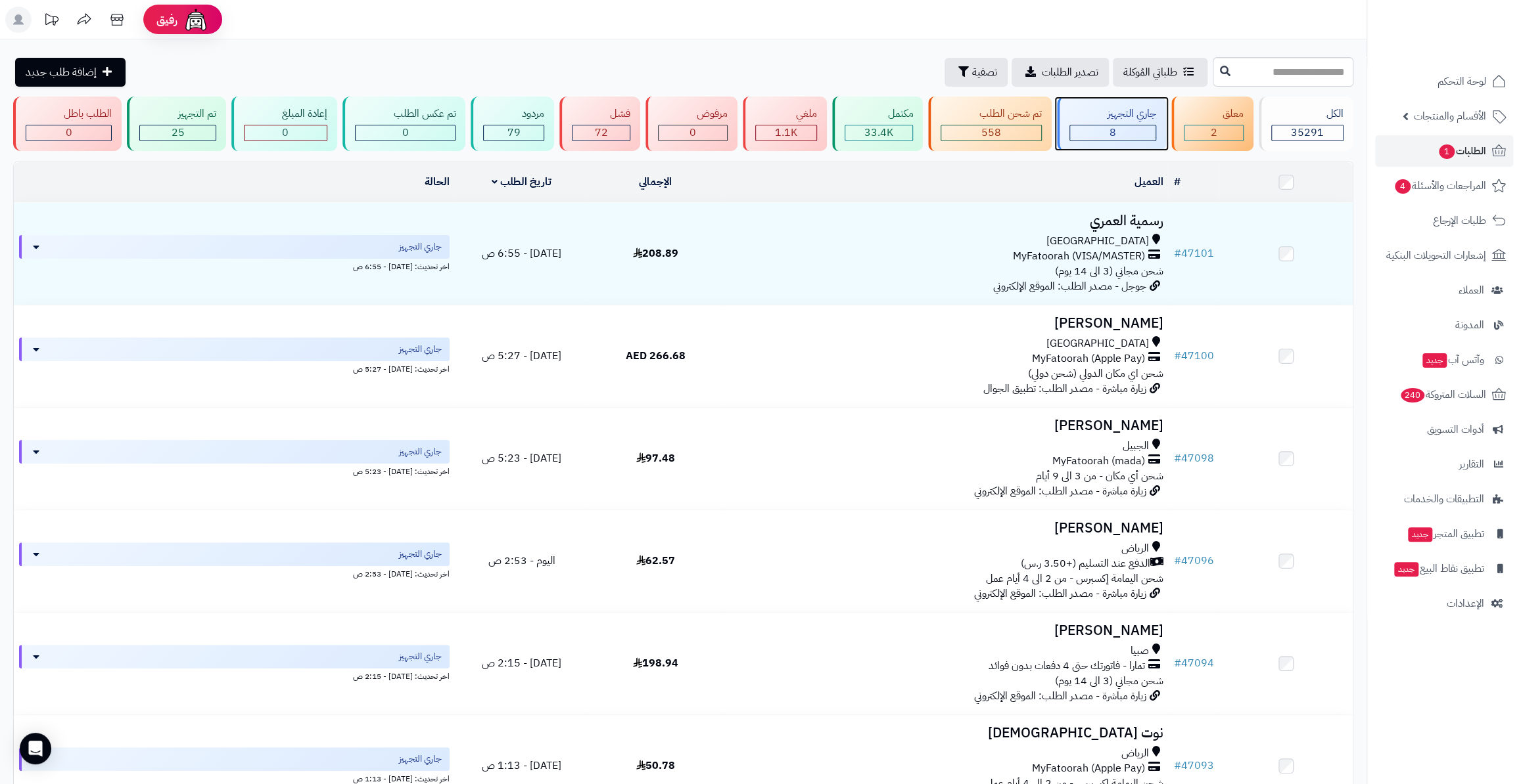
click at [1155, 117] on div "جاري التجهيز" at bounding box center [1112, 114] width 87 height 15
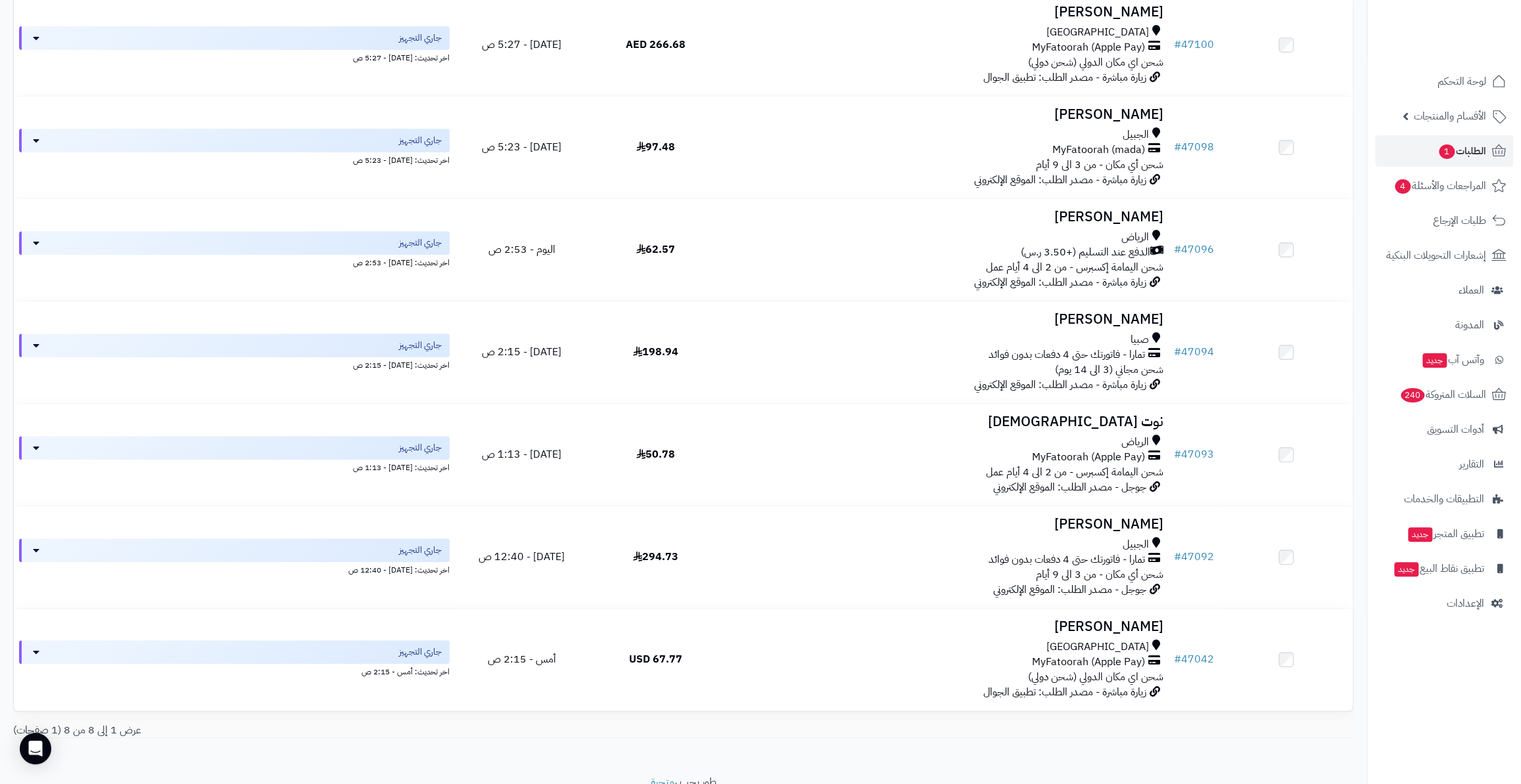
scroll to position [365, 0]
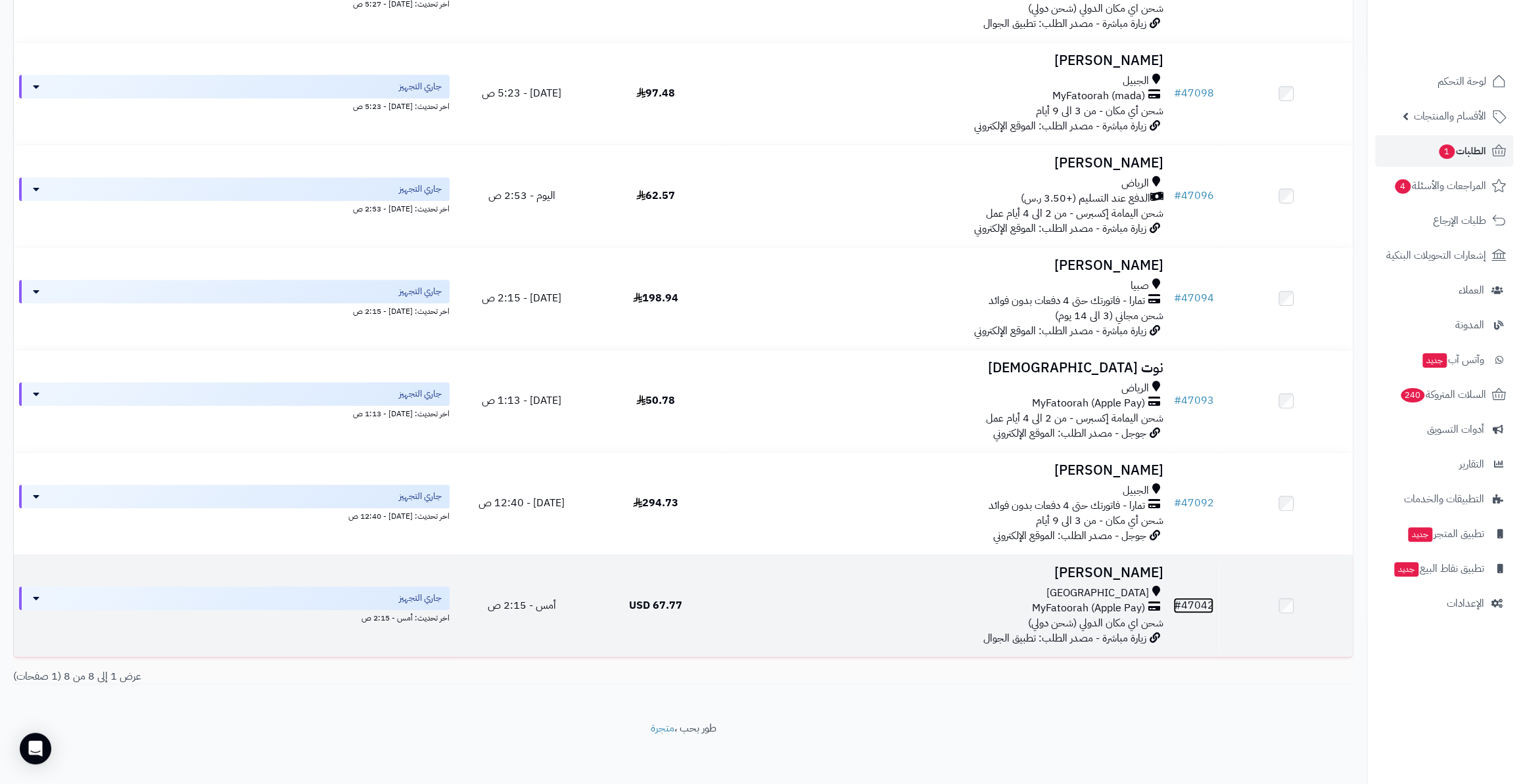
click at [1196, 604] on link "# 47042" at bounding box center [1193, 605] width 40 height 16
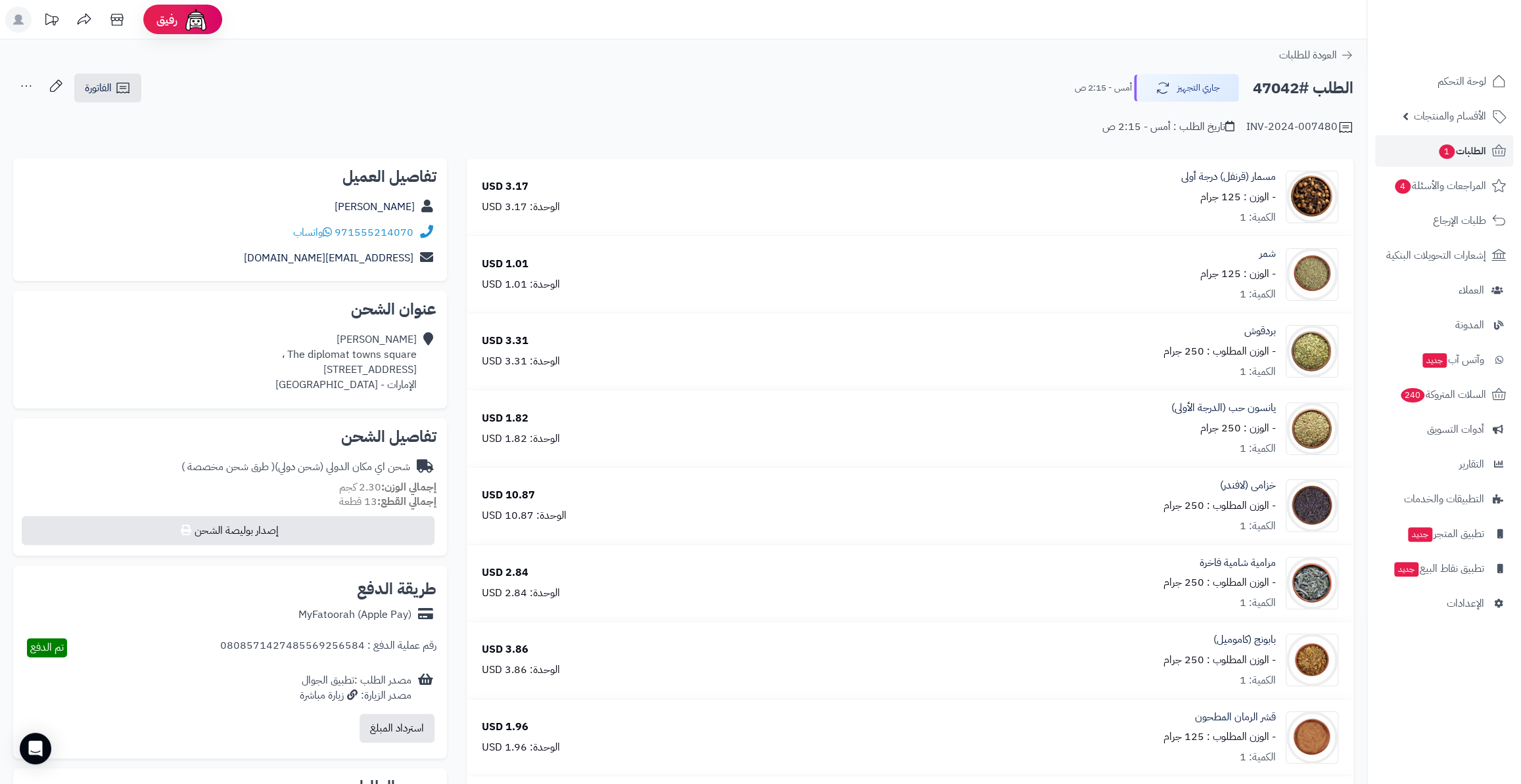
drag, startPoint x: 1248, startPoint y: 88, endPoint x: 1301, endPoint y: 94, distance: 53.3
click at [1301, 94] on div "الطلب #47042 جاري التجهيز أمس - 2:15 ص" at bounding box center [1208, 88] width 291 height 28
copy h2 "47042"
drag, startPoint x: 321, startPoint y: 207, endPoint x: 420, endPoint y: 210, distance: 99.0
click at [420, 210] on div "Kaoutar Laamarti" at bounding box center [230, 207] width 413 height 26
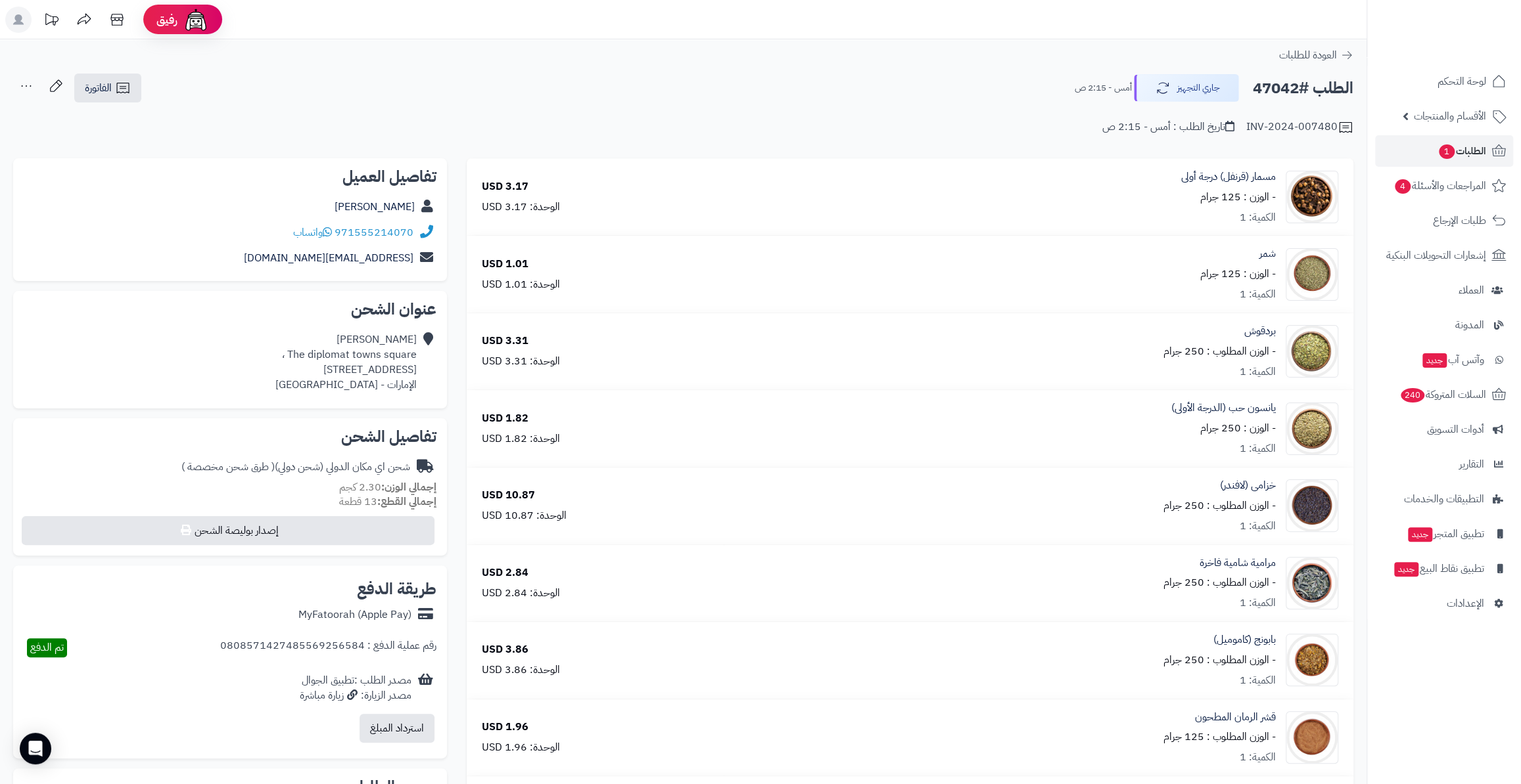
copy div "Kaoutar Laamarti"
drag, startPoint x: 326, startPoint y: 339, endPoint x: 432, endPoint y: 346, distance: 106.2
click at [432, 346] on div "Kaoutar Laamarti The diplomat towns square ، Towns Square 2,2,201 ، دبي الإمارا…" at bounding box center [230, 362] width 413 height 70
drag, startPoint x: 289, startPoint y: 349, endPoint x: 414, endPoint y: 355, distance: 125.1
click at [414, 355] on div "Kaoutar Laamarti The diplomat towns square ، Towns Square 2,2,201 ، دبي الإمارا…" at bounding box center [346, 362] width 141 height 60
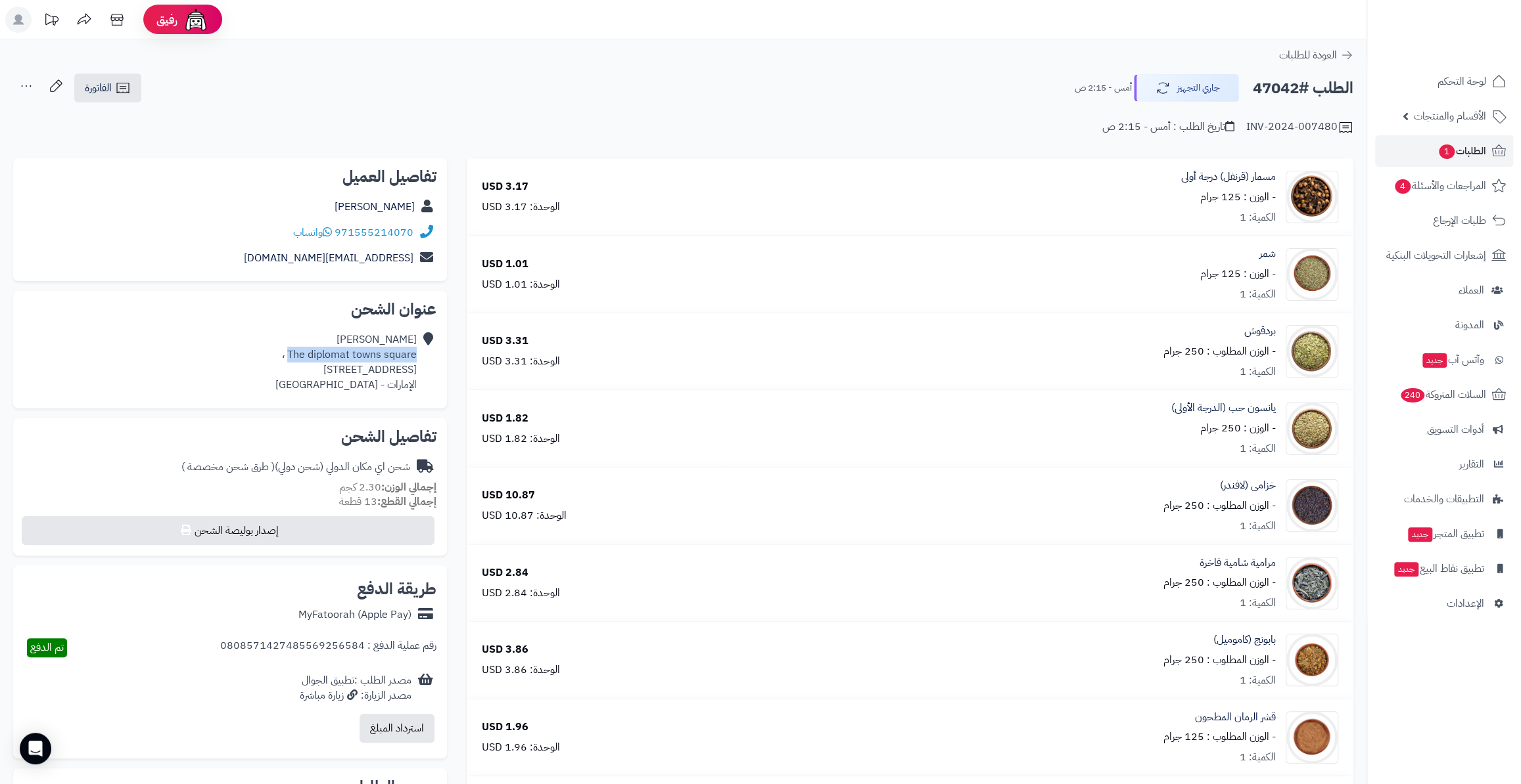
copy div "The diplomat towns square"
drag, startPoint x: 310, startPoint y: 371, endPoint x: 418, endPoint y: 374, distance: 108.0
click at [418, 374] on div "Kaoutar Laamarti The diplomat towns square ، Towns Square 2,2,201 ، دبي الإمارا…" at bounding box center [230, 362] width 413 height 70
copy div "Towns Square 2,2,201"
click at [303, 373] on div "Kaoutar Laamarti The diplomat towns square ، Towns Square 2,2,201 ، دبي الإمارا…" at bounding box center [346, 362] width 141 height 60
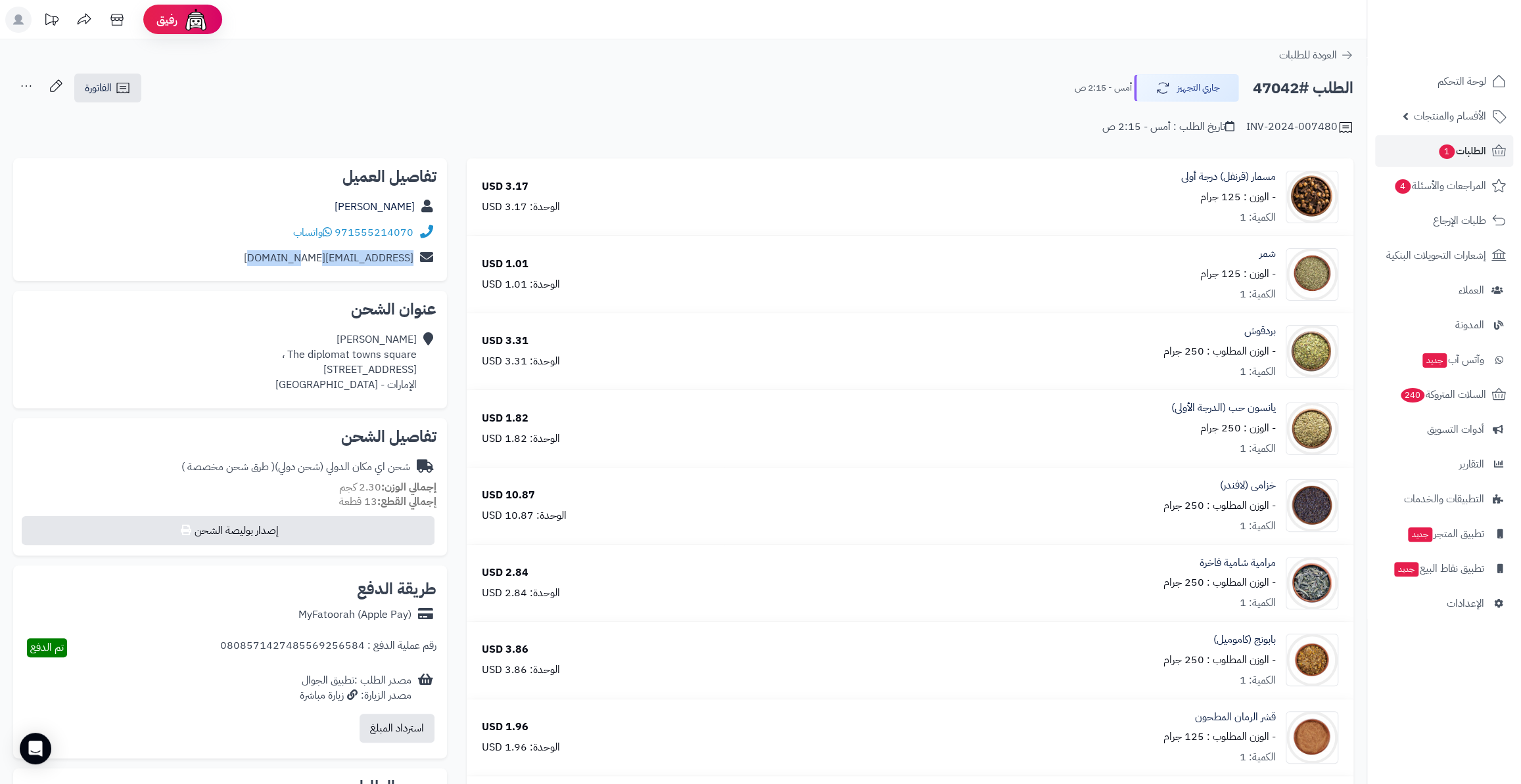
drag, startPoint x: 277, startPoint y: 254, endPoint x: 413, endPoint y: 258, distance: 136.1
click at [413, 258] on div "kawtarlaamarty@gmail.com" at bounding box center [230, 258] width 413 height 26
copy link "kawtarlaamarty@gmail.com"
drag, startPoint x: 413, startPoint y: 232, endPoint x: 338, endPoint y: 234, distance: 75.0
click at [338, 234] on div "971555214070 واتساب" at bounding box center [230, 232] width 413 height 26
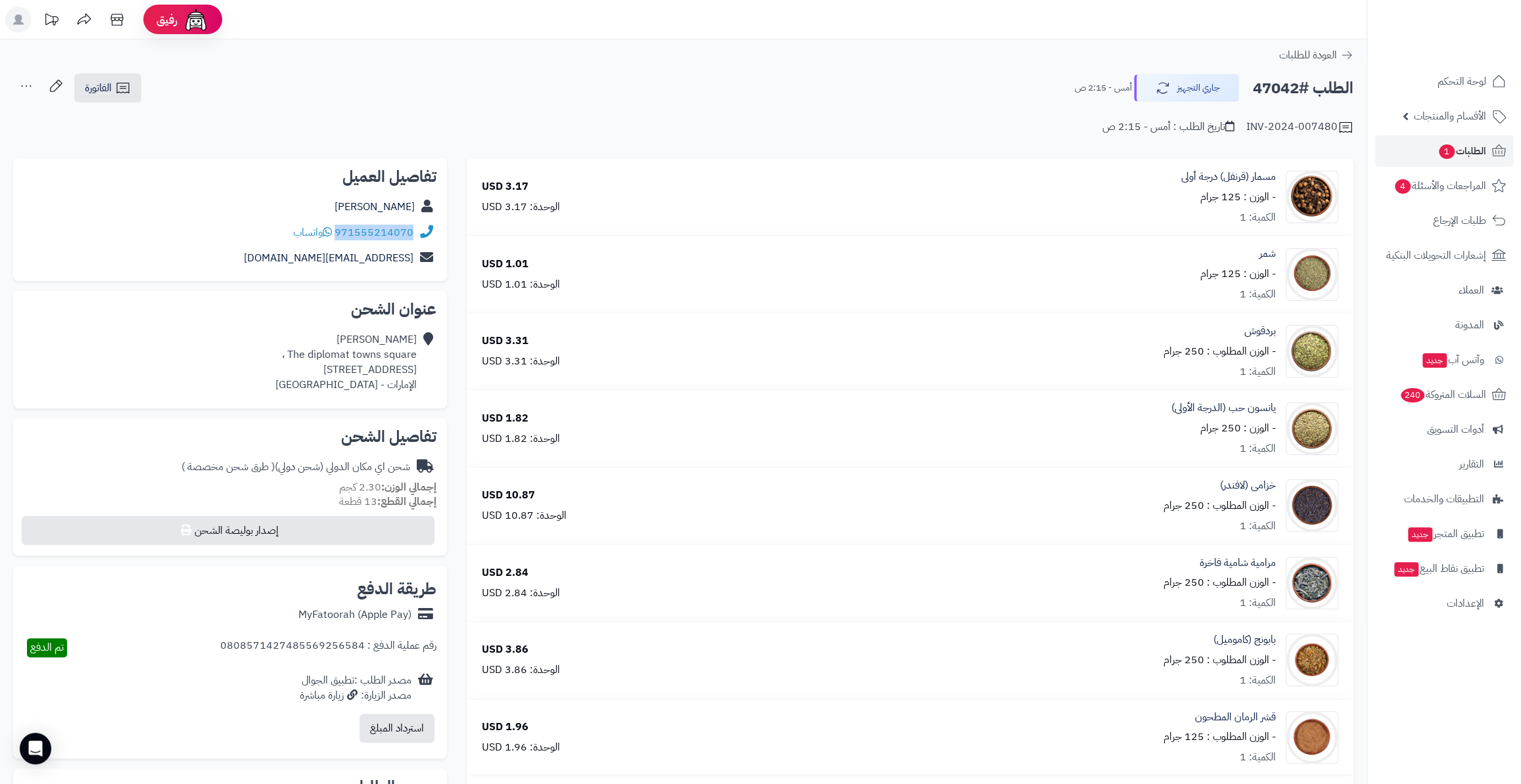
copy link "971555214070"
drag, startPoint x: 1253, startPoint y: 89, endPoint x: 1300, endPoint y: 91, distance: 47.0
click at [1300, 91] on h2 "الطلب #47042" at bounding box center [1303, 88] width 101 height 27
copy h2 "47042"
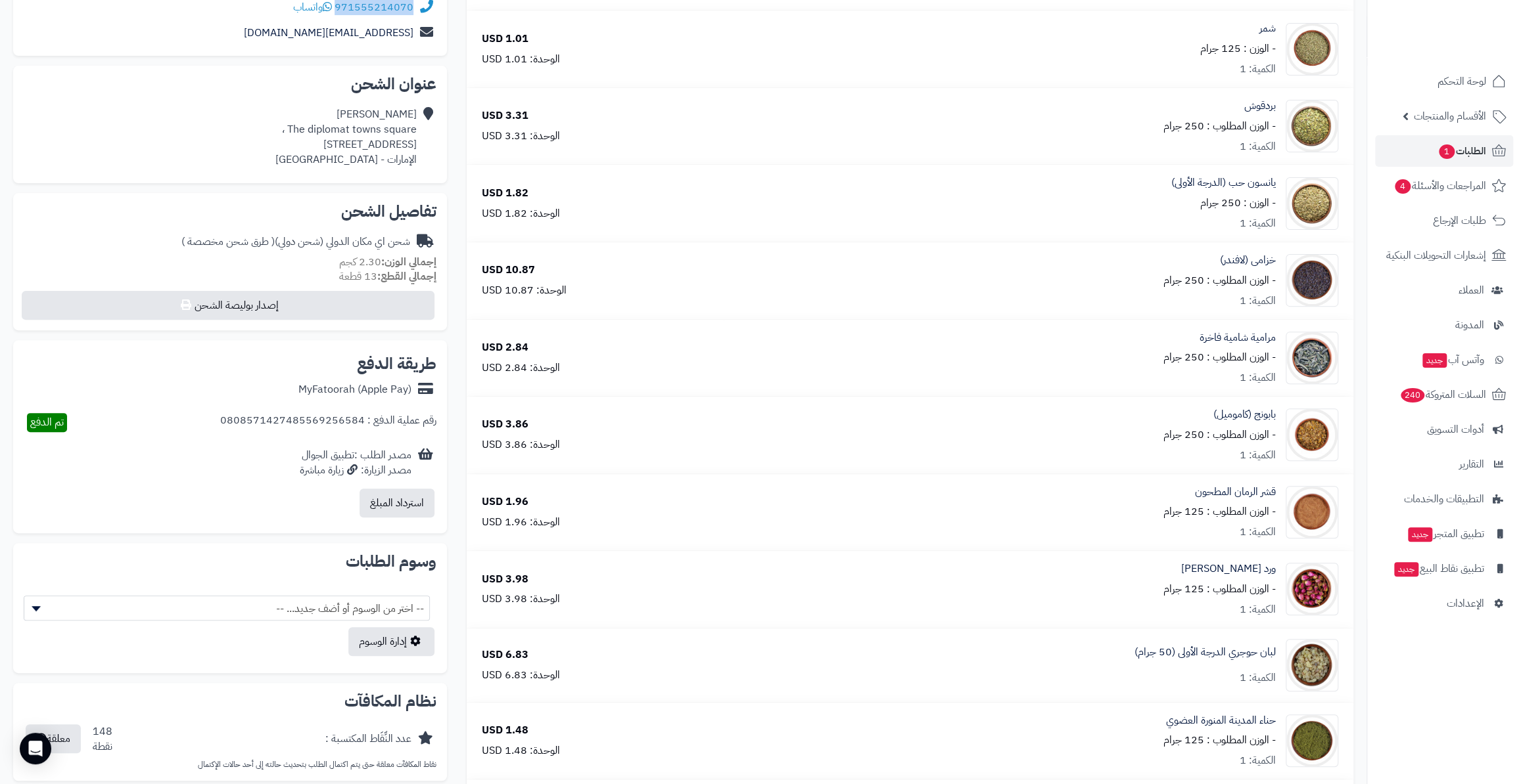
scroll to position [358, 0]
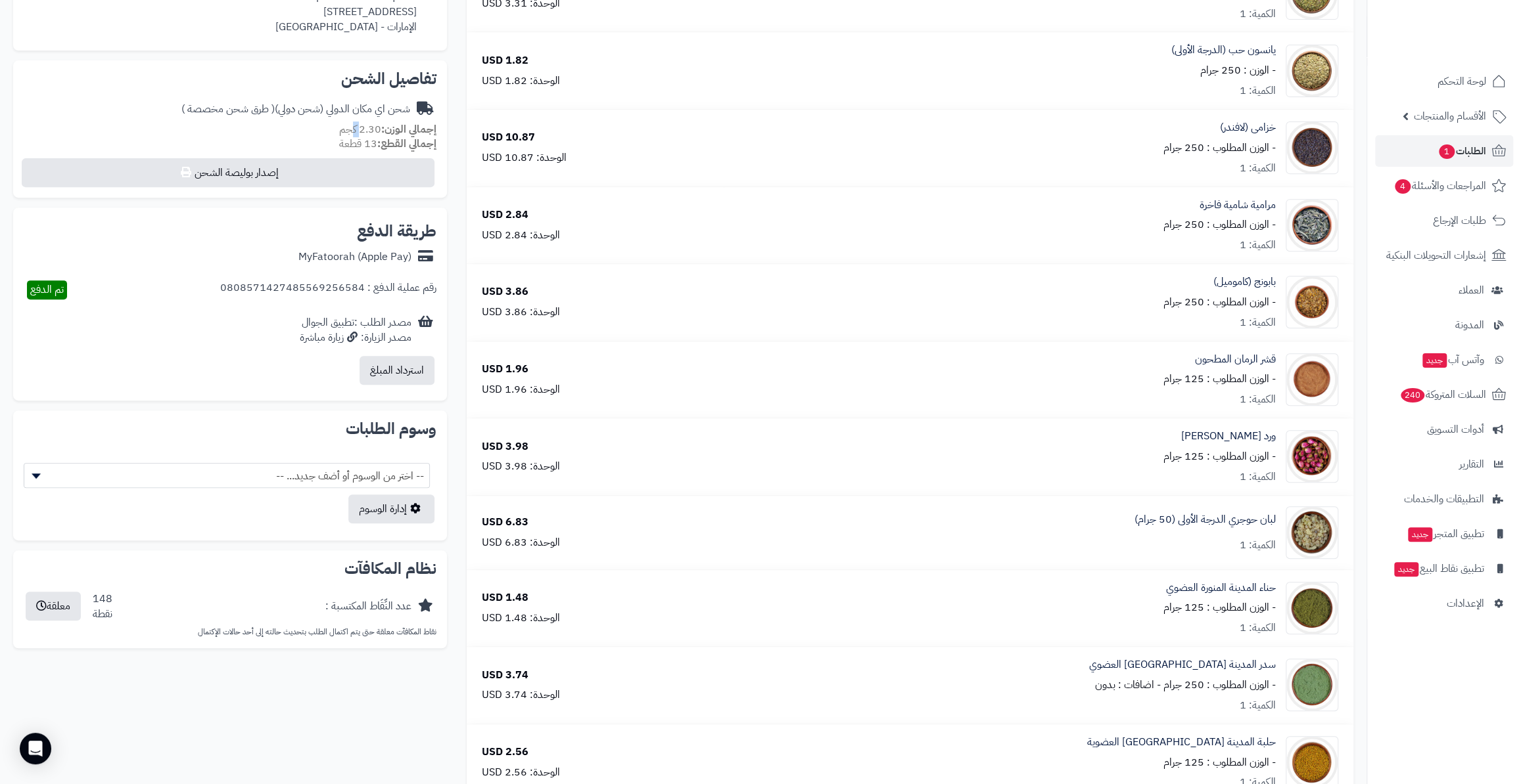
drag, startPoint x: 356, startPoint y: 128, endPoint x: 375, endPoint y: 130, distance: 19.1
click at [375, 130] on small "إجمالي الوزن: 2.30 كجم" at bounding box center [388, 129] width 97 height 16
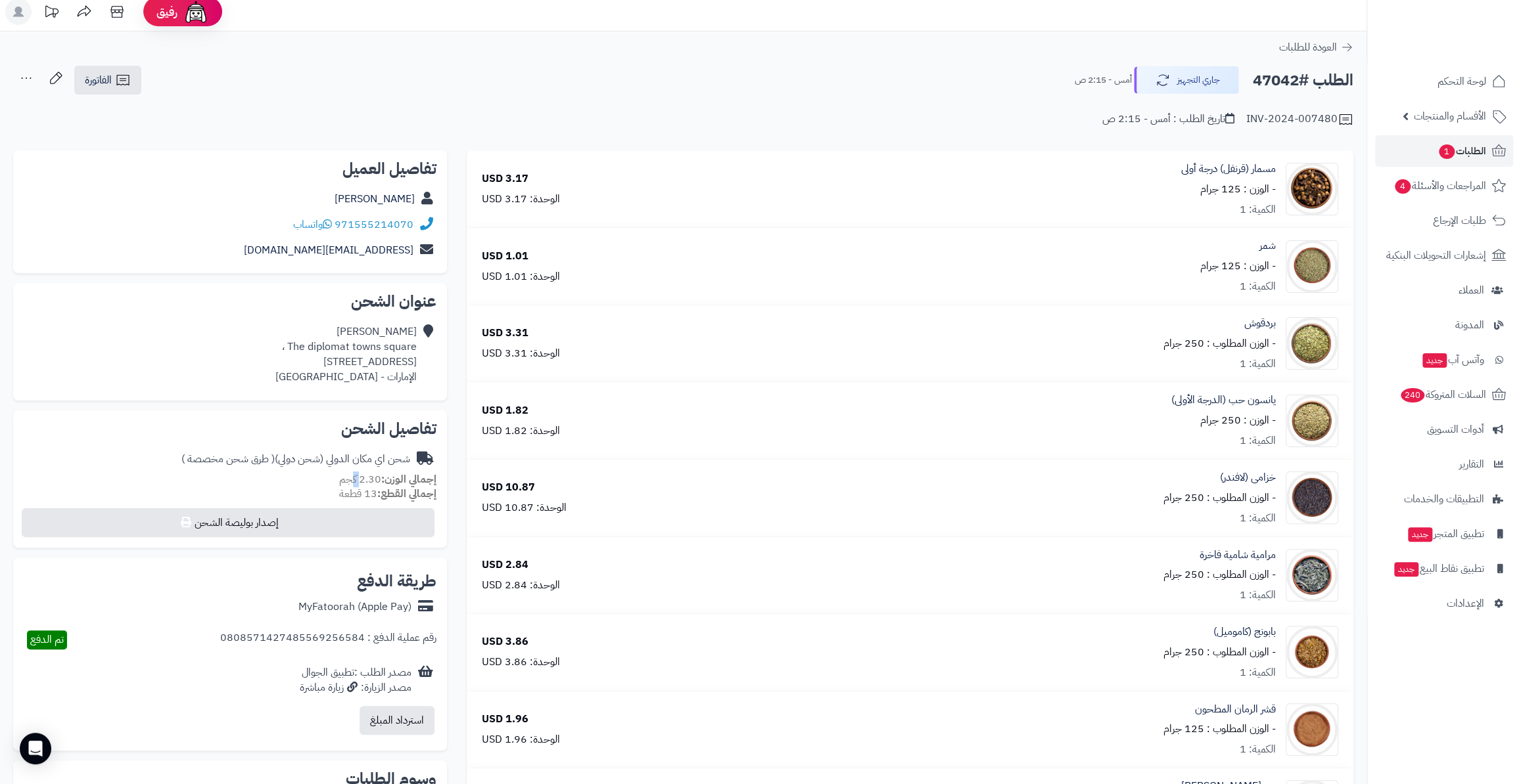
scroll to position [0, 0]
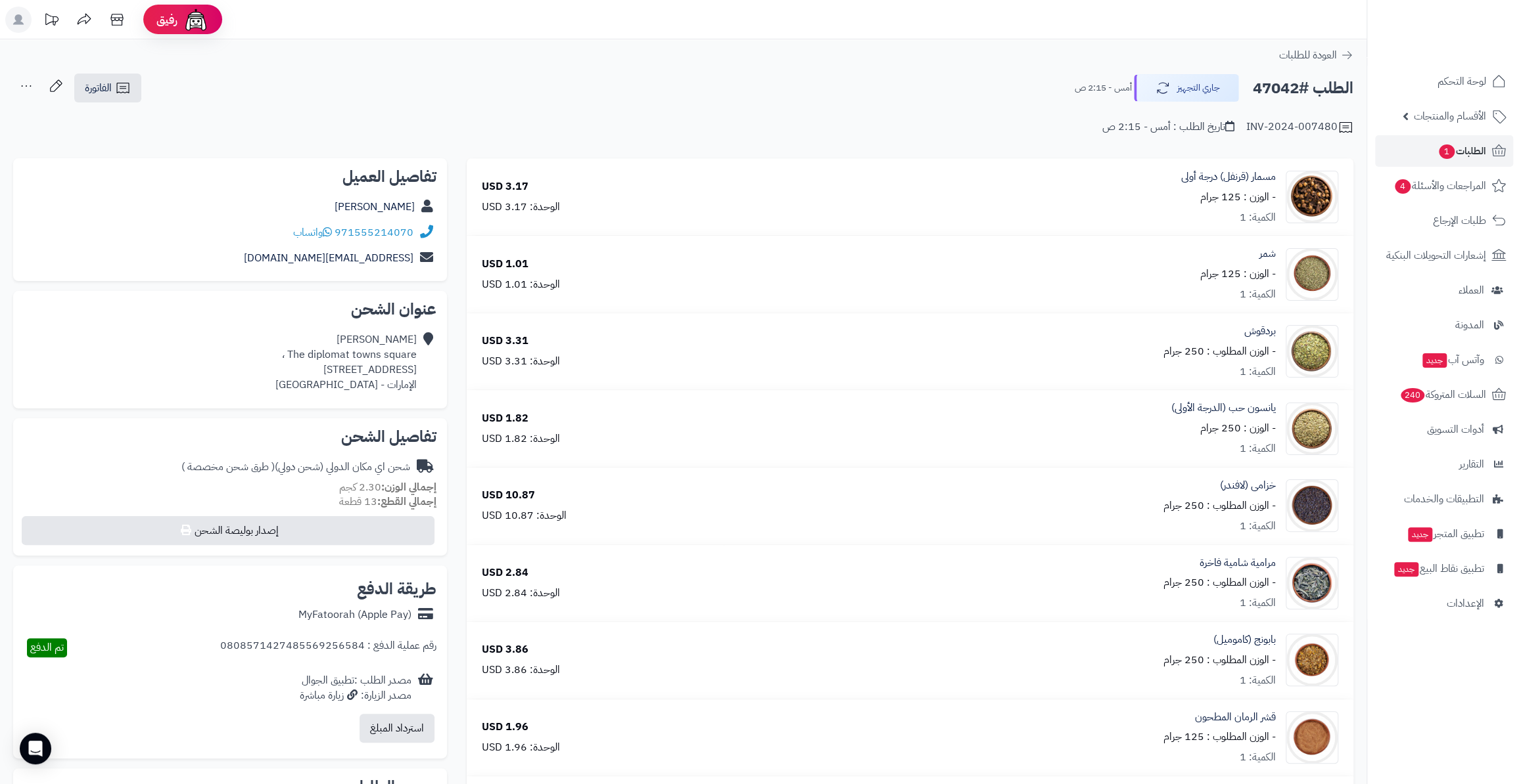
click at [291, 462] on div "شحن اي مكان الدولي (شحن دولي) ( طرق شحن مخصصة )" at bounding box center [296, 467] width 229 height 15
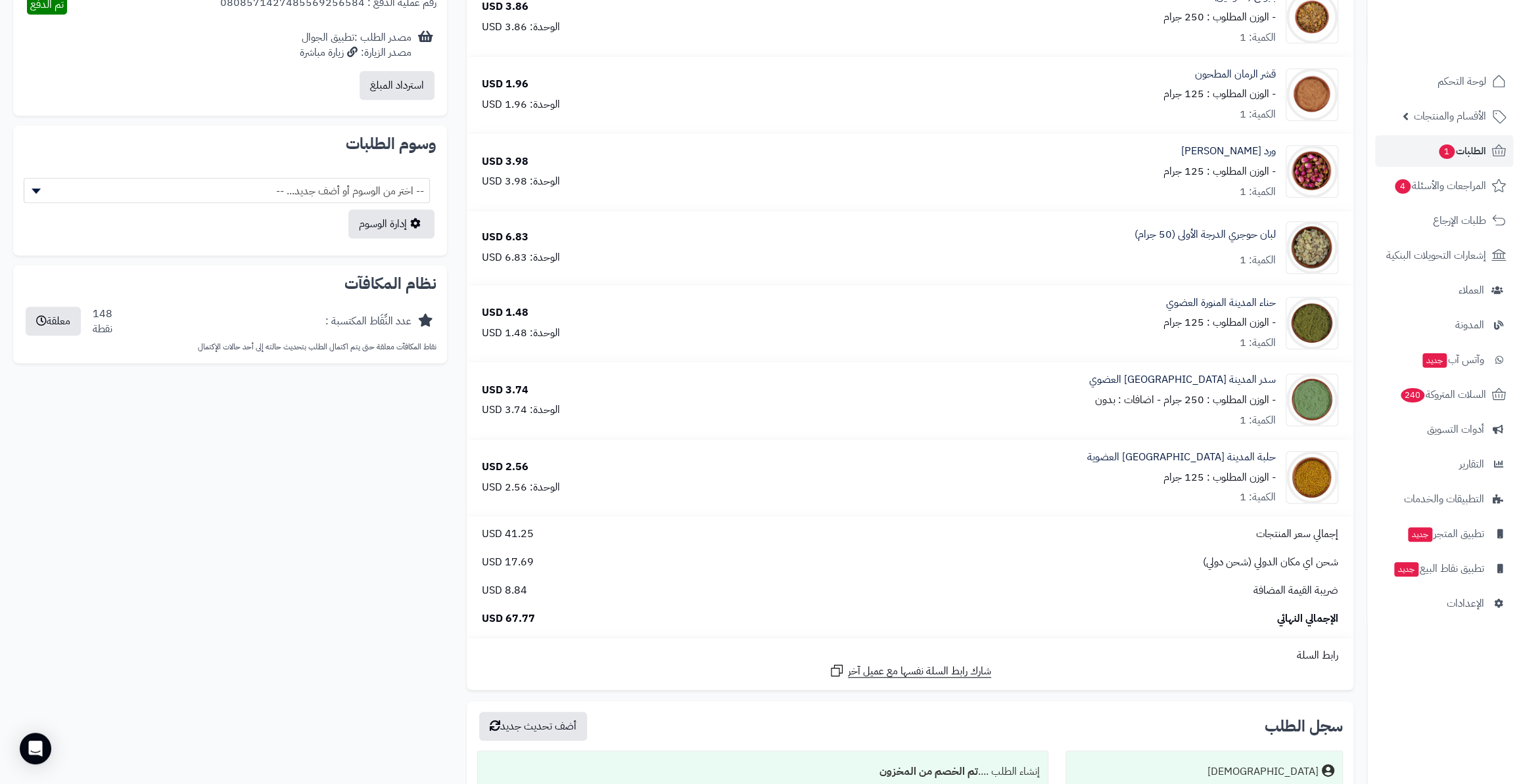
scroll to position [657, 0]
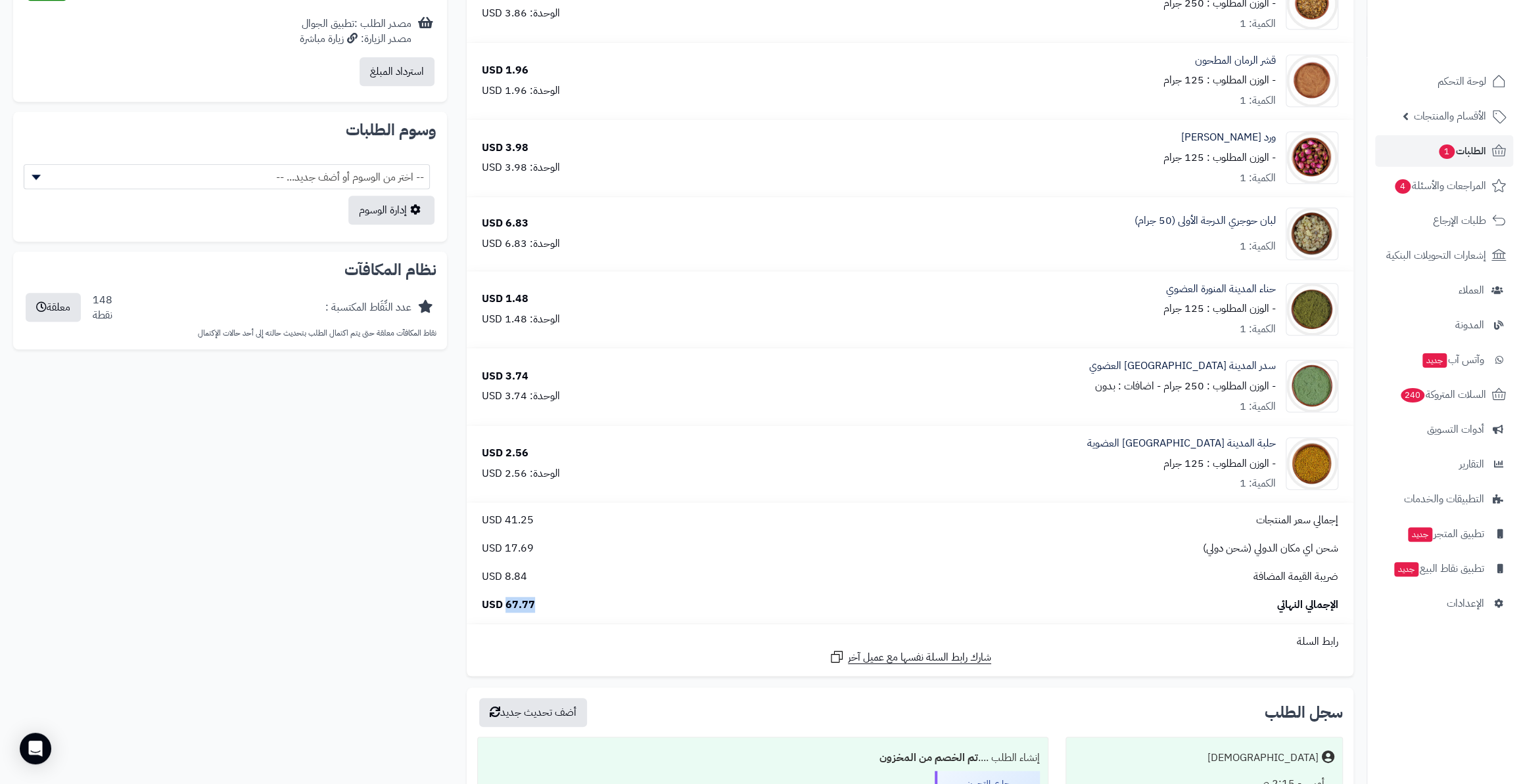
drag, startPoint x: 540, startPoint y: 606, endPoint x: 506, endPoint y: 609, distance: 34.1
click at [506, 609] on div "الإجمالي النهائي 67.77 USD" at bounding box center [909, 605] width 876 height 15
copy span "67.77"
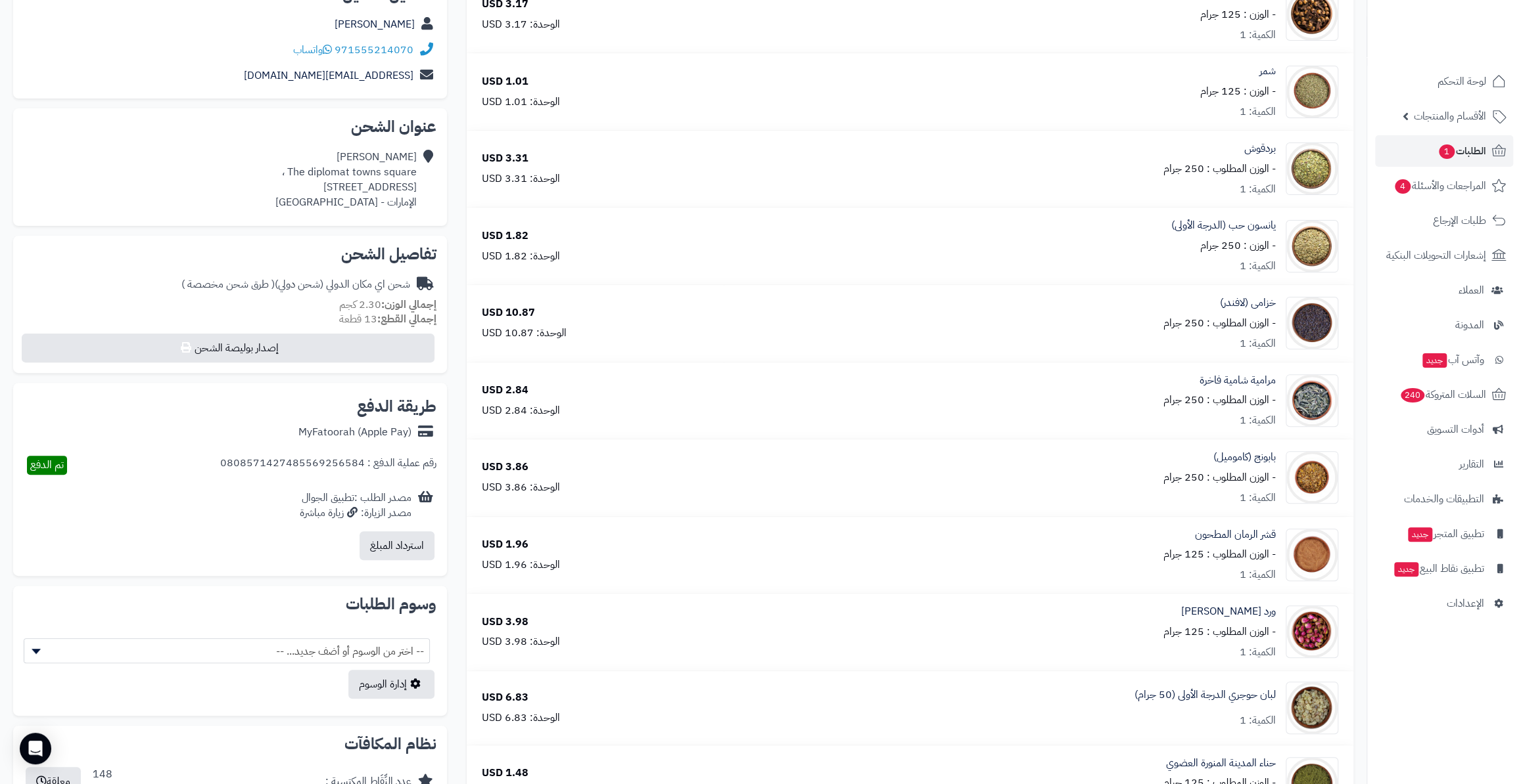
scroll to position [0, 0]
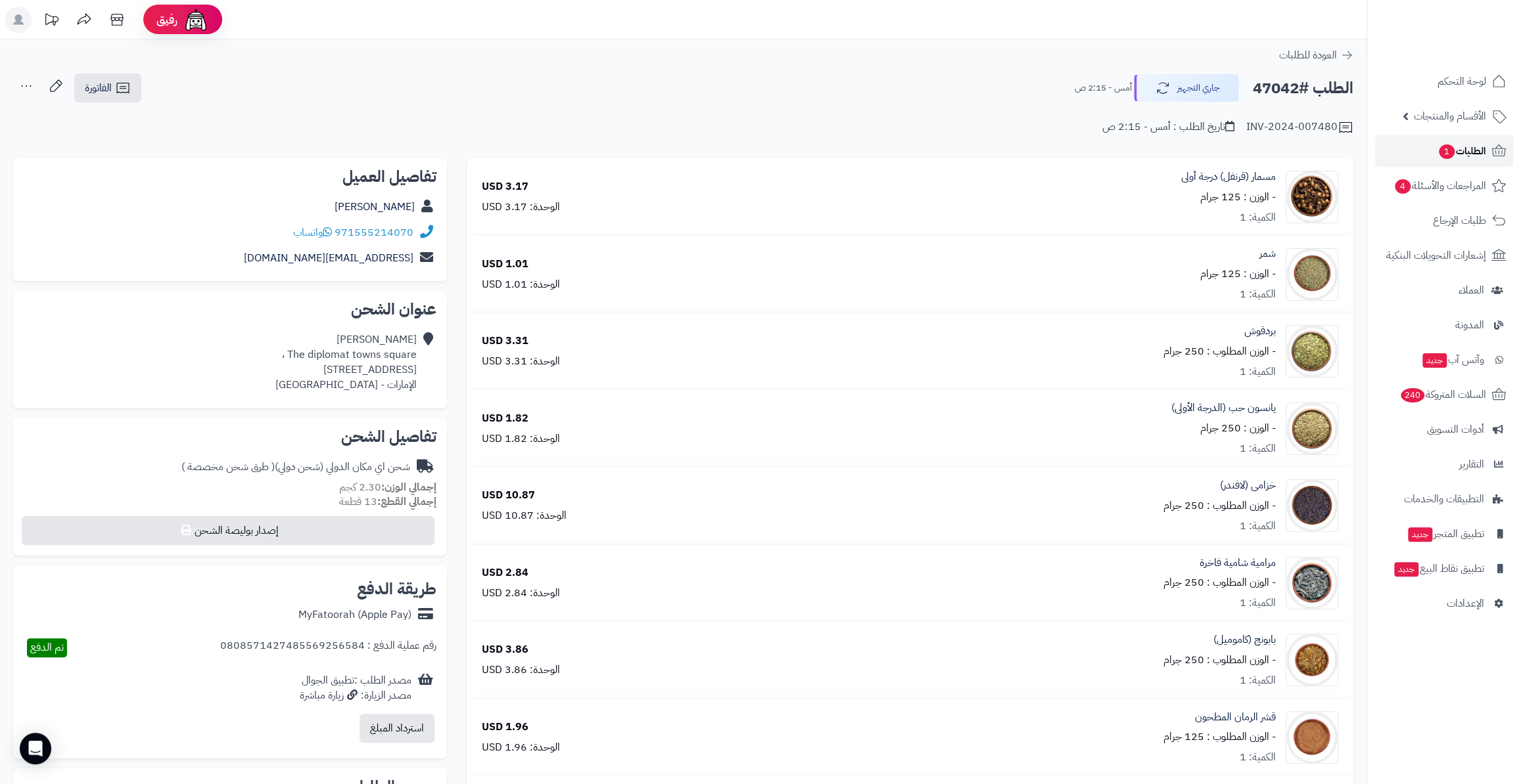
click at [1440, 143] on span "الطلبات 1" at bounding box center [1461, 151] width 49 height 19
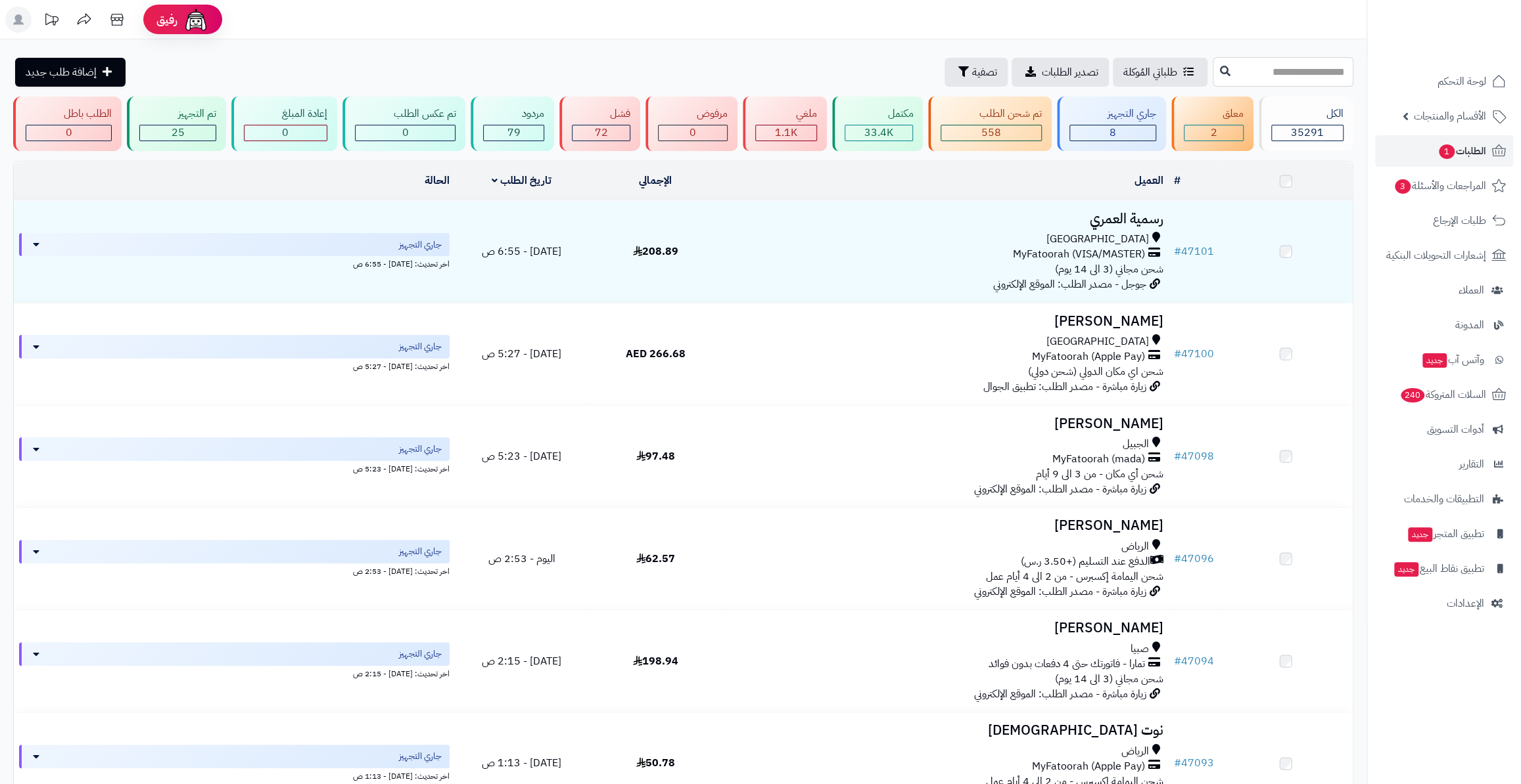
click at [1257, 76] on input "text" at bounding box center [1282, 71] width 141 height 30
paste input "*****"
type input "*****"
click at [1215, 62] on button at bounding box center [1225, 71] width 19 height 25
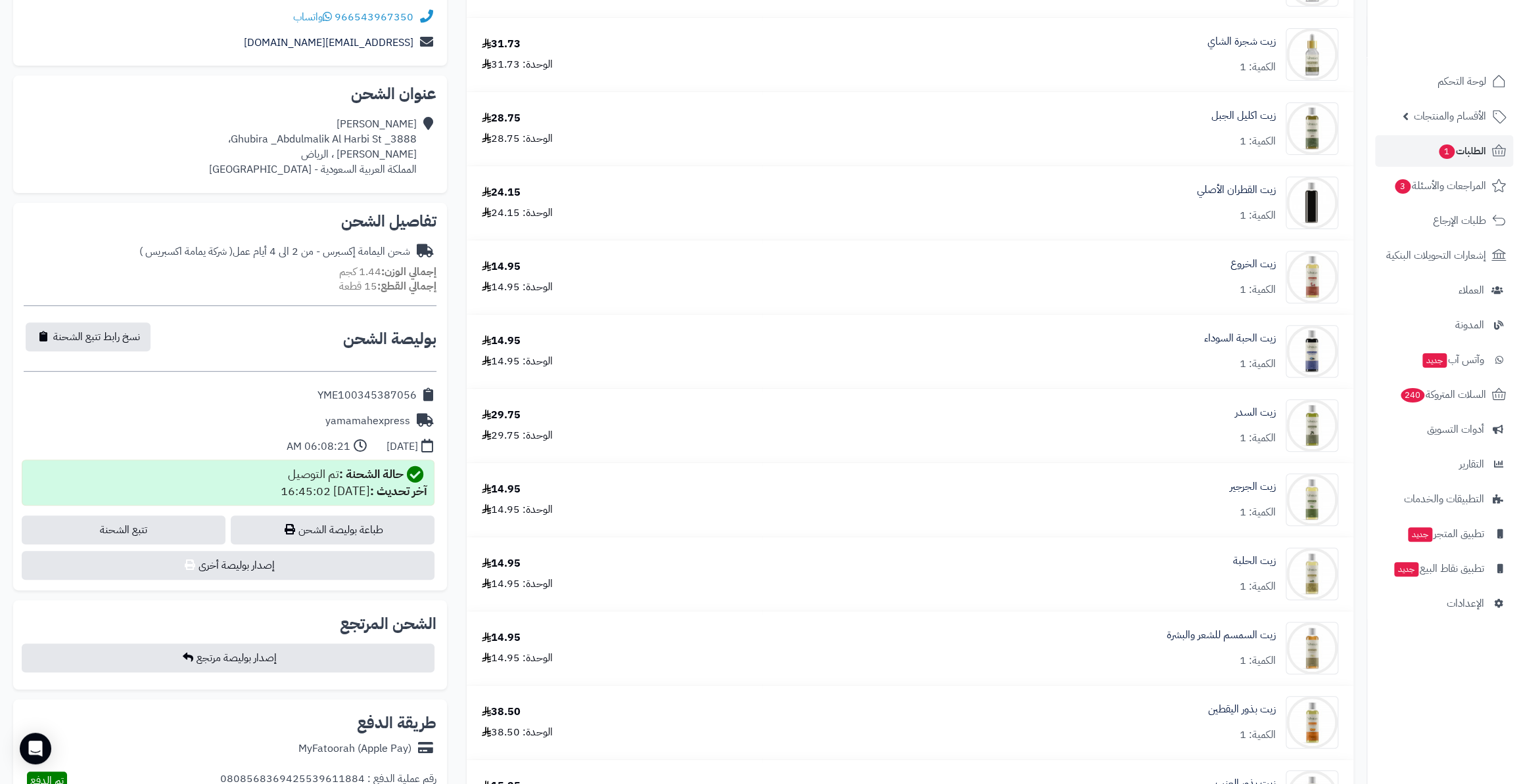
scroll to position [238, 0]
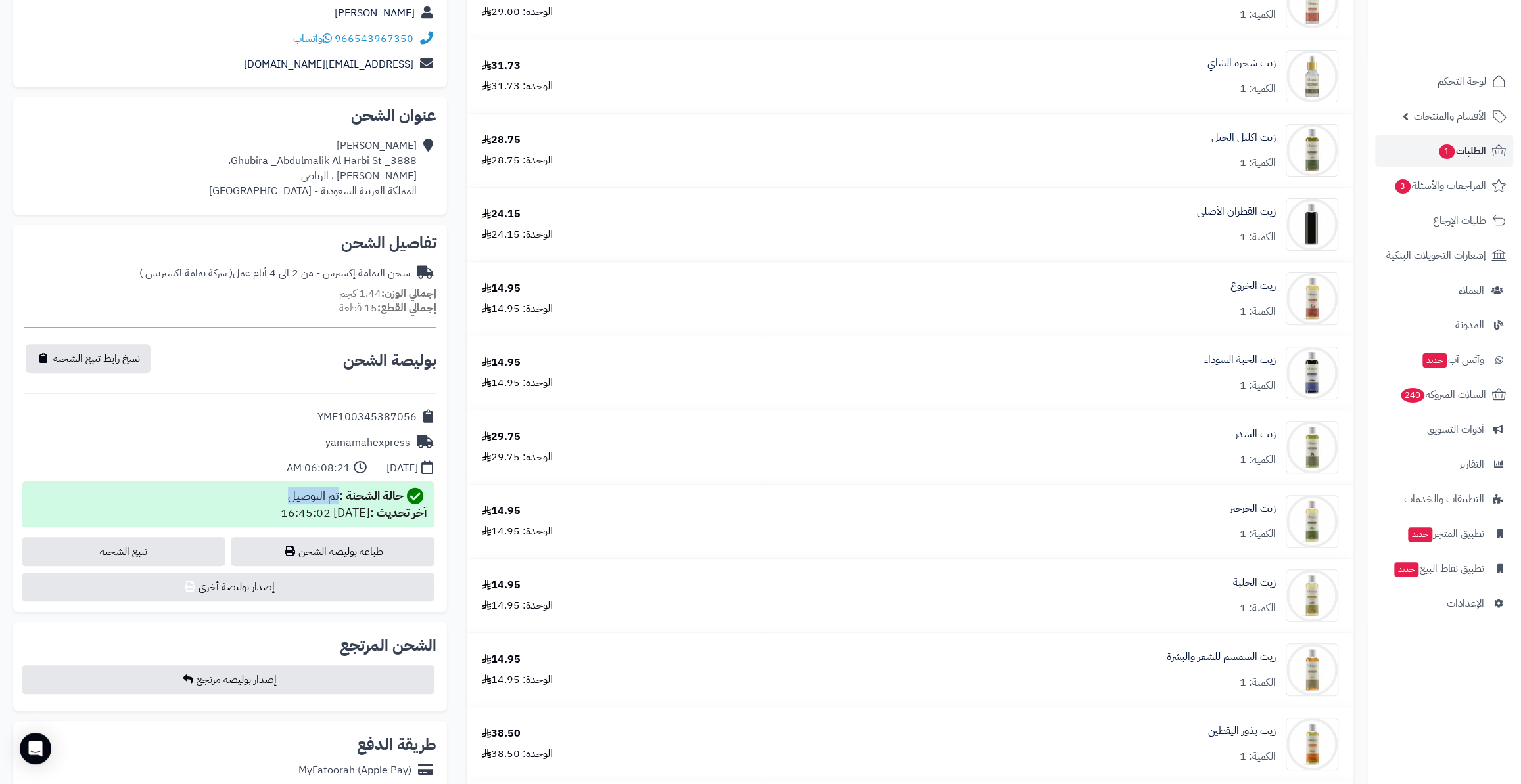
drag, startPoint x: 280, startPoint y: 494, endPoint x: 334, endPoint y: 494, distance: 54.0
click at [334, 494] on div "حالة الشحنة : تم التوصيل آخر تحديث : 2025-09-16 16:45:02" at bounding box center [354, 504] width 146 height 34
click at [1410, 152] on link "الطلبات 1" at bounding box center [1443, 150] width 138 height 31
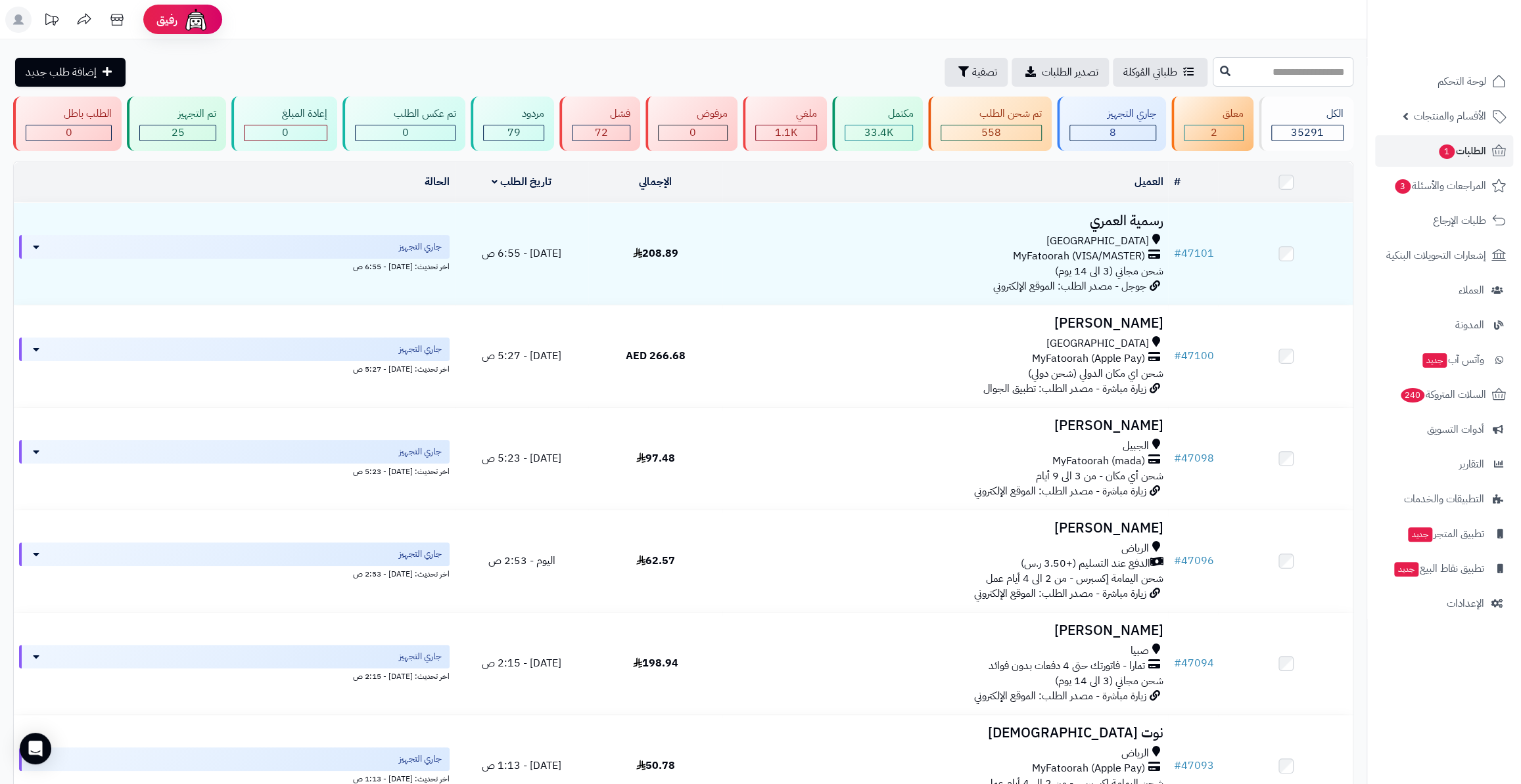
click at [1341, 73] on input "text" at bounding box center [1282, 71] width 141 height 30
paste input "*****"
type input "*****"
click at [1127, 68] on link "طلباتي المُوكلة" at bounding box center [1160, 72] width 94 height 29
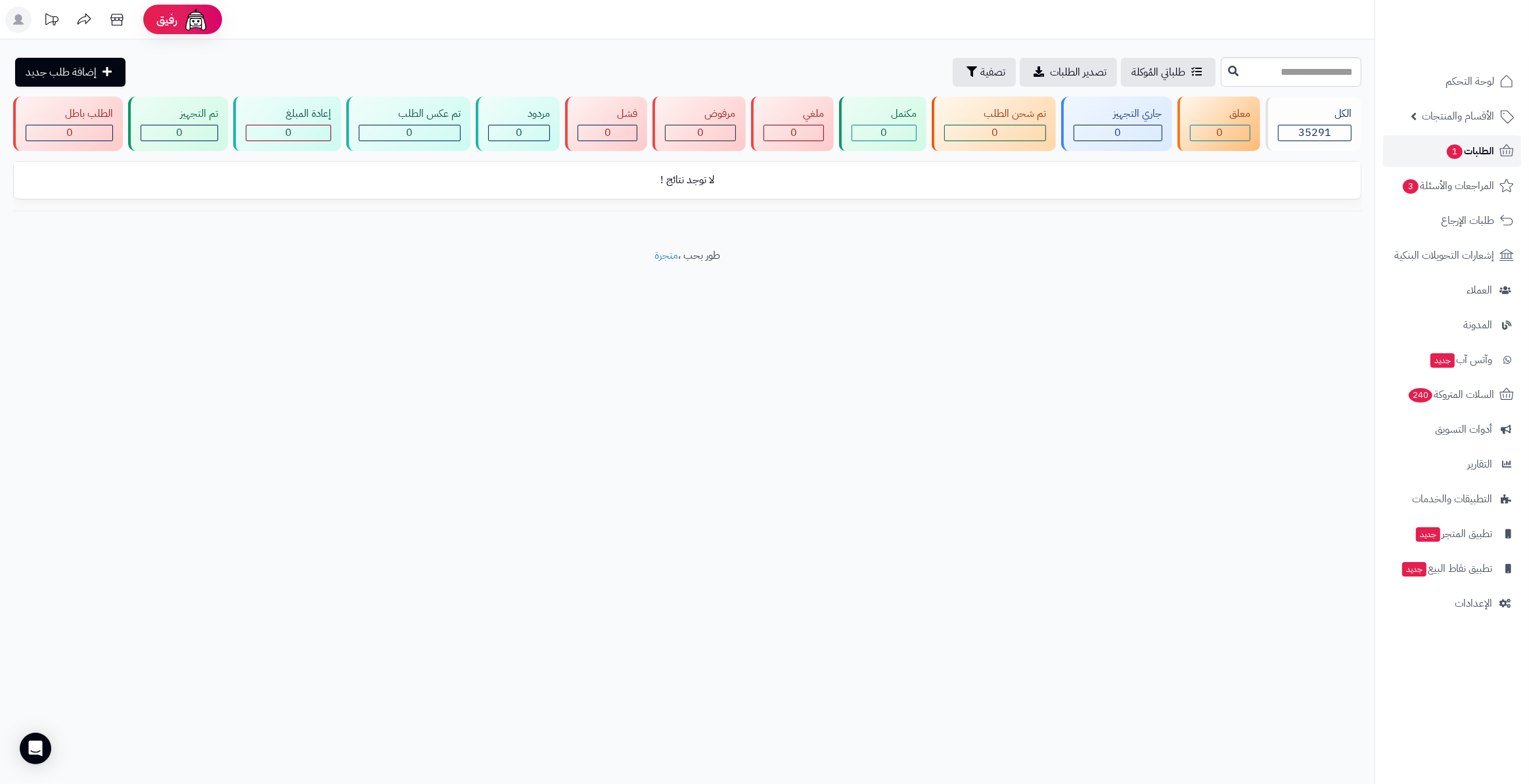
click at [1488, 153] on span "الطلبات 1" at bounding box center [1470, 151] width 49 height 19
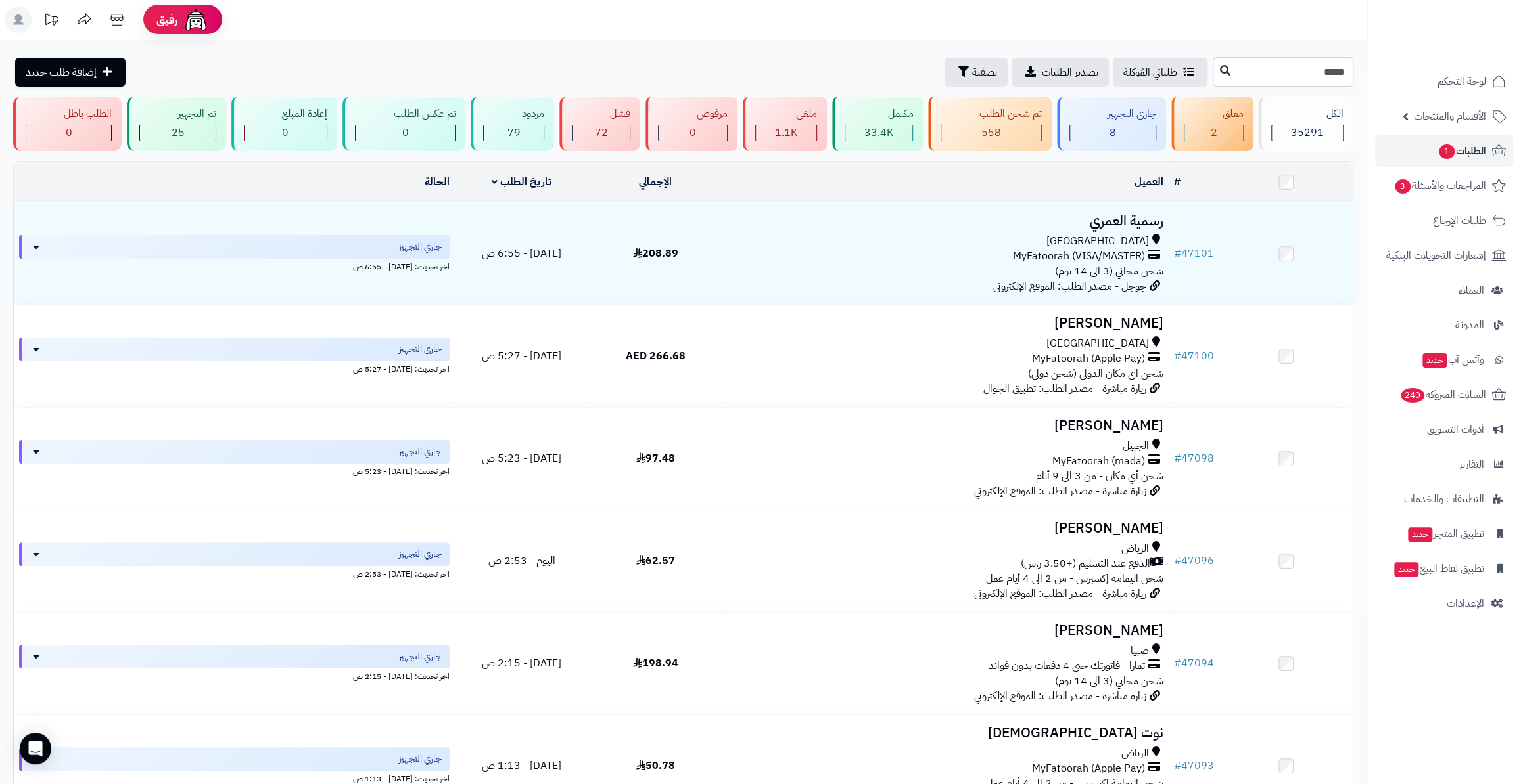
type input "*****"
click at [1220, 70] on icon at bounding box center [1225, 70] width 10 height 10
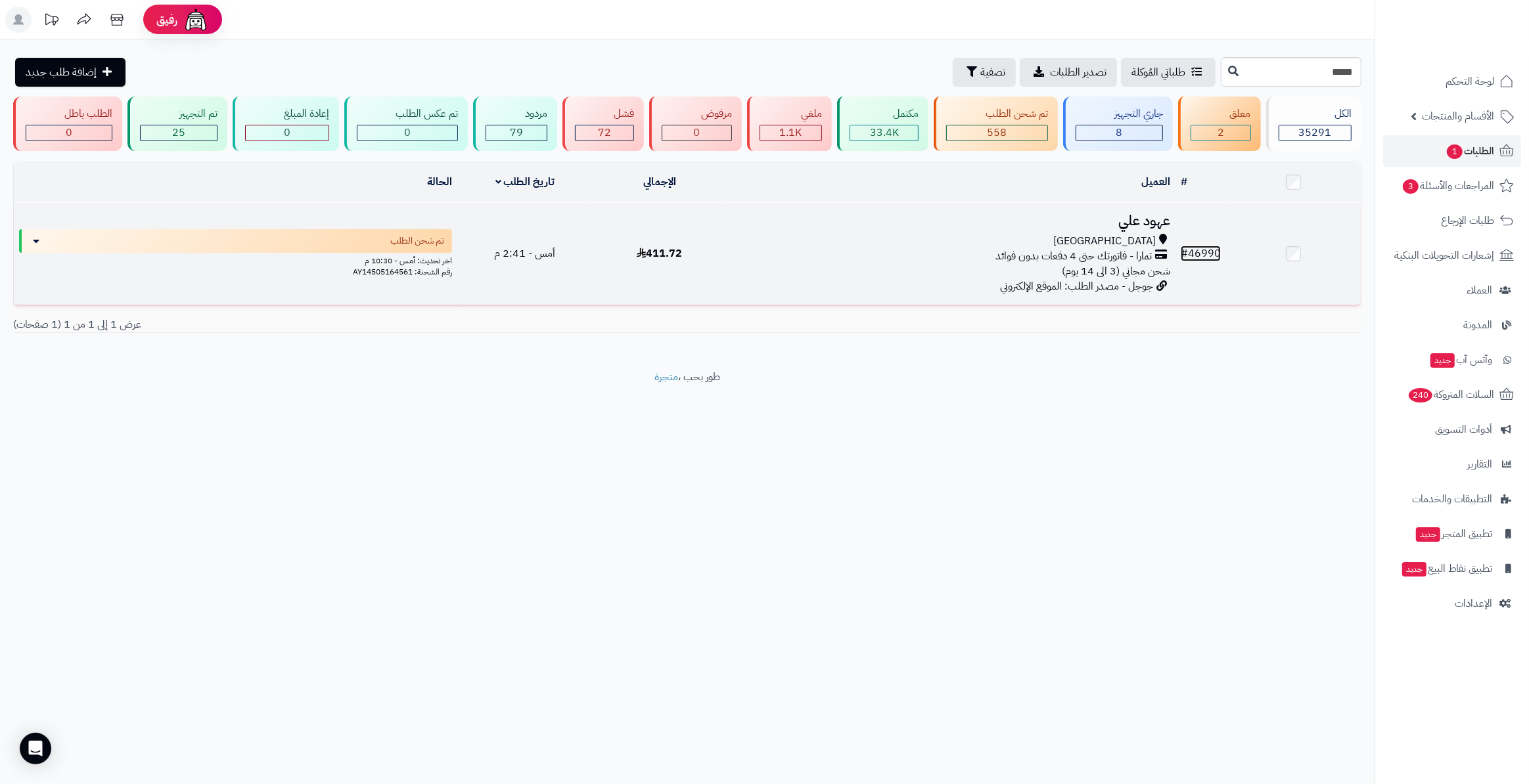
click at [1205, 249] on link "# 46990" at bounding box center [1201, 253] width 40 height 16
